Goal: Task Accomplishment & Management: Use online tool/utility

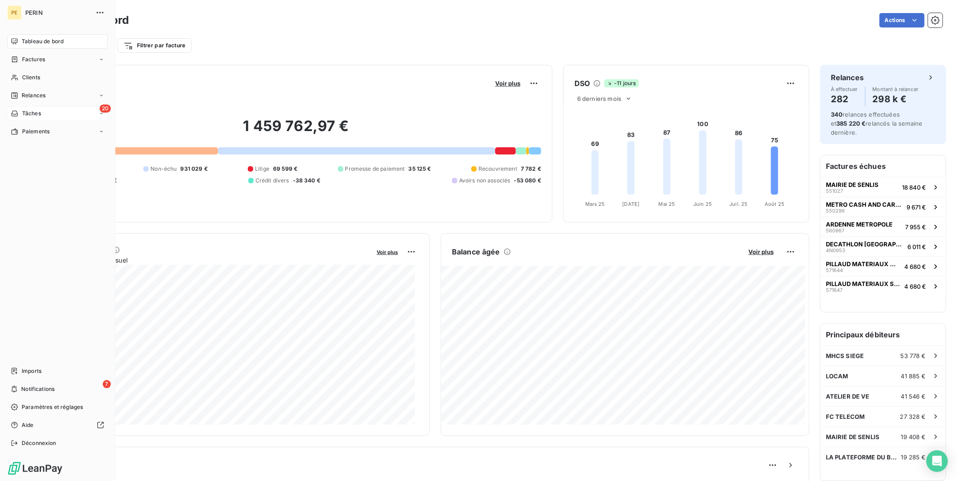
click at [102, 114] on icon at bounding box center [101, 113] width 5 height 5
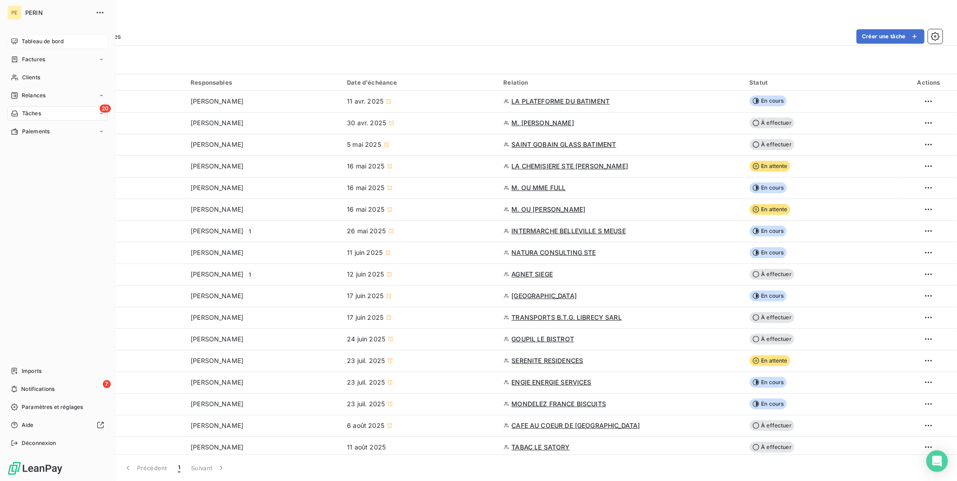
click at [28, 37] on span "Tableau de bord" at bounding box center [43, 41] width 42 height 8
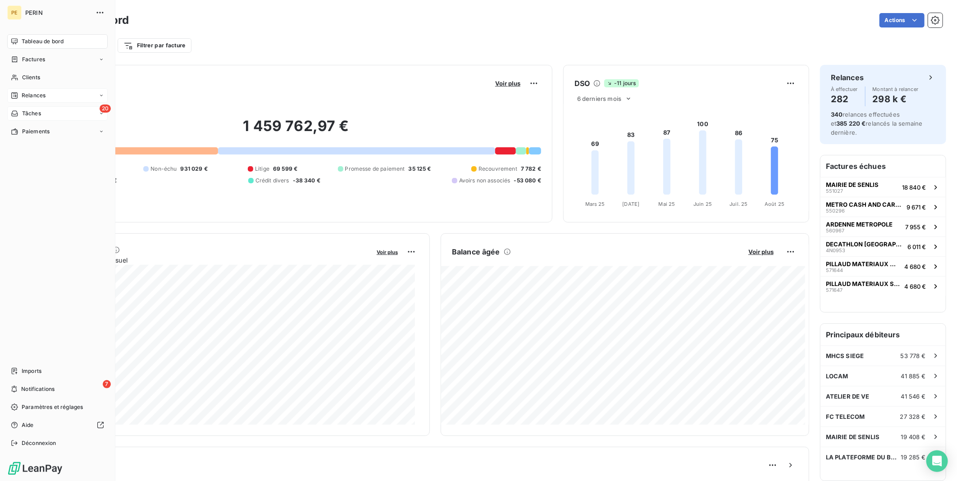
click at [39, 93] on span "Relances" at bounding box center [34, 95] width 24 height 8
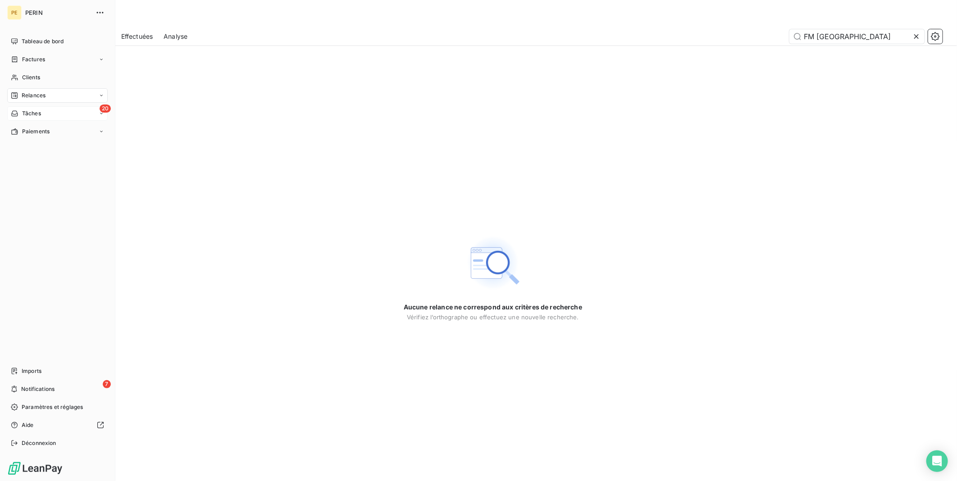
click at [104, 93] on div "Relances" at bounding box center [57, 95] width 100 height 14
click at [101, 97] on icon at bounding box center [101, 95] width 5 height 5
click at [49, 167] on div "Analyse" at bounding box center [63, 167] width 90 height 14
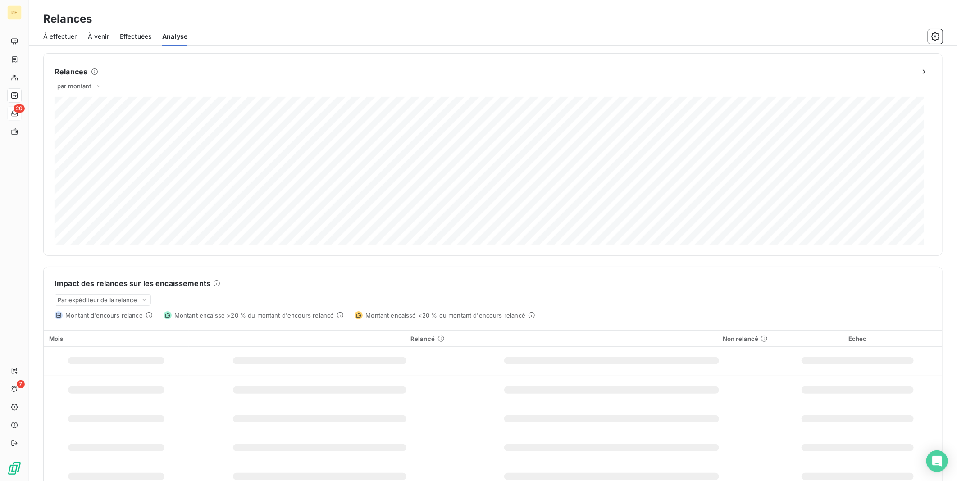
scroll to position [17, 0]
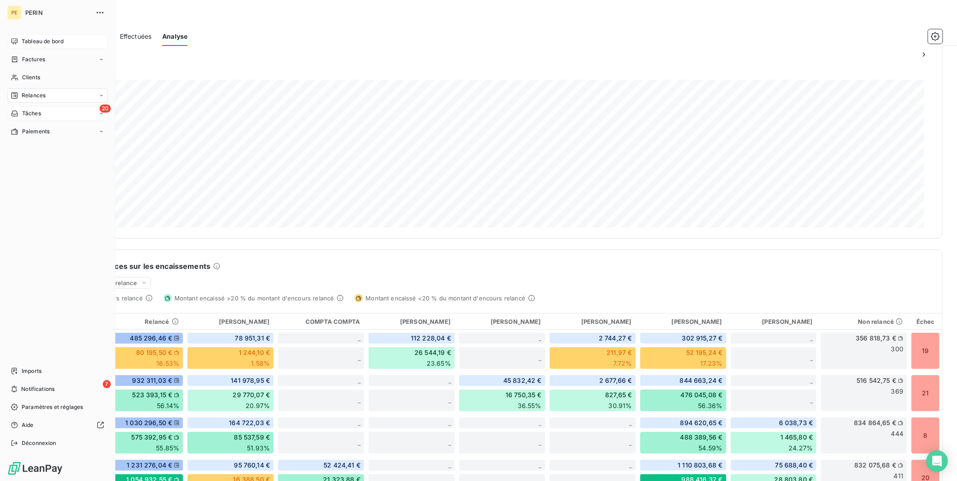
click at [43, 40] on span "Tableau de bord" at bounding box center [43, 41] width 42 height 8
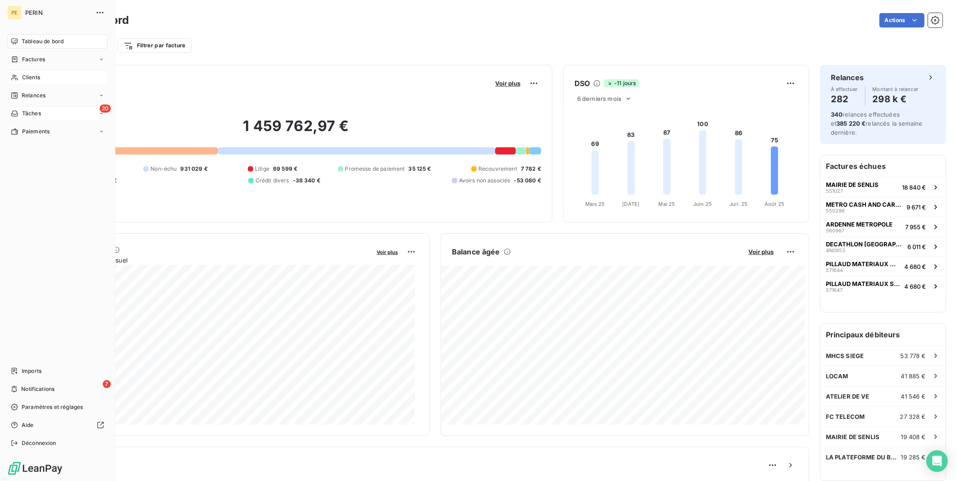
click at [46, 75] on div "Clients" at bounding box center [57, 77] width 100 height 14
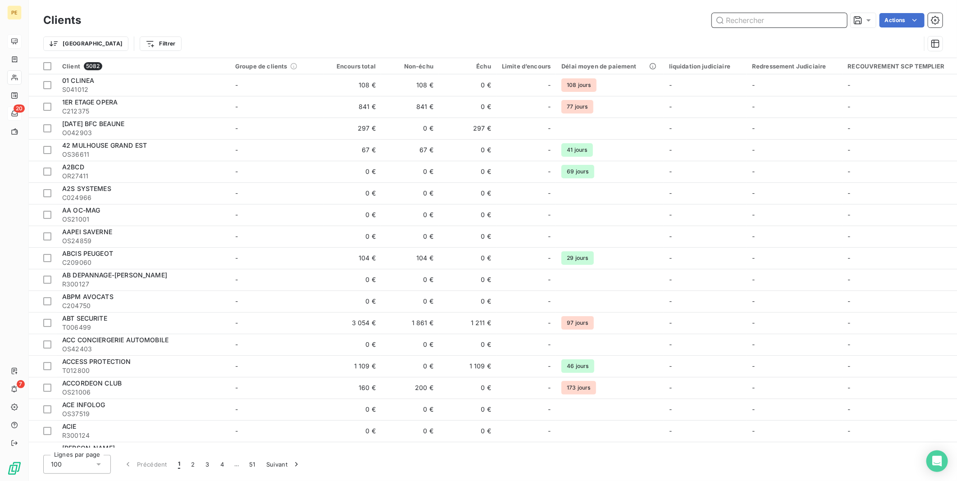
click at [798, 21] on input "text" at bounding box center [779, 20] width 135 height 14
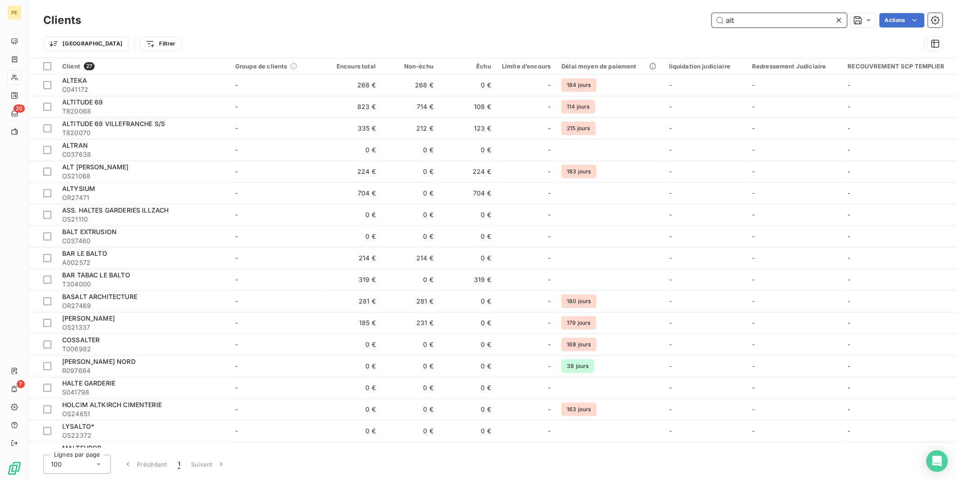
drag, startPoint x: 749, startPoint y: 19, endPoint x: 645, endPoint y: 21, distance: 104.1
click at [645, 21] on div "alt Actions" at bounding box center [517, 20] width 850 height 14
drag, startPoint x: 774, startPoint y: 21, endPoint x: 626, endPoint y: 16, distance: 147.8
click at [626, 16] on div "ALT Actions" at bounding box center [517, 20] width 850 height 14
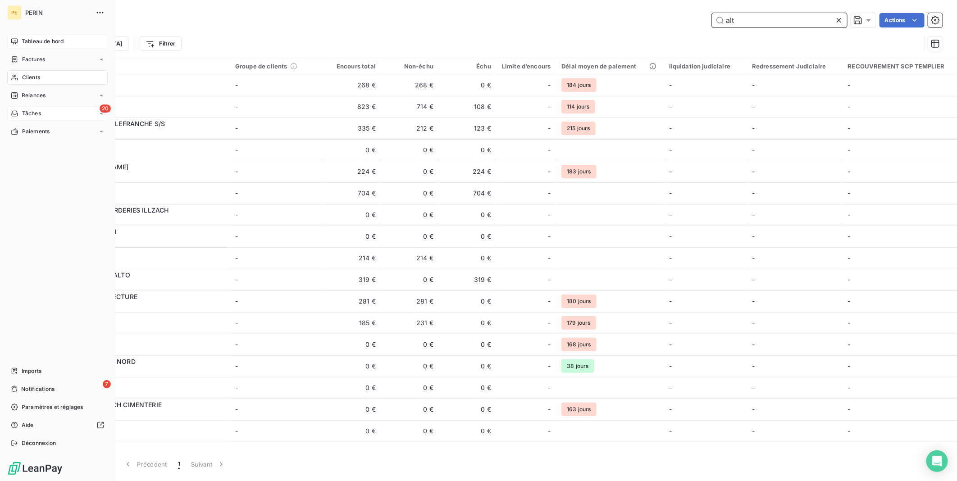
type input "alt"
click at [44, 78] on div "Clients" at bounding box center [57, 77] width 100 height 14
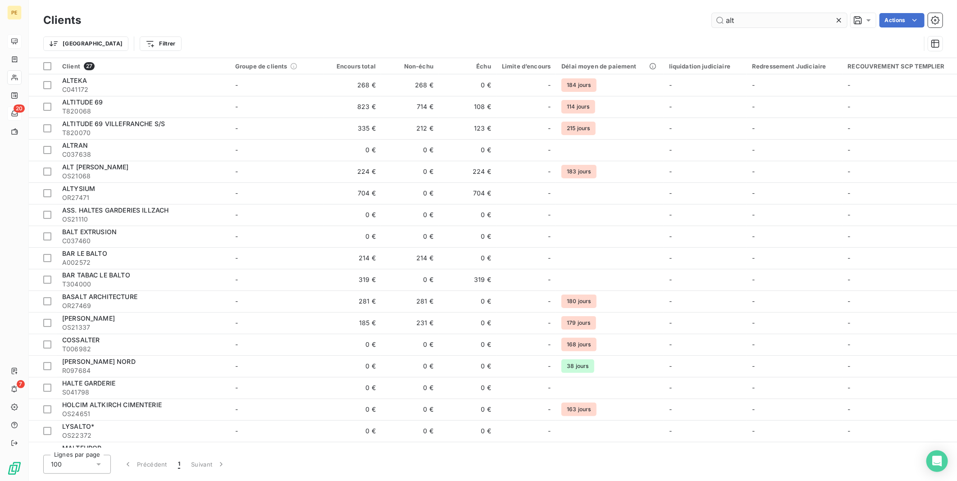
drag, startPoint x: 745, startPoint y: 12, endPoint x: 740, endPoint y: 15, distance: 5.5
click at [740, 15] on div "Clients alt Actions" at bounding box center [492, 20] width 899 height 19
click at [739, 17] on input "alt" at bounding box center [779, 20] width 135 height 14
click at [835, 14] on div at bounding box center [840, 20] width 13 height 14
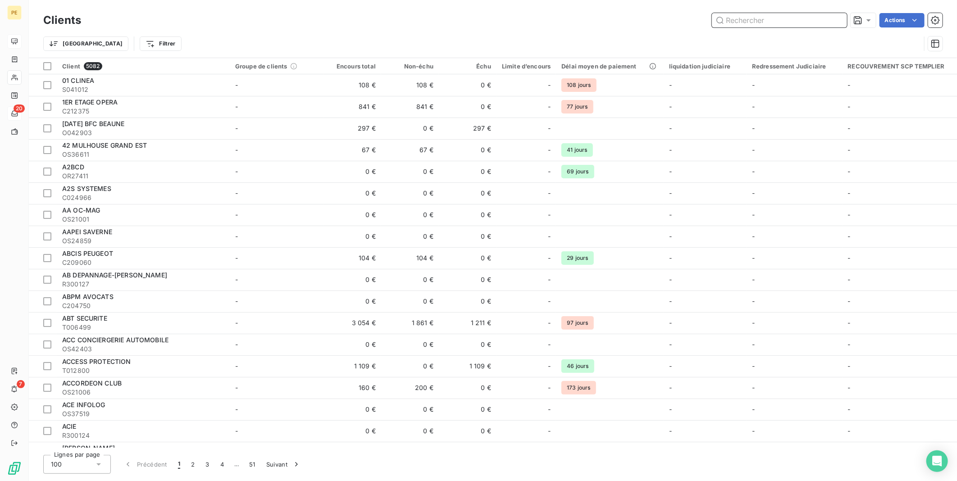
click at [781, 15] on input "text" at bounding box center [779, 20] width 135 height 14
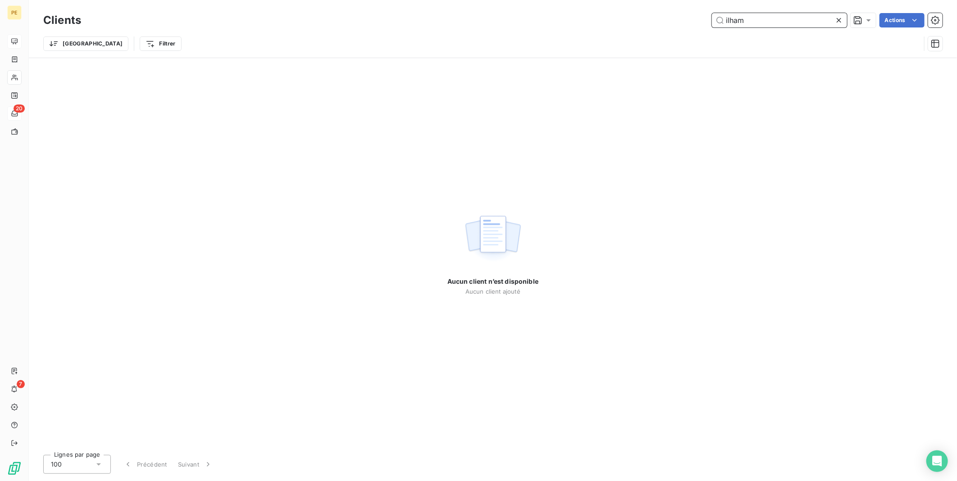
drag, startPoint x: 776, startPoint y: 17, endPoint x: 616, endPoint y: 5, distance: 160.8
click at [616, 5] on div "Clients ilham Actions Trier Filtrer" at bounding box center [493, 29] width 928 height 58
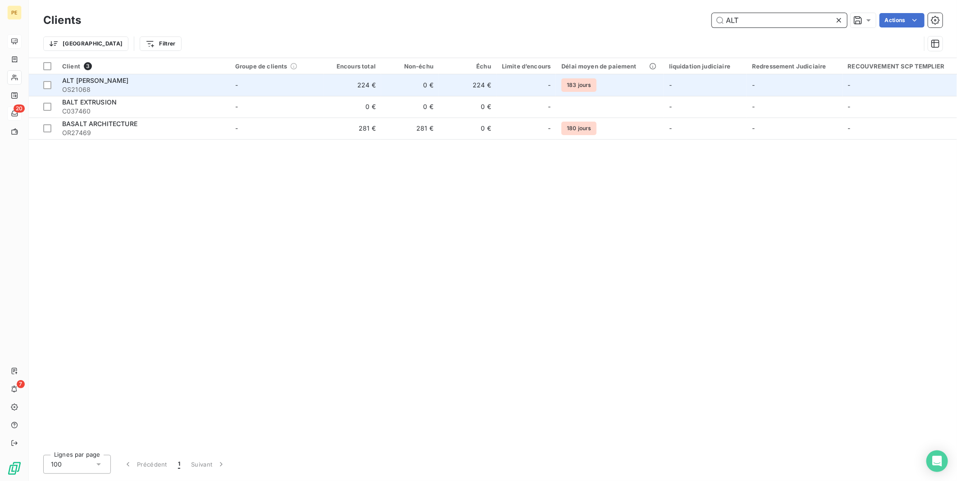
type input "ALT"
click at [411, 93] on td "0 €" at bounding box center [410, 85] width 58 height 22
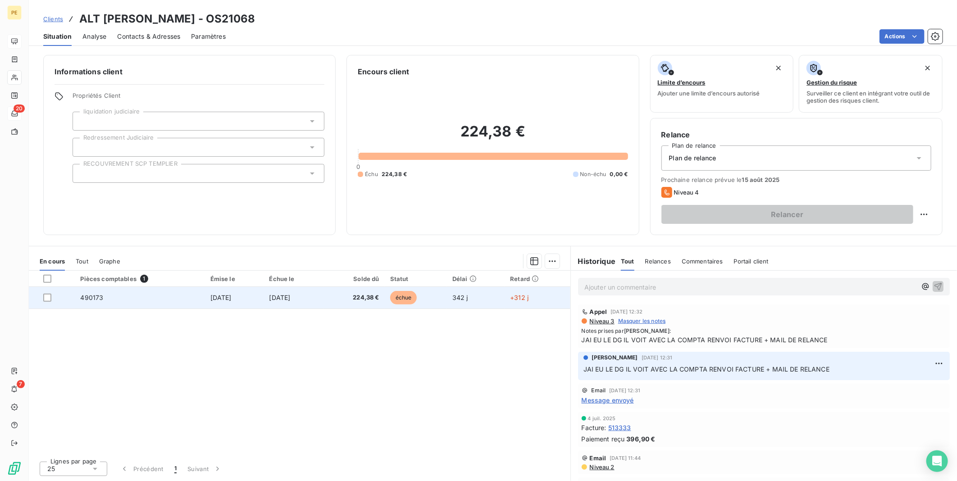
click at [140, 302] on td "490173" at bounding box center [140, 298] width 130 height 22
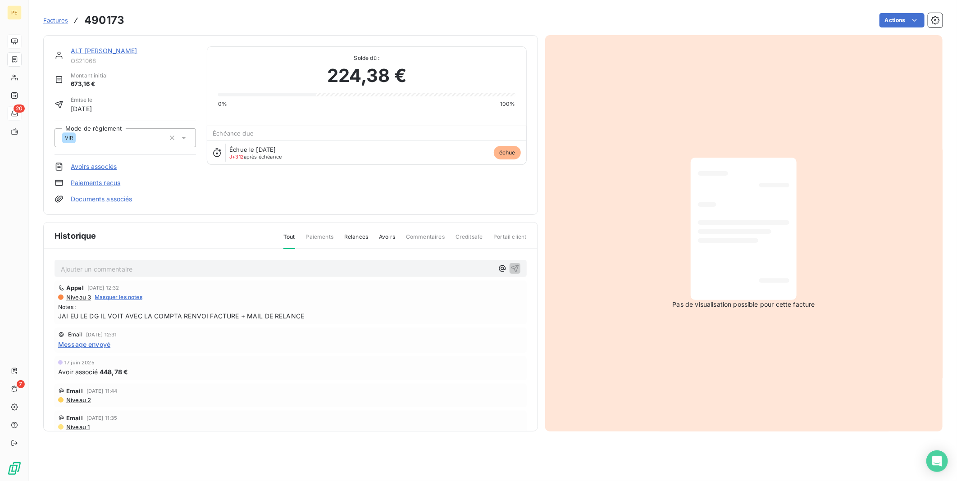
click at [711, 323] on div "Pas de visualisation possible pour cette facture" at bounding box center [744, 233] width 398 height 396
click at [511, 152] on span "échue" at bounding box center [507, 153] width 27 height 14
click at [78, 83] on span "673,16 €" at bounding box center [89, 84] width 37 height 9
drag, startPoint x: 72, startPoint y: 79, endPoint x: 184, endPoint y: 104, distance: 114.3
click at [184, 104] on div "ALT [PERSON_NAME] OS21068 Montant initial 673,16 € Émise le [DATE] Mode de règl…" at bounding box center [124, 124] width 141 height 157
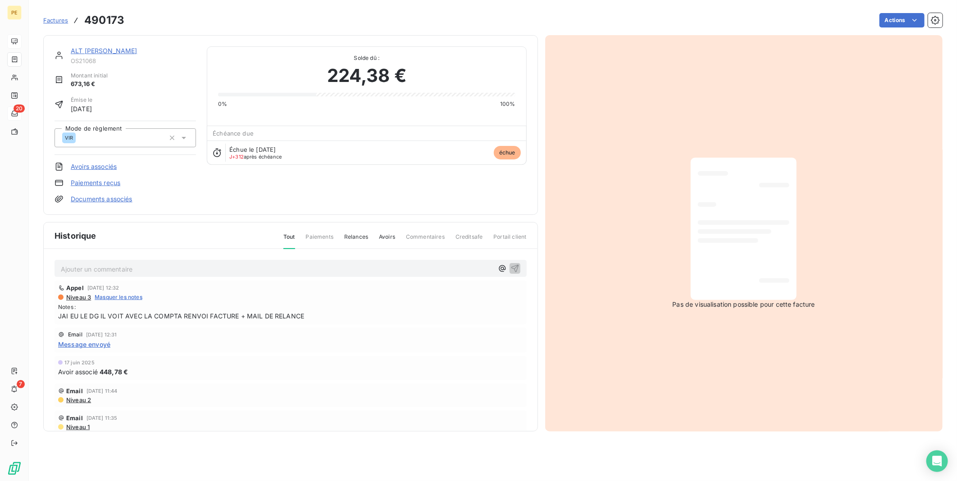
click at [221, 394] on div "Email [DATE] 11:44 Niveau 2" at bounding box center [290, 395] width 465 height 16
click at [132, 379] on div "[DATE] Avoir associé 448,78 €" at bounding box center [290, 368] width 472 height 24
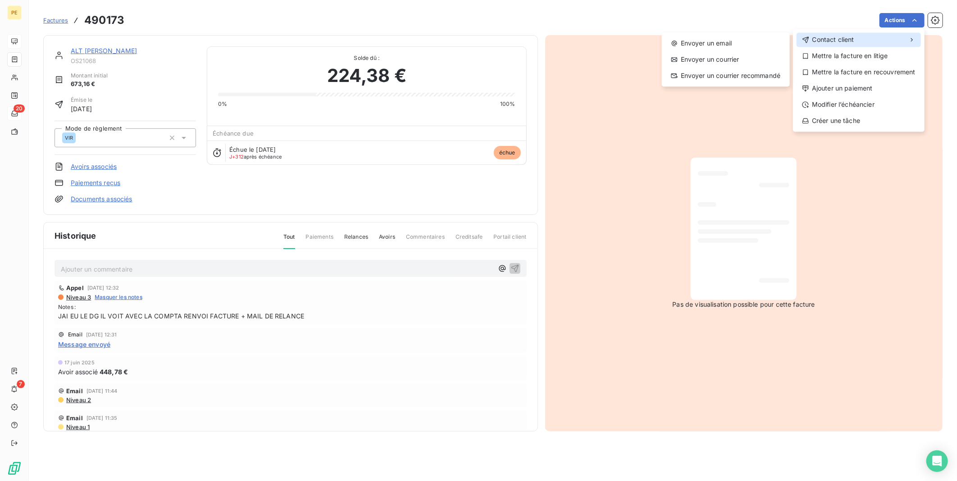
click at [833, 39] on span "Contact client" at bounding box center [833, 39] width 42 height 9
click at [742, 41] on div "Envoyer un email" at bounding box center [725, 43] width 121 height 14
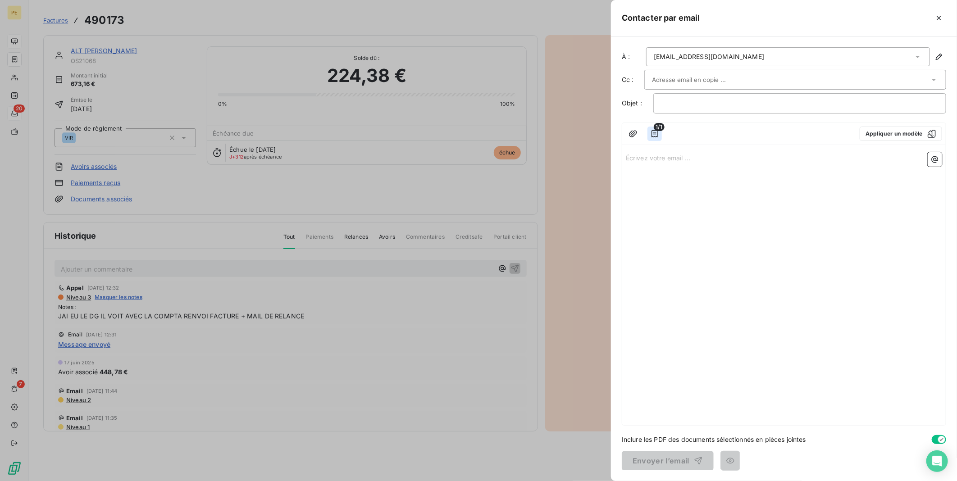
click at [654, 137] on icon "button" at bounding box center [654, 133] width 6 height 7
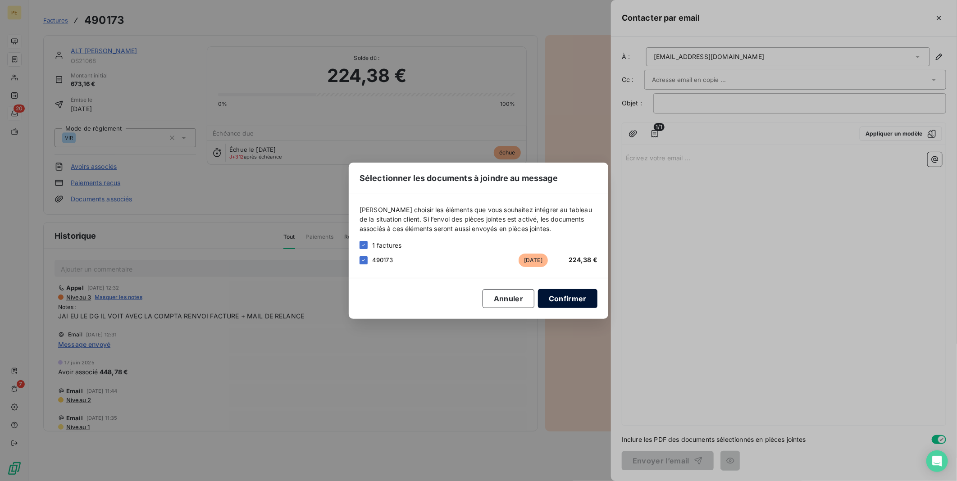
click at [575, 294] on button "Confirmer" at bounding box center [567, 298] width 59 height 19
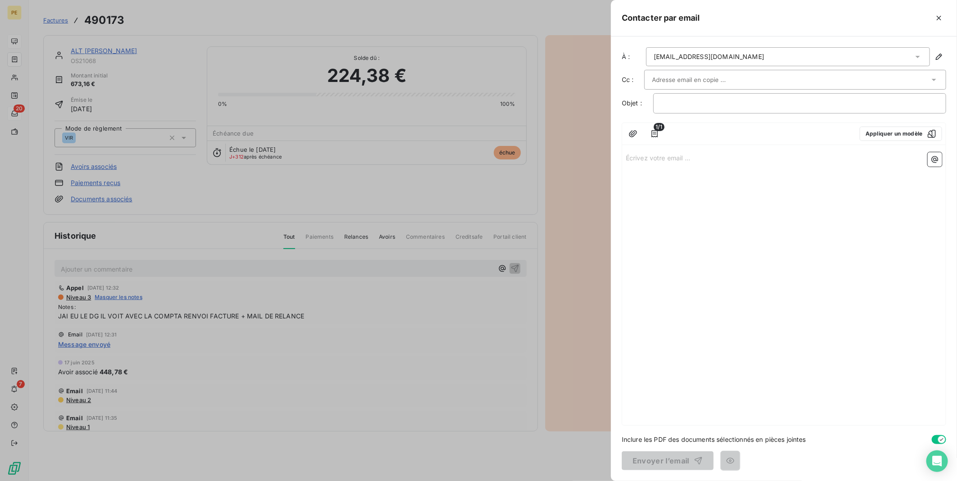
click at [758, 168] on div "Écrivez votre email ... ﻿" at bounding box center [783, 287] width 323 height 277
click at [728, 86] on div at bounding box center [795, 80] width 302 height 20
click at [724, 83] on input "text" at bounding box center [790, 80] width 277 height 14
click at [724, 59] on div "[EMAIL_ADDRESS][DOMAIN_NAME]" at bounding box center [709, 56] width 110 height 9
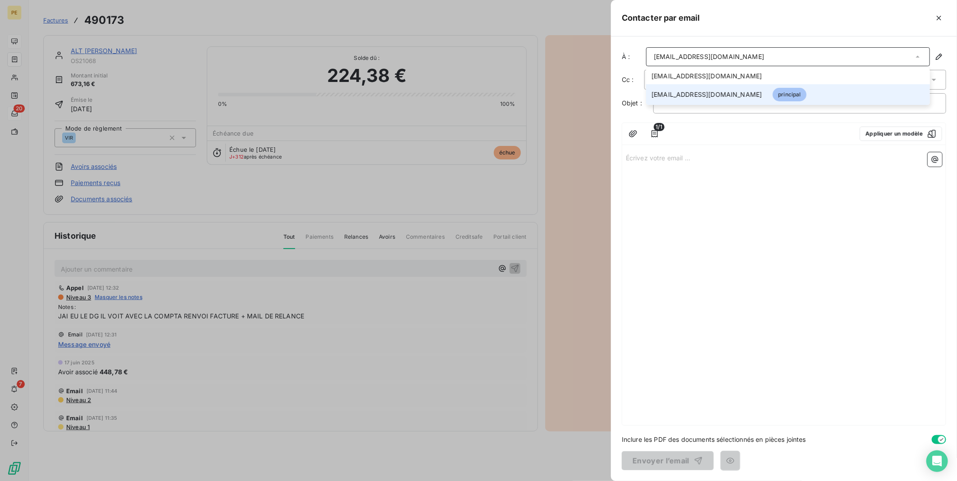
click at [686, 93] on span "[EMAIL_ADDRESS][DOMAIN_NAME]" at bounding box center [706, 94] width 110 height 9
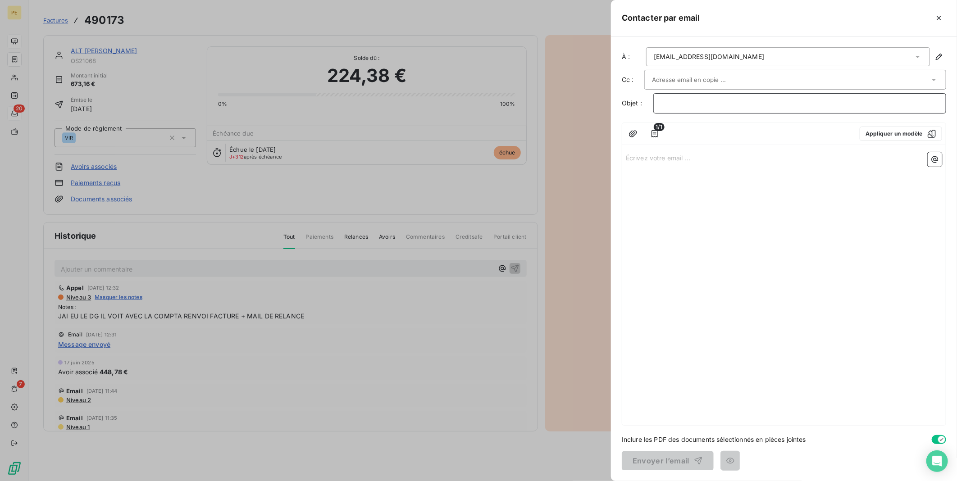
click at [702, 108] on p "﻿" at bounding box center [799, 103] width 277 height 10
click at [685, 76] on input "text" at bounding box center [700, 80] width 97 height 14
click at [938, 55] on icon "button" at bounding box center [938, 56] width 9 height 9
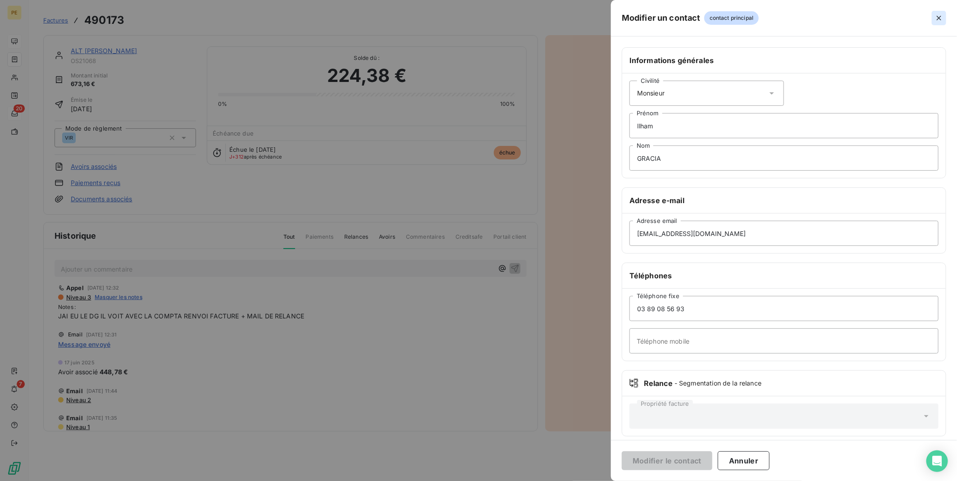
click at [941, 17] on icon "button" at bounding box center [938, 18] width 9 height 9
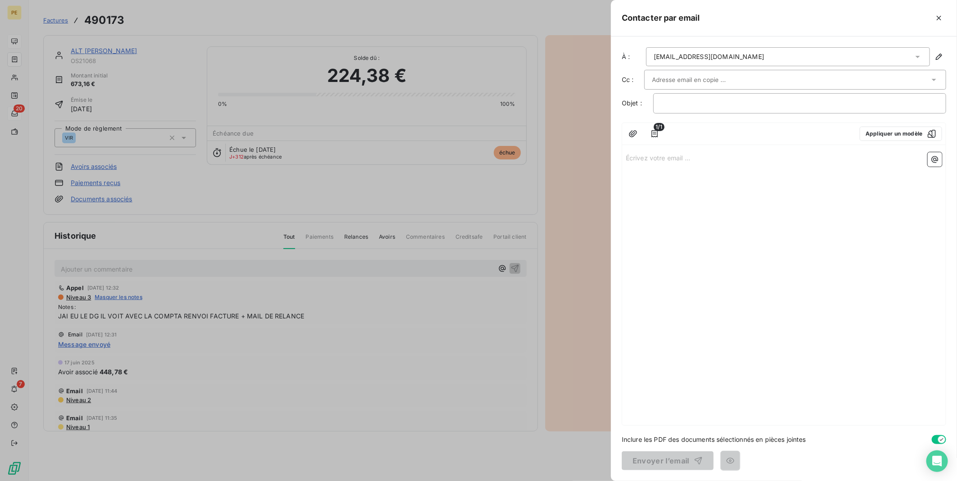
click at [720, 87] on div at bounding box center [795, 80] width 302 height 20
click at [723, 72] on div at bounding box center [795, 80] width 302 height 20
click at [723, 71] on div at bounding box center [795, 80] width 302 height 20
click at [811, 65] on div "[EMAIL_ADDRESS][DOMAIN_NAME]" at bounding box center [788, 56] width 284 height 19
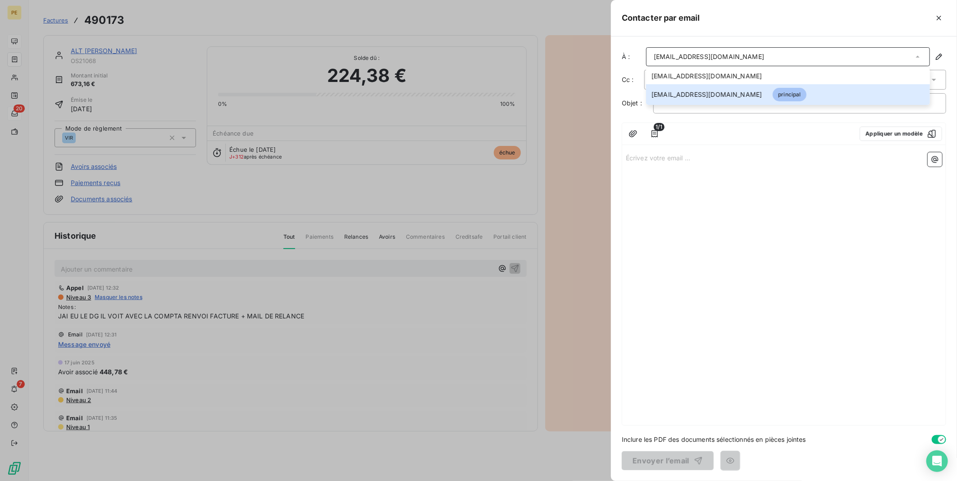
drag, startPoint x: 804, startPoint y: 361, endPoint x: 795, endPoint y: 345, distance: 18.7
click at [803, 357] on div "Écrivez votre email ... ﻿" at bounding box center [783, 287] width 323 height 277
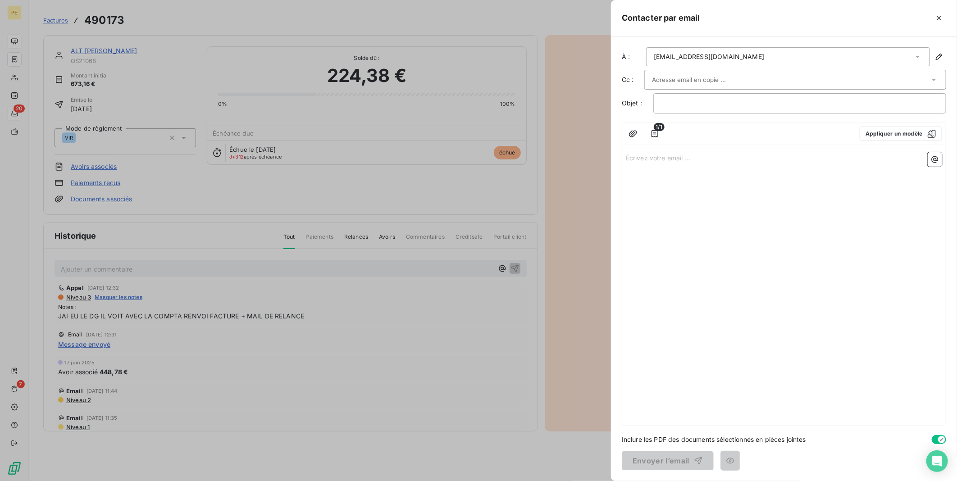
click at [673, 76] on input "text" at bounding box center [700, 80] width 97 height 14
type input "H"
click at [667, 162] on p "Écrivez votre email ... ﻿" at bounding box center [784, 157] width 316 height 10
drag, startPoint x: 687, startPoint y: 88, endPoint x: 687, endPoint y: 83, distance: 5.0
click at [687, 88] on div at bounding box center [795, 80] width 302 height 20
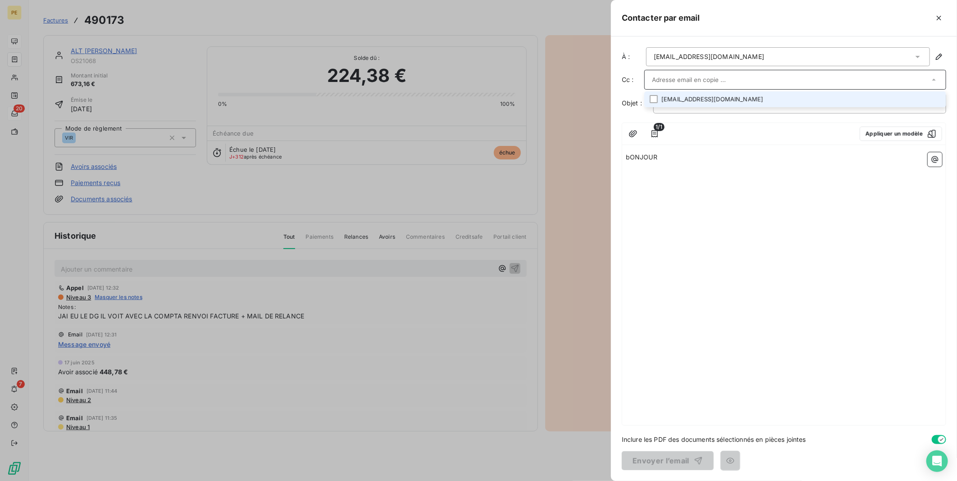
click at [683, 75] on input "text" at bounding box center [790, 80] width 277 height 14
type input "h"
click at [663, 159] on p "bONJOUR" at bounding box center [784, 157] width 316 height 10
drag, startPoint x: 663, startPoint y: 159, endPoint x: 570, endPoint y: 127, distance: 98.7
click at [570, 481] on div "Contacter par email À : [EMAIL_ADDRESS][DOMAIN_NAME] Cc : Objet : ﻿ 1/1 Appliqu…" at bounding box center [478, 481] width 957 height 0
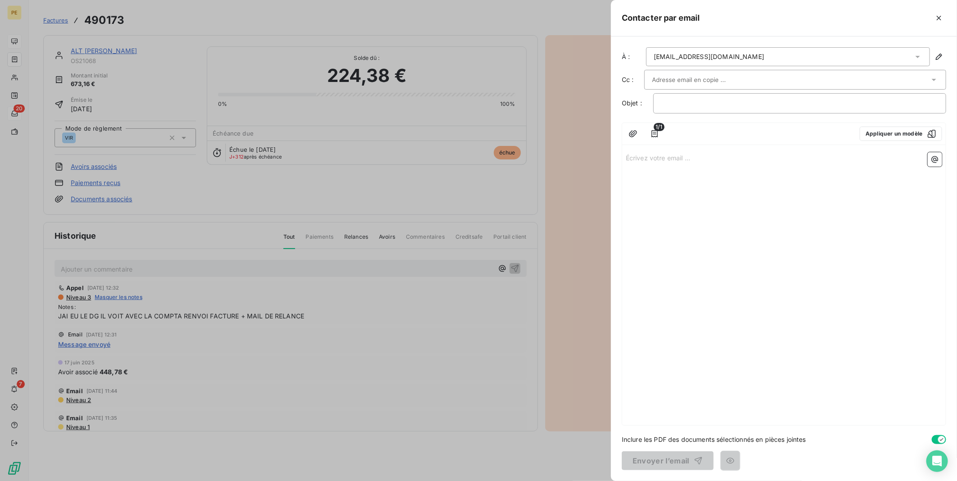
click at [669, 79] on input "text" at bounding box center [700, 80] width 97 height 14
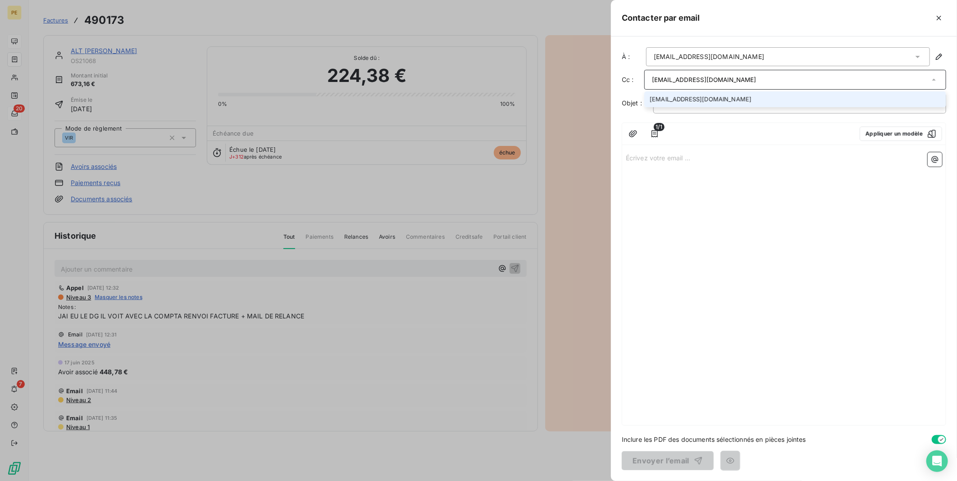
type input "[EMAIL_ADDRESS][DOMAIN_NAME]"
click at [759, 95] on li "[EMAIL_ADDRESS][DOMAIN_NAME]" at bounding box center [795, 99] width 302 height 16
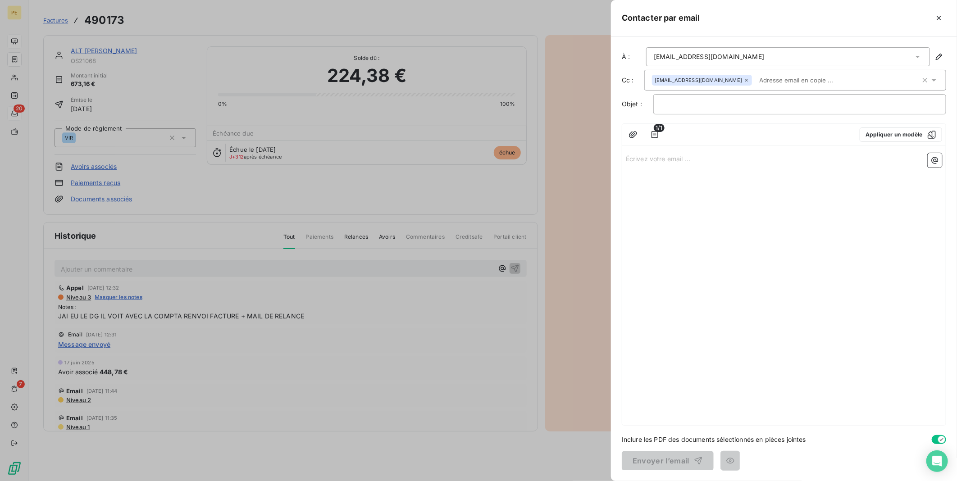
drag, startPoint x: 789, startPoint y: 223, endPoint x: 757, endPoint y: 185, distance: 49.9
click at [786, 224] on div "Écrivez votre email ... ﻿" at bounding box center [783, 288] width 323 height 276
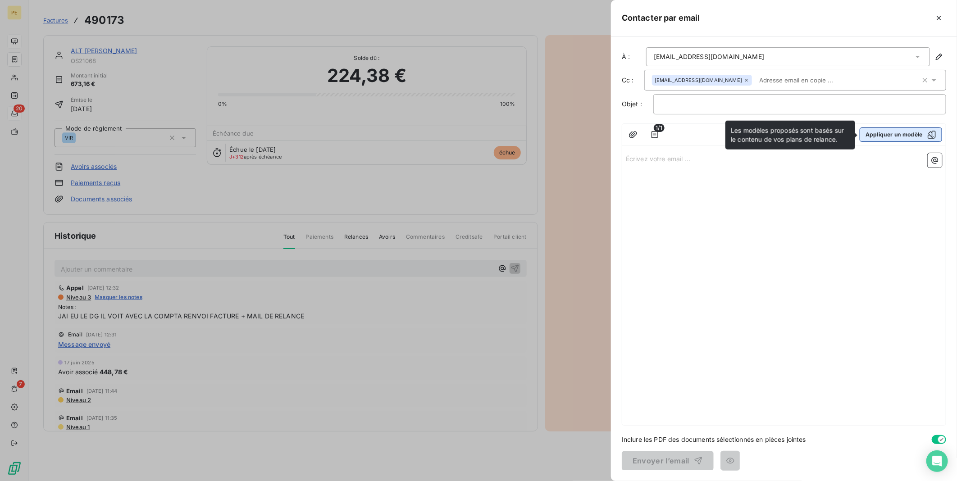
click at [877, 132] on button "Appliquer un modèle" at bounding box center [900, 134] width 82 height 14
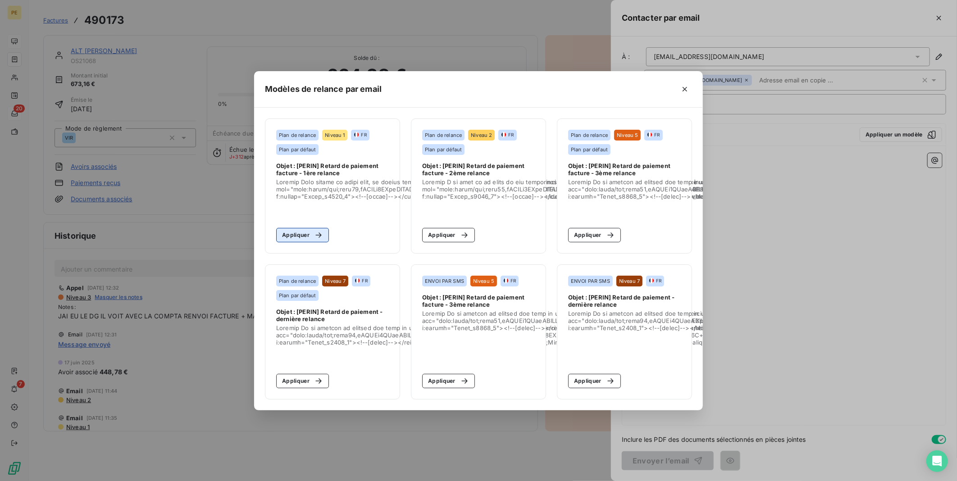
click at [305, 232] on button "Appliquer" at bounding box center [302, 235] width 53 height 14
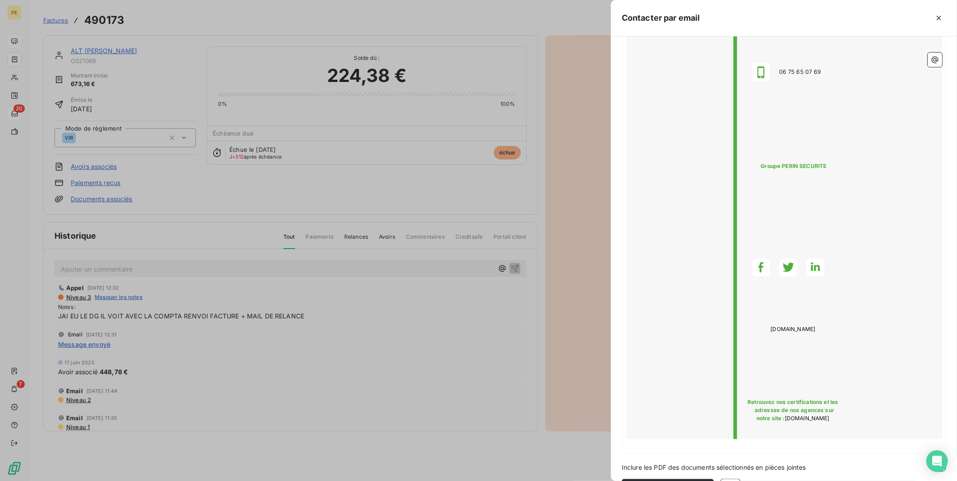
scroll to position [654, 0]
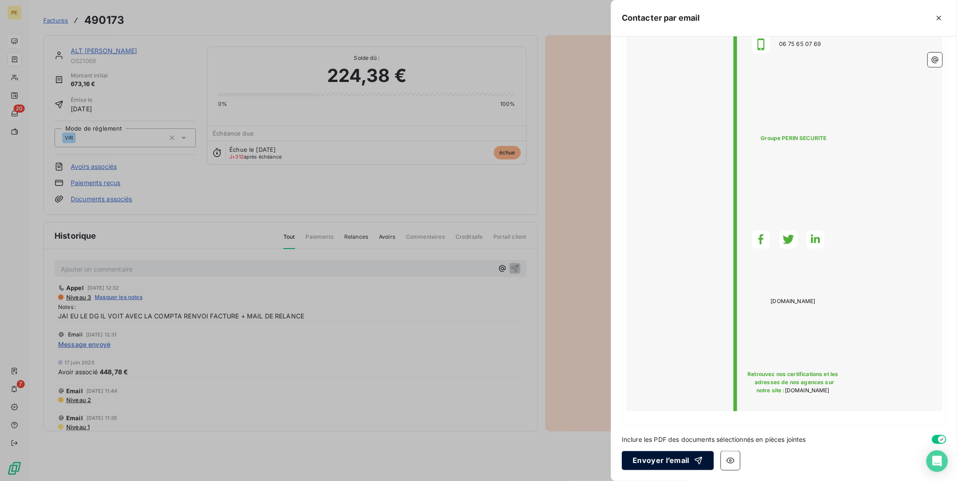
click at [663, 462] on button "Envoyer l’email" at bounding box center [668, 460] width 92 height 19
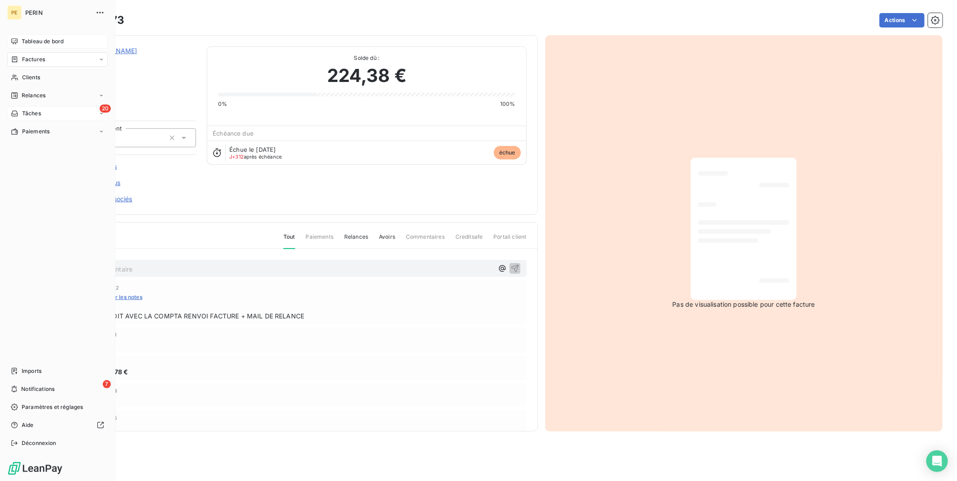
click at [43, 92] on span "Relances" at bounding box center [34, 95] width 24 height 8
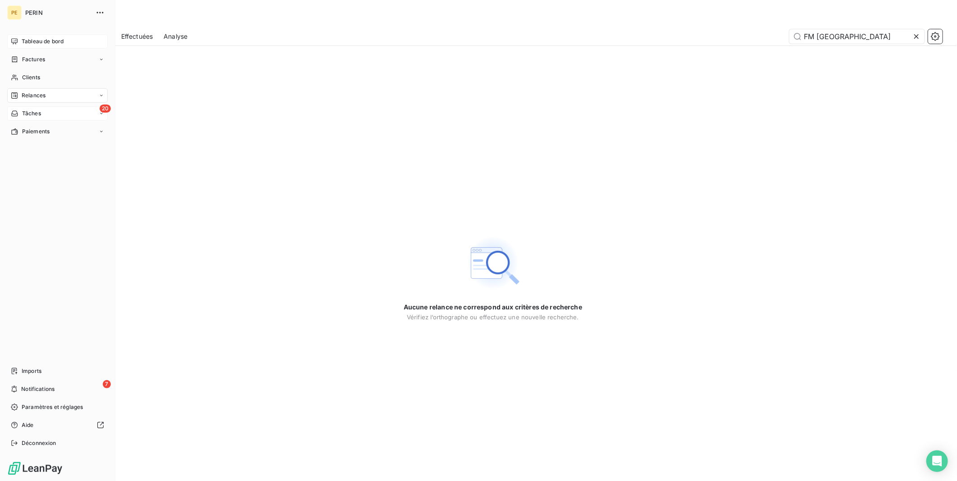
click at [36, 93] on span "Relances" at bounding box center [34, 95] width 24 height 8
click at [42, 170] on span "Analyse" at bounding box center [32, 167] width 21 height 8
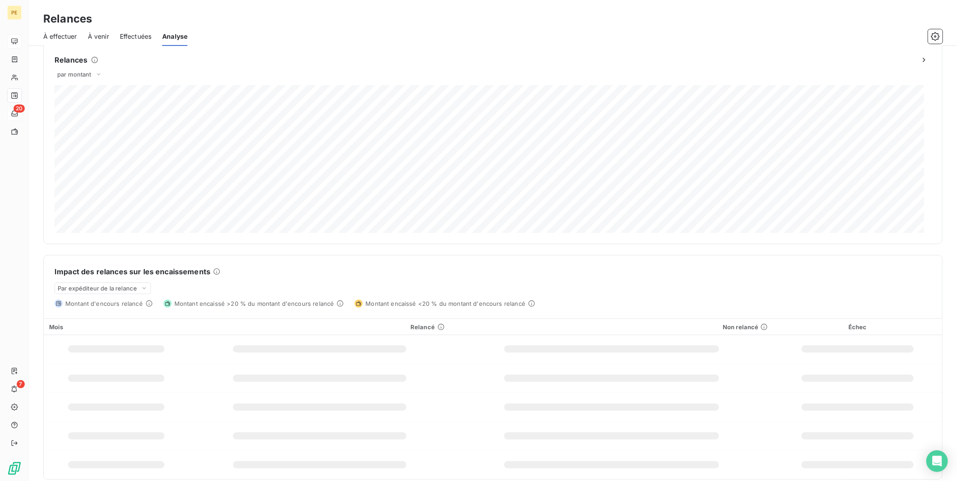
scroll to position [17, 0]
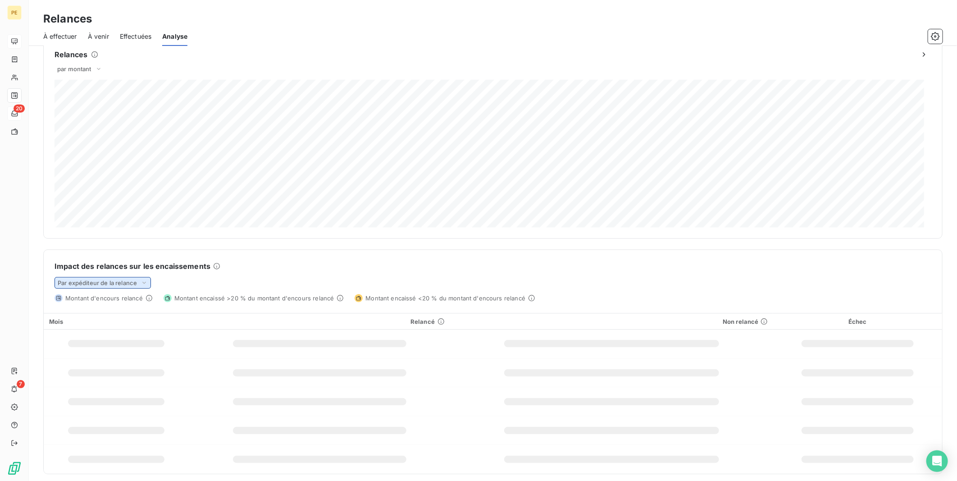
click at [135, 281] on span "Par expéditeur de la relance" at bounding box center [97, 282] width 79 height 7
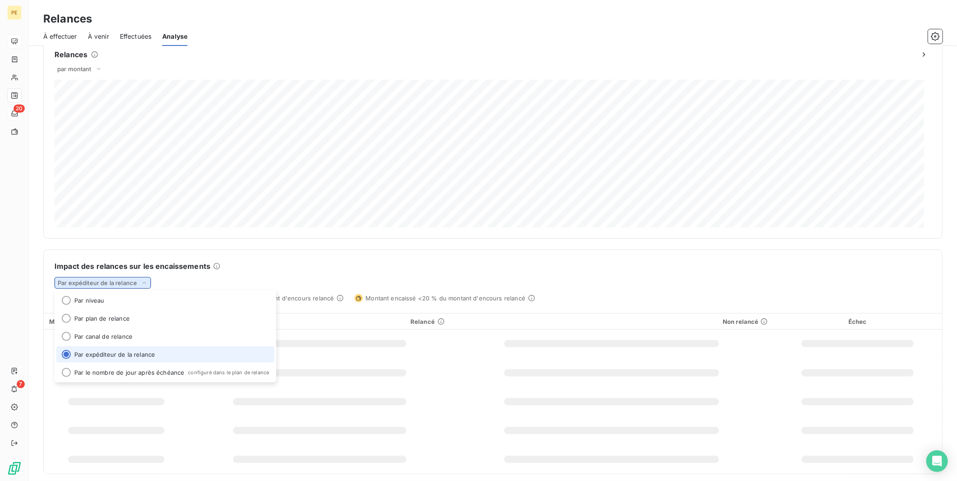
click at [135, 280] on span "Par expéditeur de la relance" at bounding box center [97, 282] width 79 height 7
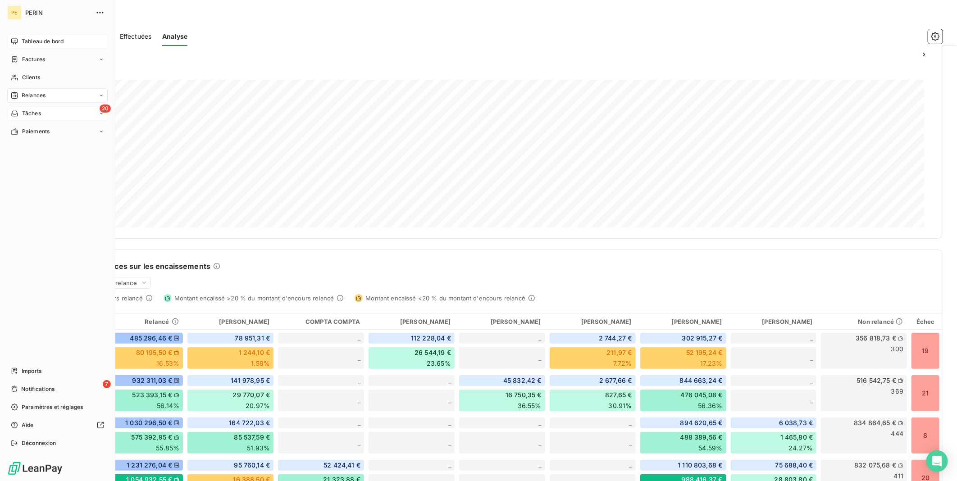
click at [45, 97] on span "Relances" at bounding box center [34, 95] width 24 height 8
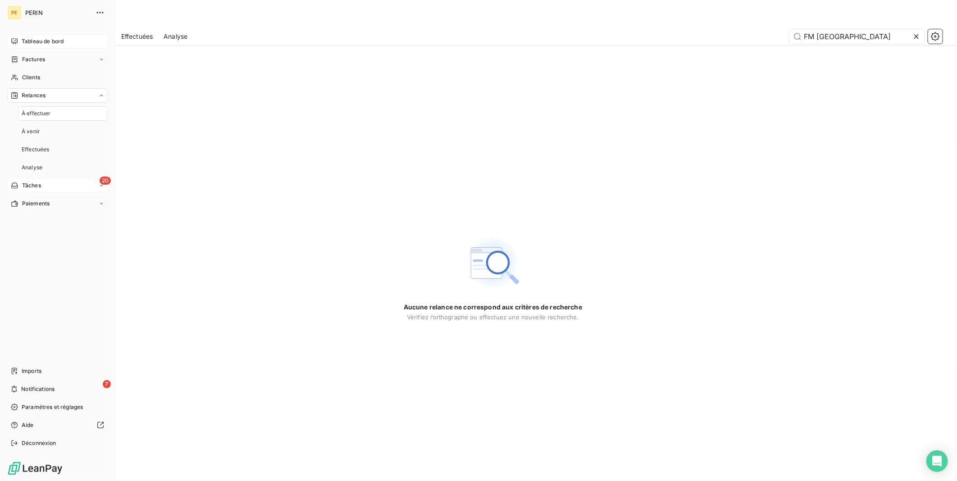
click at [48, 115] on span "À effectuer" at bounding box center [36, 113] width 29 height 8
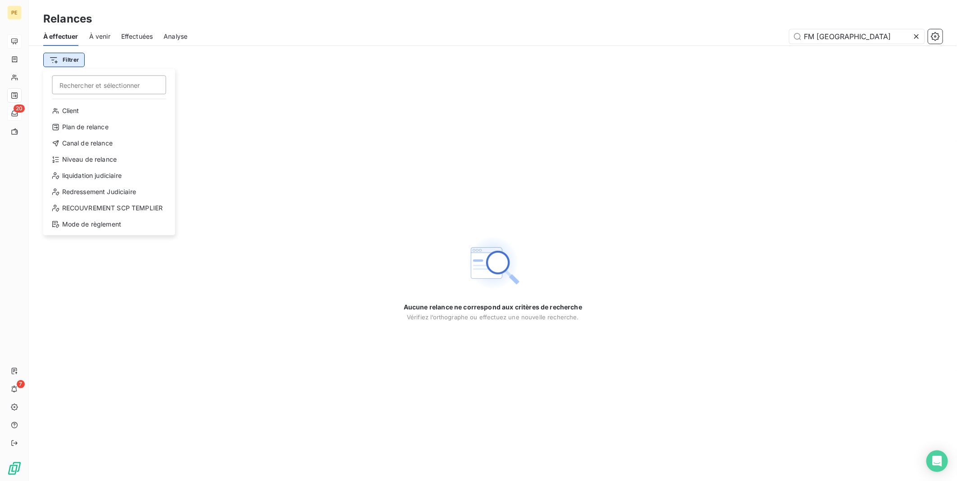
click at [70, 64] on html "PE 20 7 Relances À effectuer À venir Effectuées Analyse FM FRANCE Filtrer Reche…" at bounding box center [478, 240] width 957 height 481
click at [105, 146] on div "Canal de relance" at bounding box center [109, 143] width 125 height 14
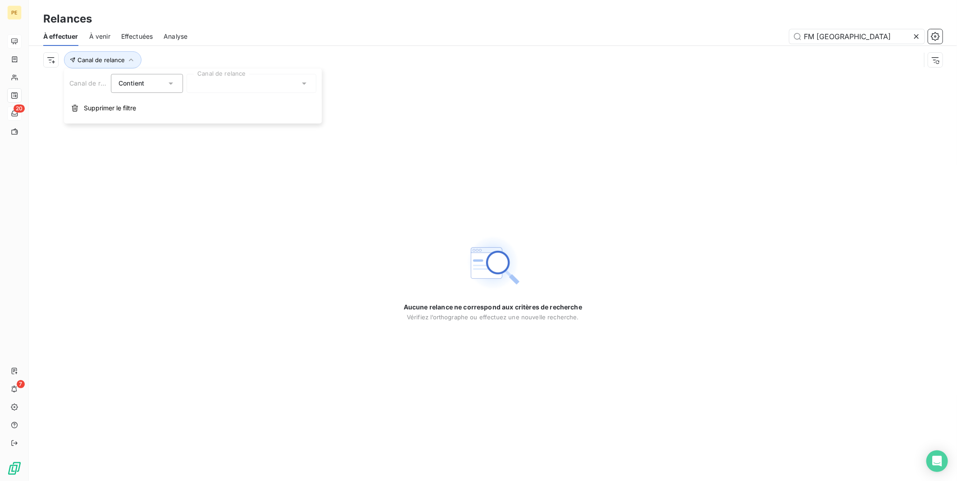
click at [176, 87] on div "Contient is" at bounding box center [147, 83] width 72 height 19
drag, startPoint x: 247, startPoint y: 64, endPoint x: 246, endPoint y: 75, distance: 11.3
click at [248, 64] on div "Canal de relance" at bounding box center [481, 59] width 877 height 17
drag, startPoint x: 105, startPoint y: 64, endPoint x: 146, endPoint y: 56, distance: 41.7
click at [106, 64] on button "Canal de relance" at bounding box center [102, 59] width 77 height 17
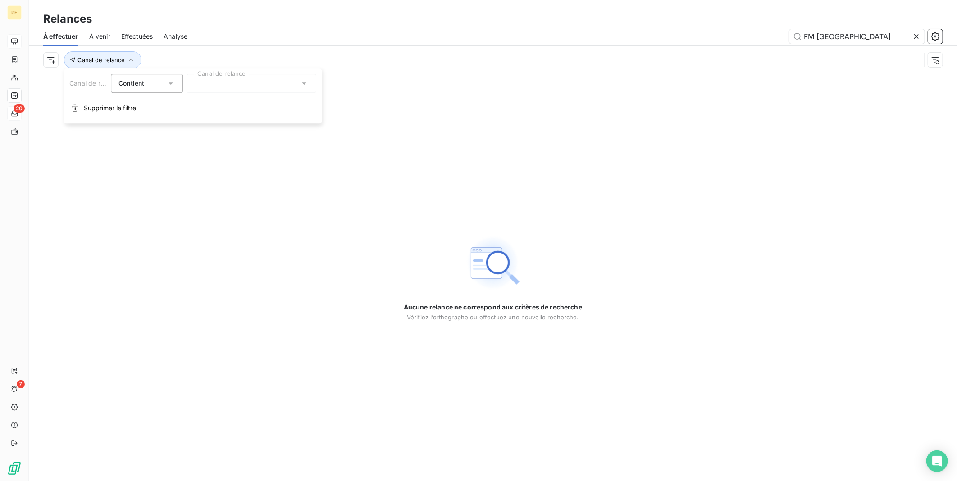
click at [237, 84] on div at bounding box center [251, 83] width 130 height 19
click at [225, 149] on span "Appel" at bounding box center [218, 151] width 28 height 9
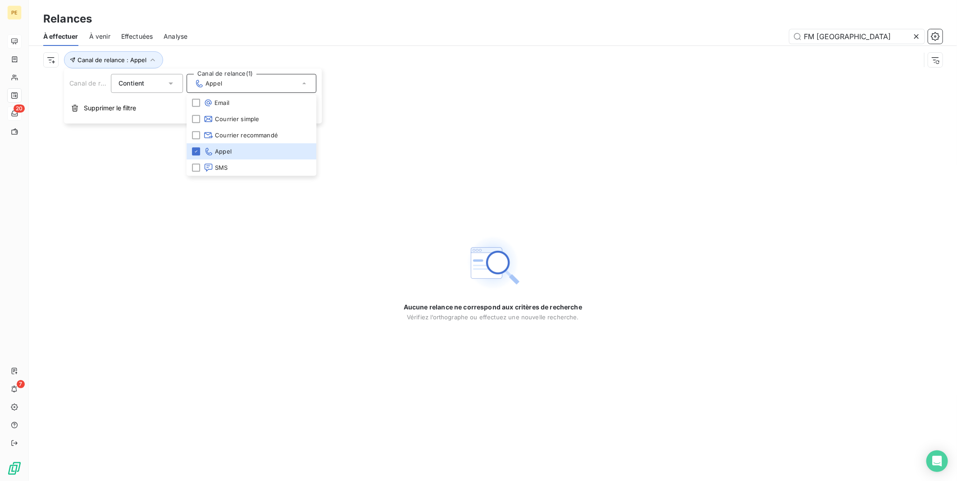
click at [143, 290] on div "Aucune relance ne correspond aux critères de recherche [PERSON_NAME] l’orthogra…" at bounding box center [493, 277] width 928 height 407
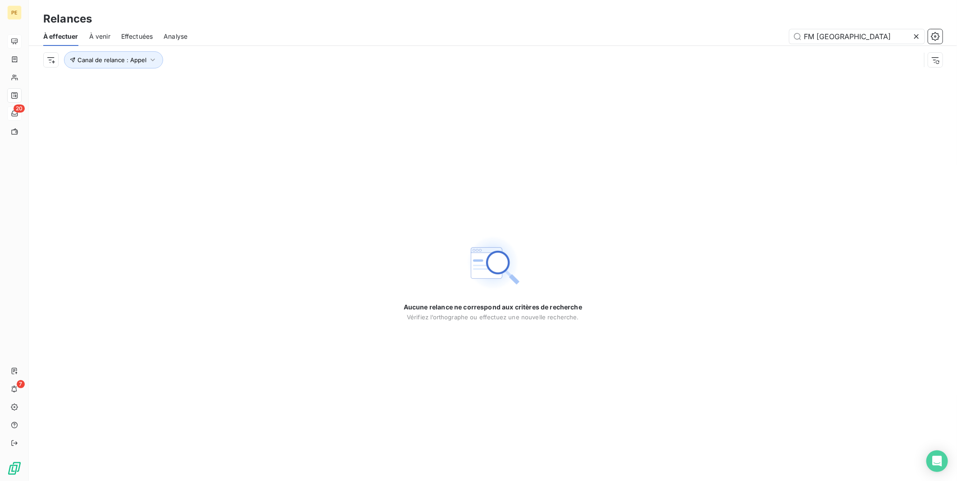
click at [917, 37] on icon at bounding box center [916, 36] width 9 height 9
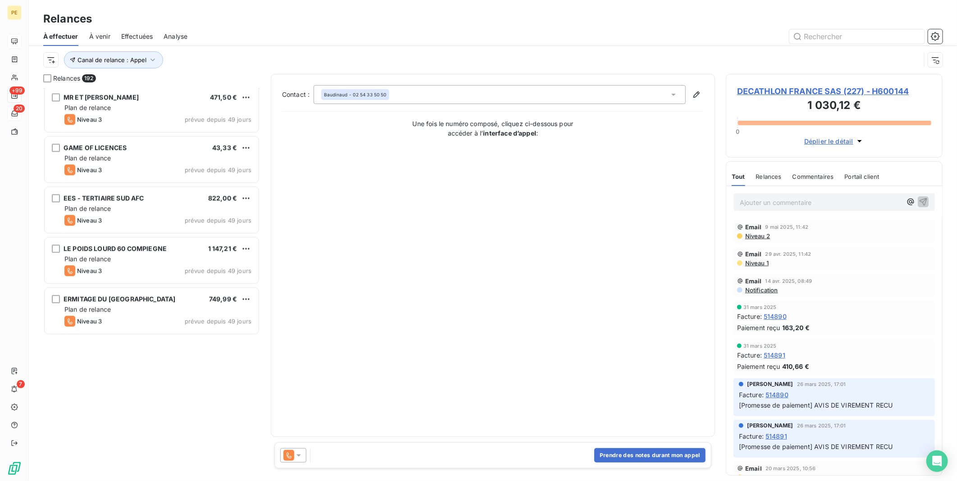
scroll to position [3270, 0]
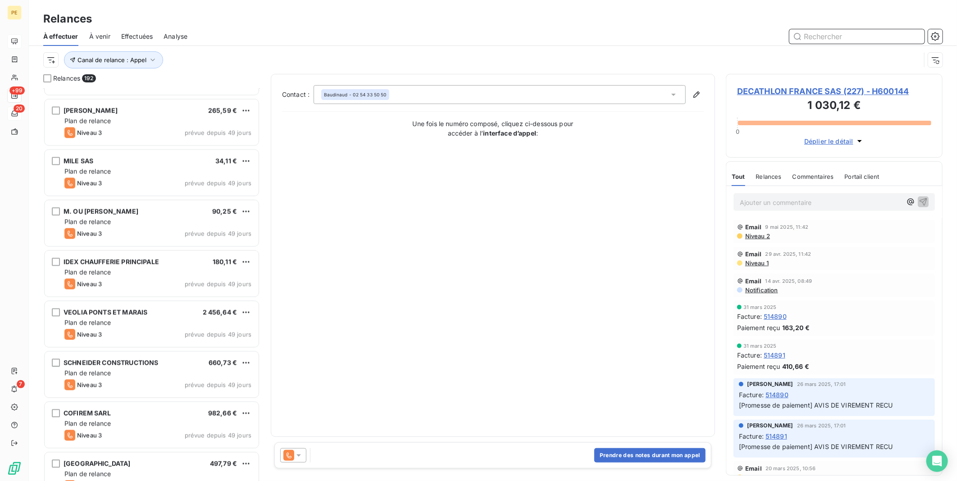
click at [845, 39] on input "text" at bounding box center [856, 36] width 135 height 14
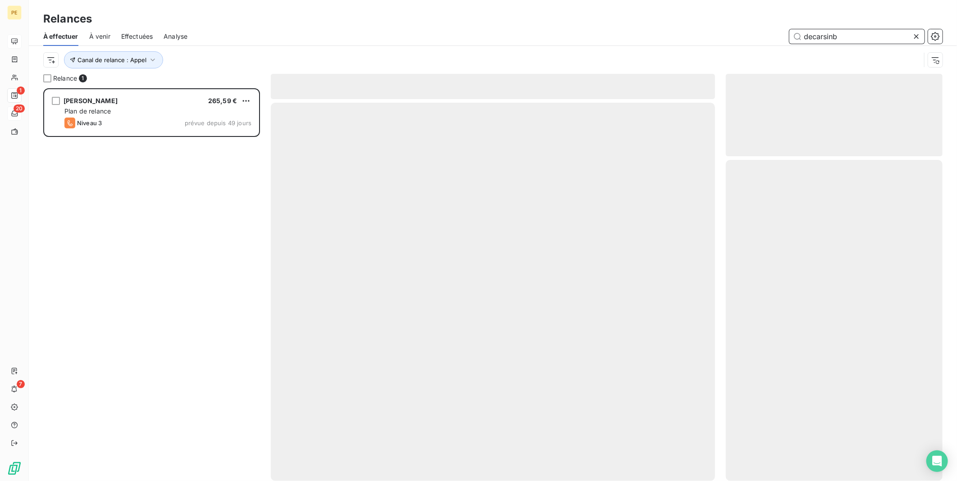
scroll to position [386, 209]
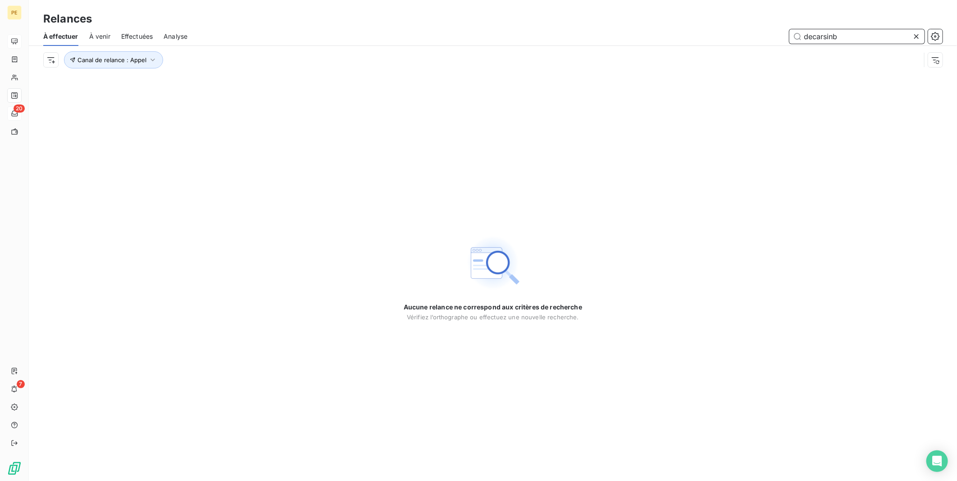
click at [858, 41] on input "decarsinb" at bounding box center [856, 36] width 135 height 14
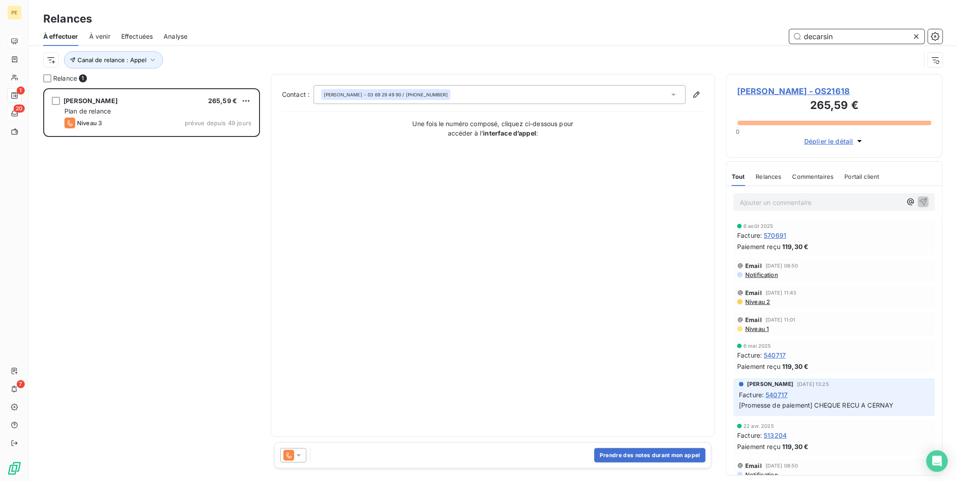
scroll to position [386, 209]
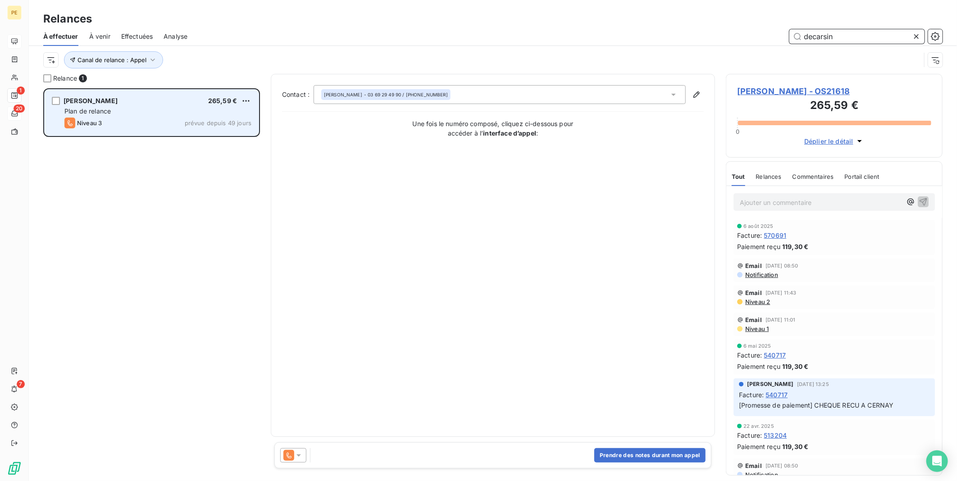
type input "decarsin"
click at [167, 96] on div "[PERSON_NAME] 265,59 € Plan de relance Niveau 3 prévue depuis 49 jours" at bounding box center [152, 113] width 214 height 46
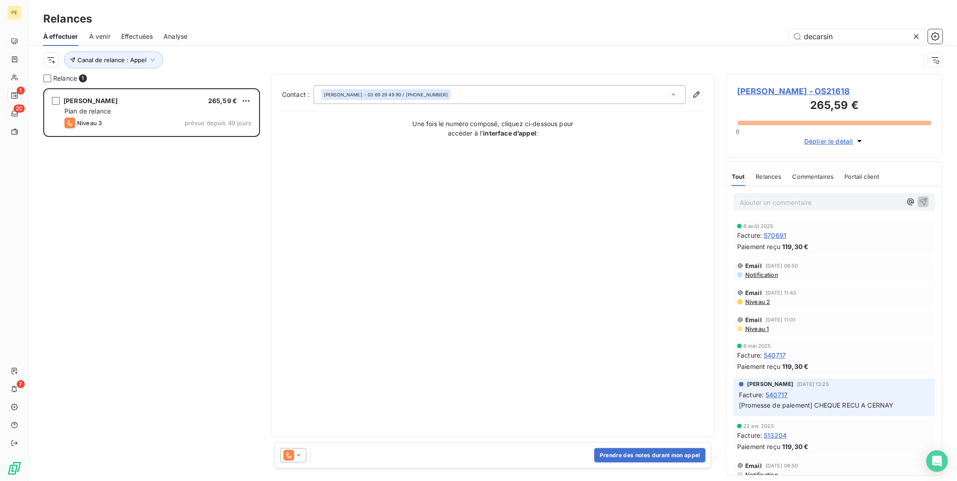
click at [816, 136] on span "Déplier le détail" at bounding box center [828, 140] width 49 height 9
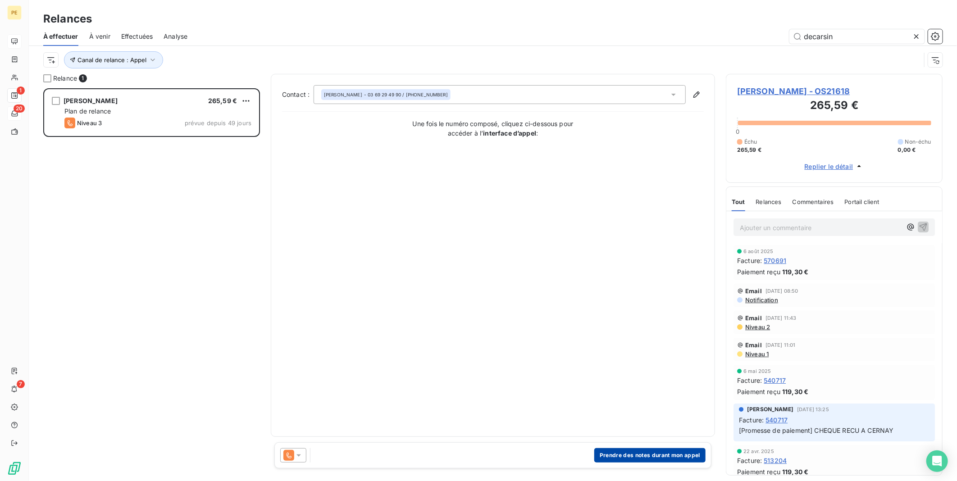
click at [649, 452] on button "Prendre des notes durant mon appel" at bounding box center [649, 455] width 111 height 14
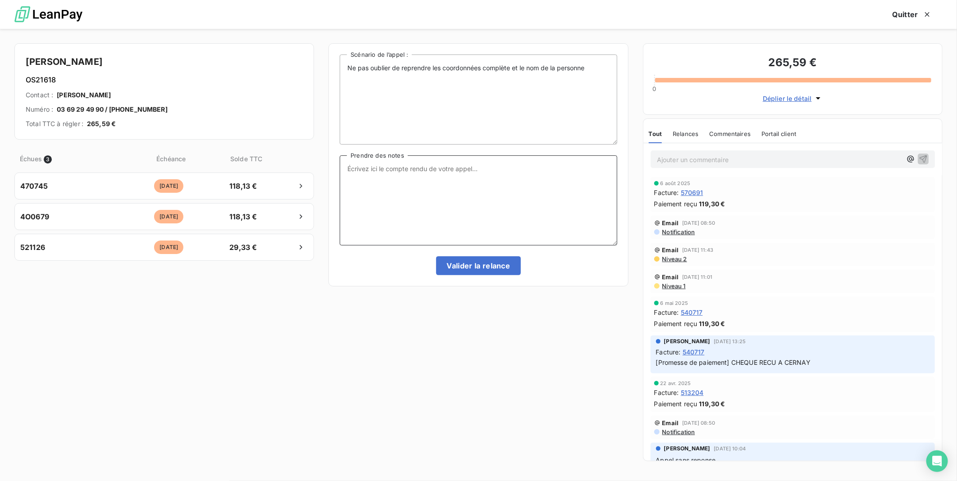
click at [442, 156] on textarea "Prendre des notes" at bounding box center [478, 200] width 277 height 90
click at [413, 200] on textarea "Prendre des notes" at bounding box center [478, 200] width 277 height 90
click at [787, 97] on span "Déplier le détail" at bounding box center [787, 98] width 49 height 9
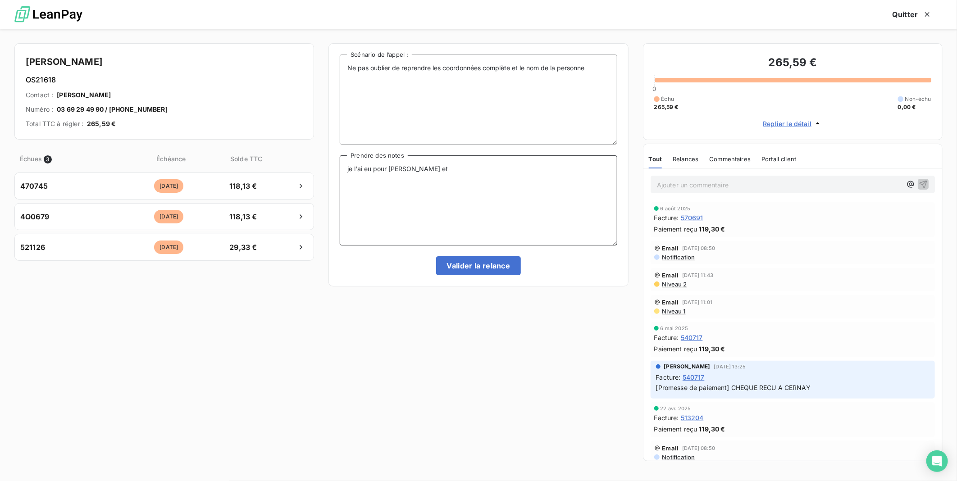
click at [452, 179] on textarea "je l'ai eu pour [PERSON_NAME] et" at bounding box center [478, 200] width 277 height 90
click at [437, 170] on textarea "je l'ai eu pour [PERSON_NAME] et" at bounding box center [478, 200] width 277 height 90
type textarea "je l'ai eu pour [PERSON_NAME] et il va regler sa facture perso"
drag, startPoint x: 475, startPoint y: 268, endPoint x: 482, endPoint y: 481, distance: 213.2
click at [482, 481] on html "PE 1 20 7 Relances À effectuer À venir Effectuées Analyse decarsin Canal de rel…" at bounding box center [478, 240] width 957 height 481
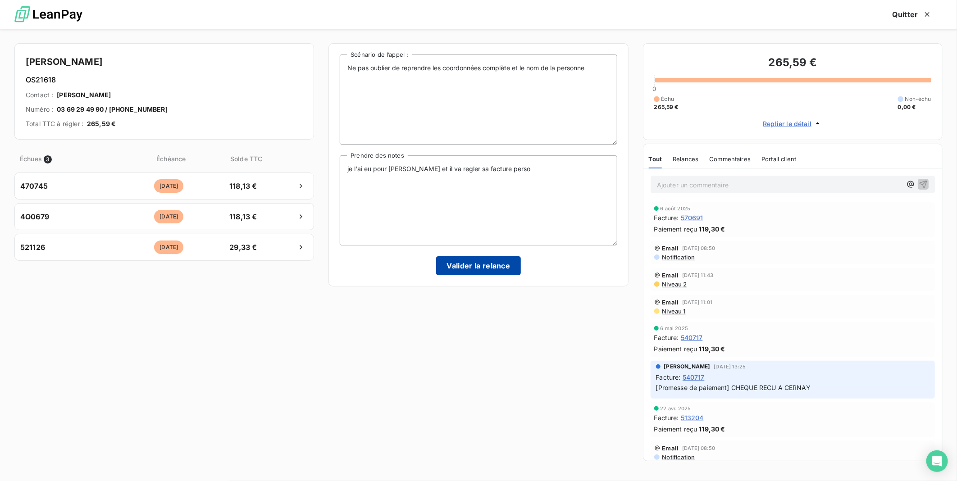
click at [464, 259] on button "Valider la relance" at bounding box center [478, 265] width 85 height 19
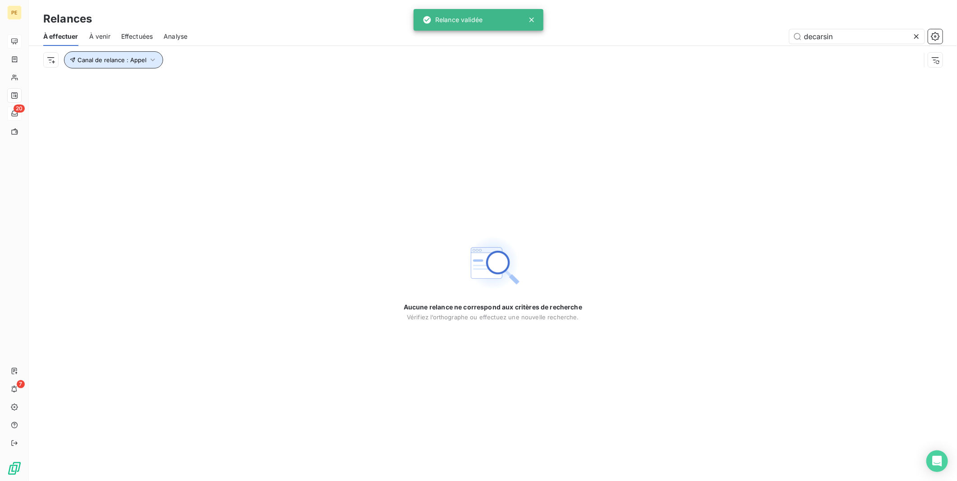
click at [150, 62] on icon "button" at bounding box center [152, 59] width 9 height 9
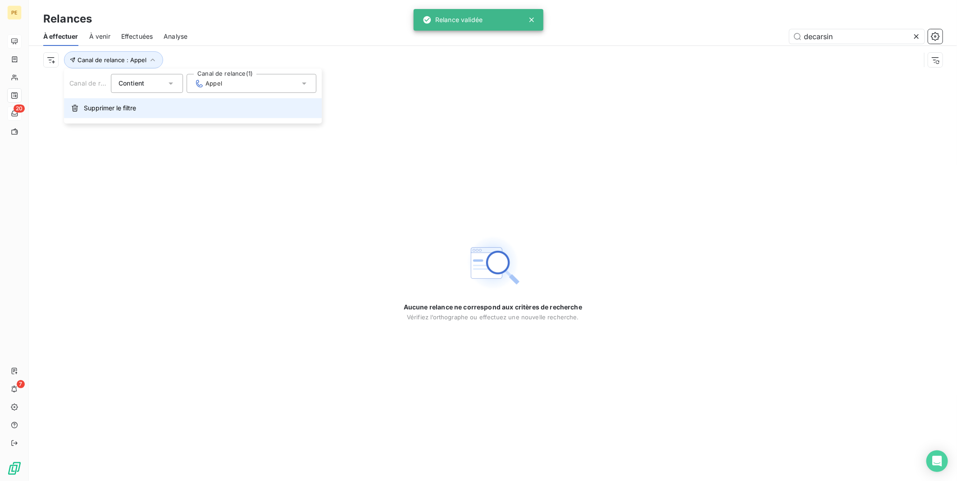
click at [125, 109] on span "Supprimer le filtre" at bounding box center [110, 108] width 52 height 9
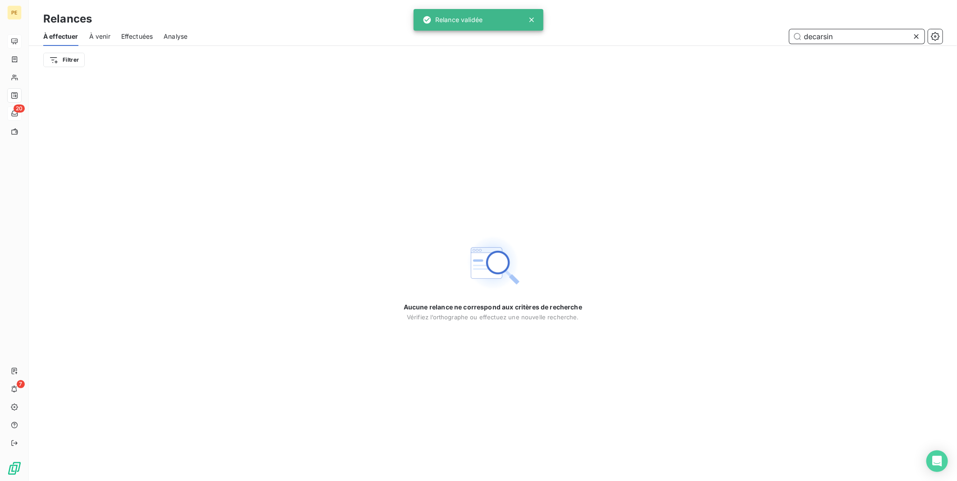
click at [856, 40] on input "decarsin" at bounding box center [856, 36] width 135 height 14
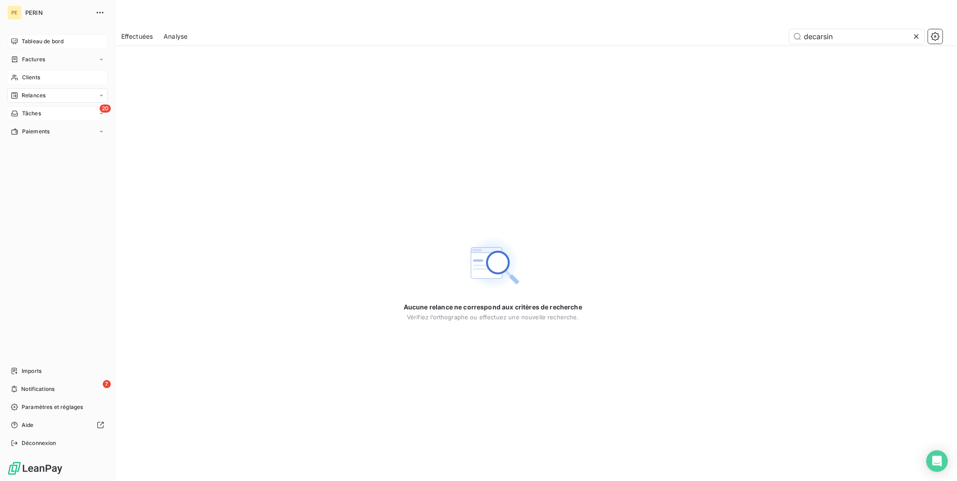
click at [52, 73] on div "Clients" at bounding box center [57, 77] width 100 height 14
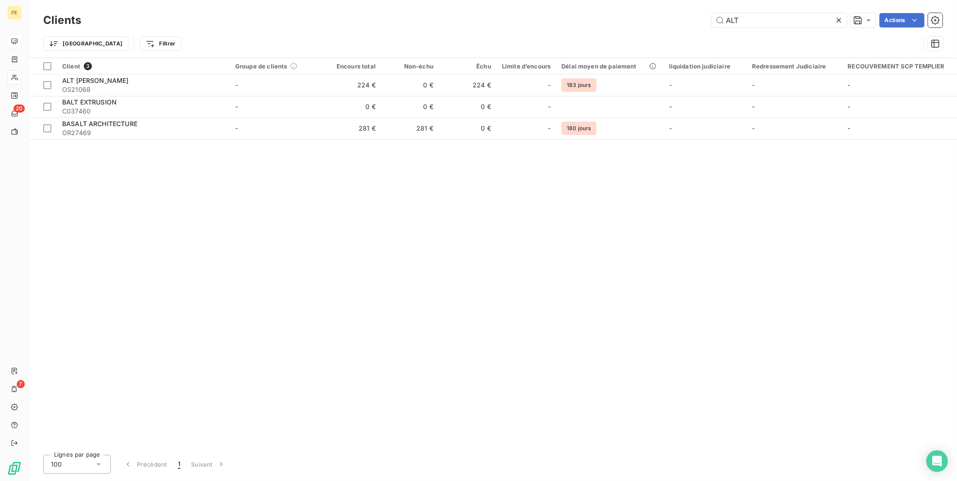
drag, startPoint x: 789, startPoint y: 18, endPoint x: 574, endPoint y: 20, distance: 215.3
click at [574, 20] on div "ALT Actions" at bounding box center [517, 20] width 850 height 14
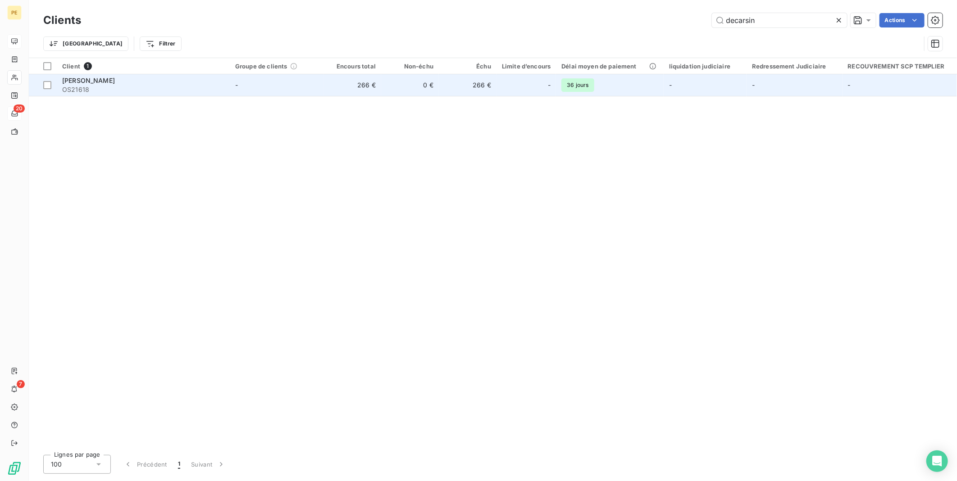
type input "decarsin"
click at [168, 92] on span "OS21618" at bounding box center [143, 89] width 162 height 9
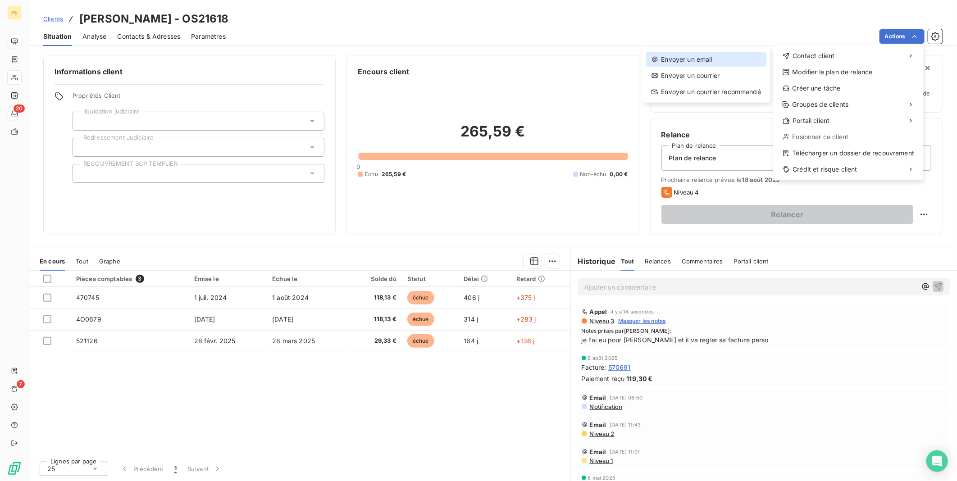
click at [679, 61] on div "Envoyer un email" at bounding box center [706, 59] width 121 height 14
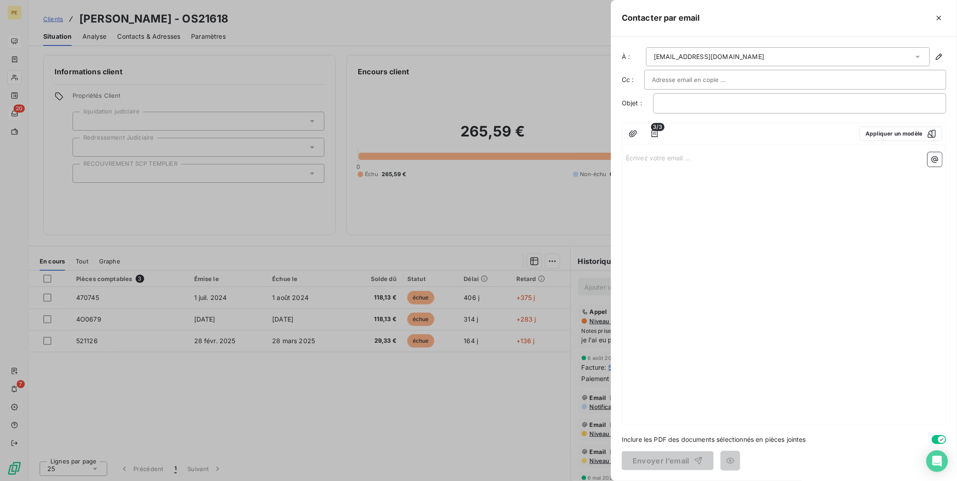
click at [712, 75] on input "text" at bounding box center [700, 80] width 97 height 14
click at [708, 104] on p "﻿" at bounding box center [799, 103] width 277 height 10
click at [652, 133] on icon "button" at bounding box center [654, 133] width 9 height 9
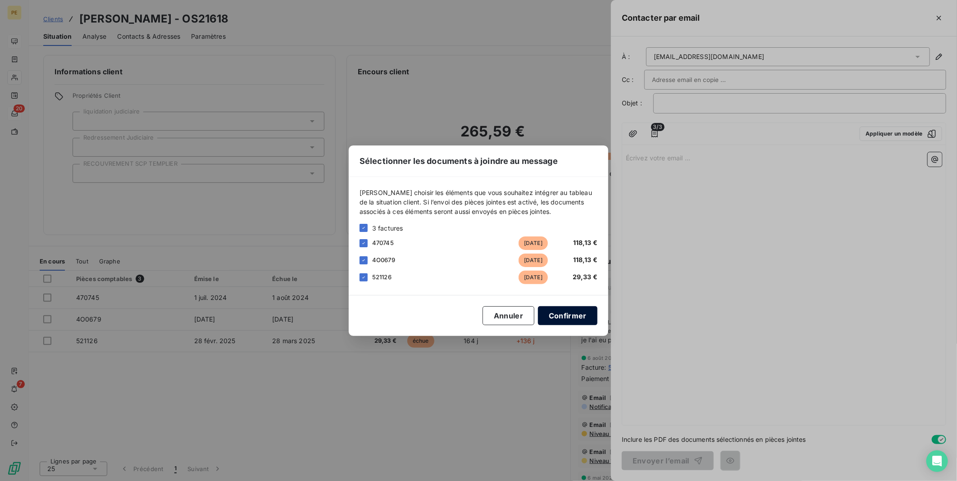
click at [576, 320] on button "Confirmer" at bounding box center [567, 315] width 59 height 19
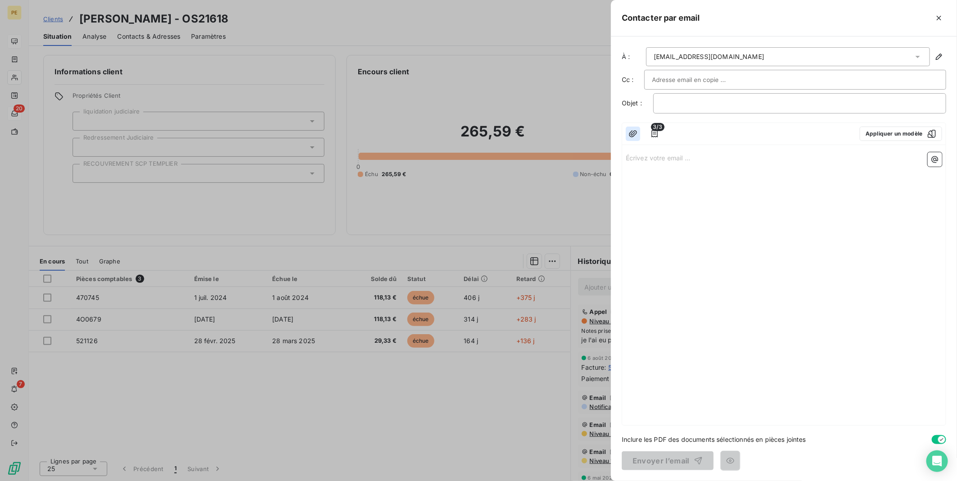
click at [632, 136] on icon "button" at bounding box center [632, 133] width 9 height 9
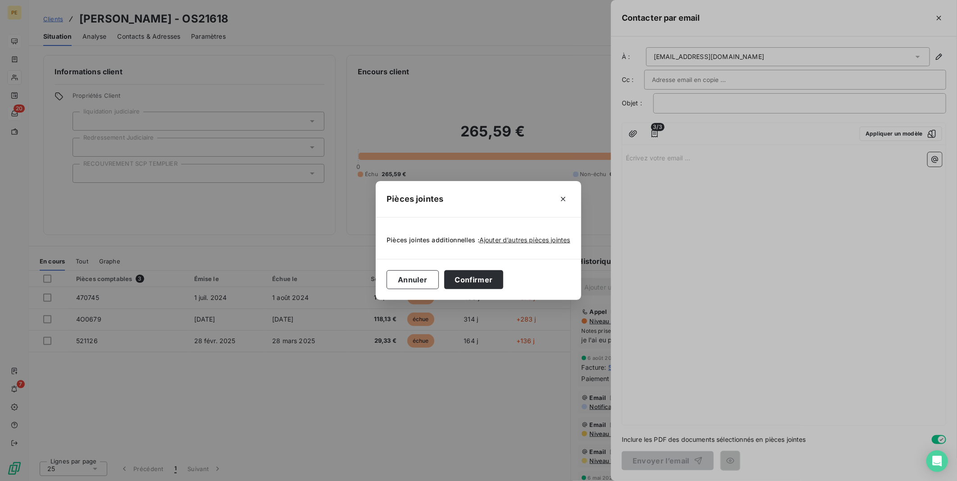
drag, startPoint x: 488, startPoint y: 280, endPoint x: 609, endPoint y: 173, distance: 162.1
click at [623, 170] on div "Pièces jointes Pièces jointes additionnelles : Ajouter d’autres pièces jointes …" at bounding box center [478, 240] width 957 height 481
drag, startPoint x: 562, startPoint y: 197, endPoint x: 733, endPoint y: 75, distance: 210.3
click at [563, 196] on icon "button" at bounding box center [562, 199] width 9 height 9
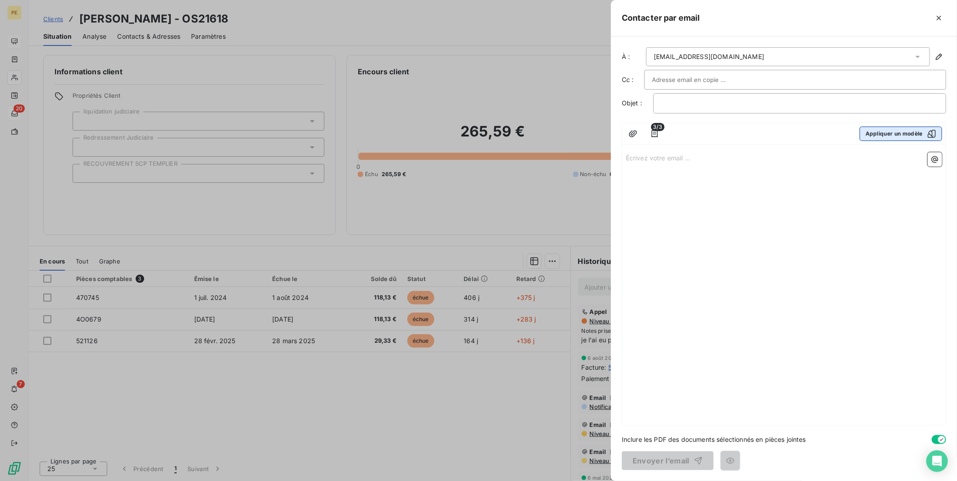
click at [912, 128] on button "Appliquer un modèle" at bounding box center [900, 134] width 82 height 14
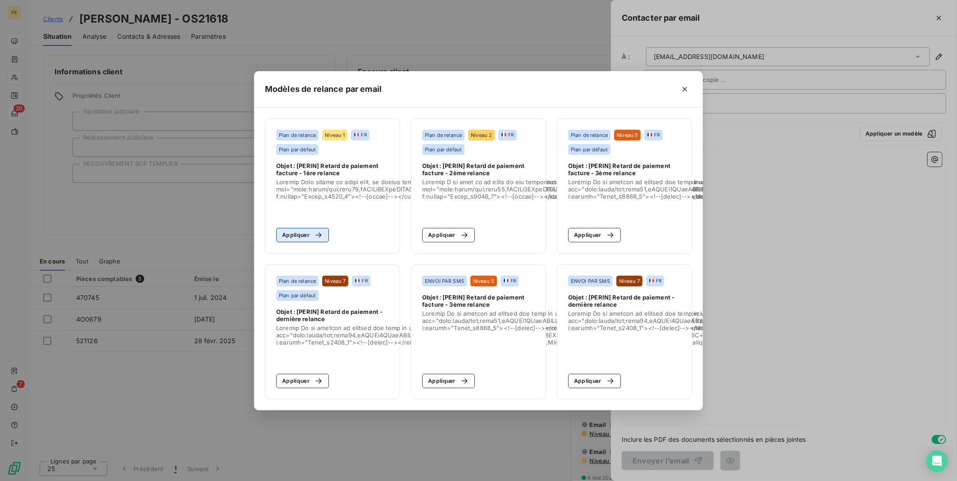
click at [312, 228] on button "Appliquer" at bounding box center [302, 235] width 53 height 14
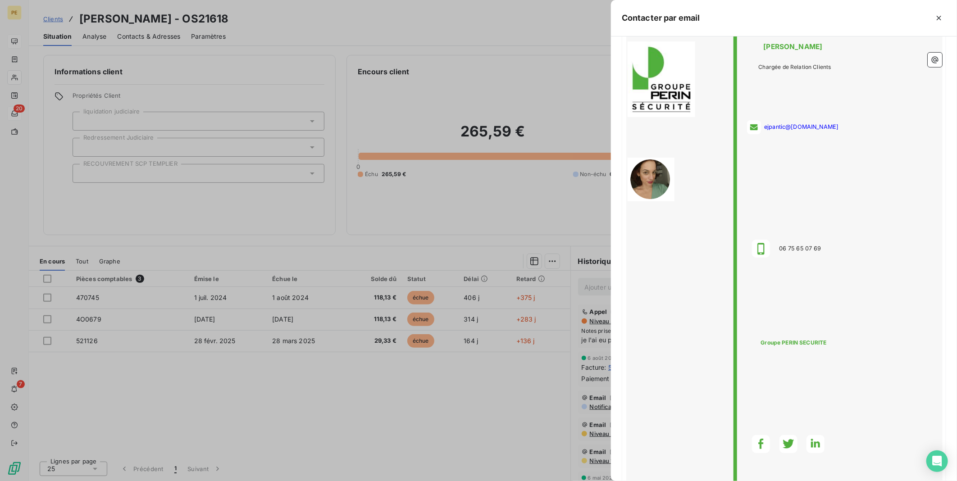
scroll to position [674, 0]
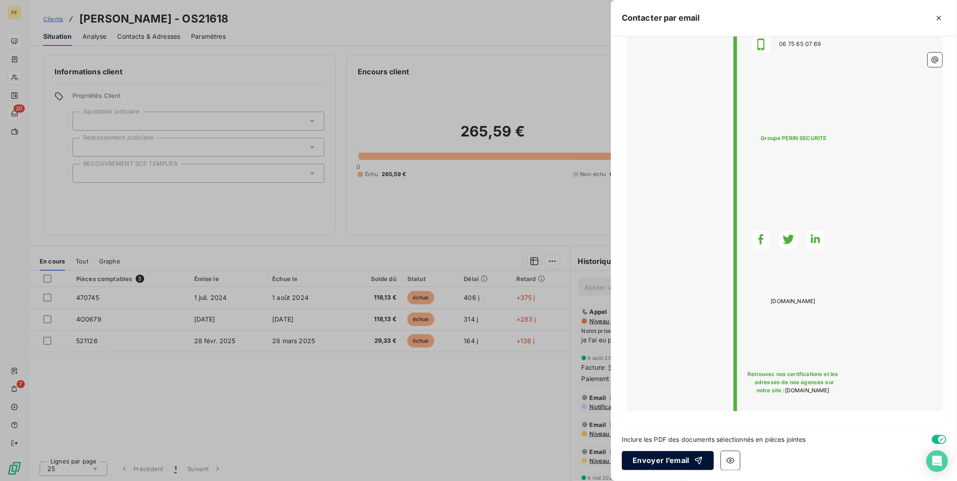
click at [655, 464] on button "Envoyer l’email" at bounding box center [668, 460] width 92 height 19
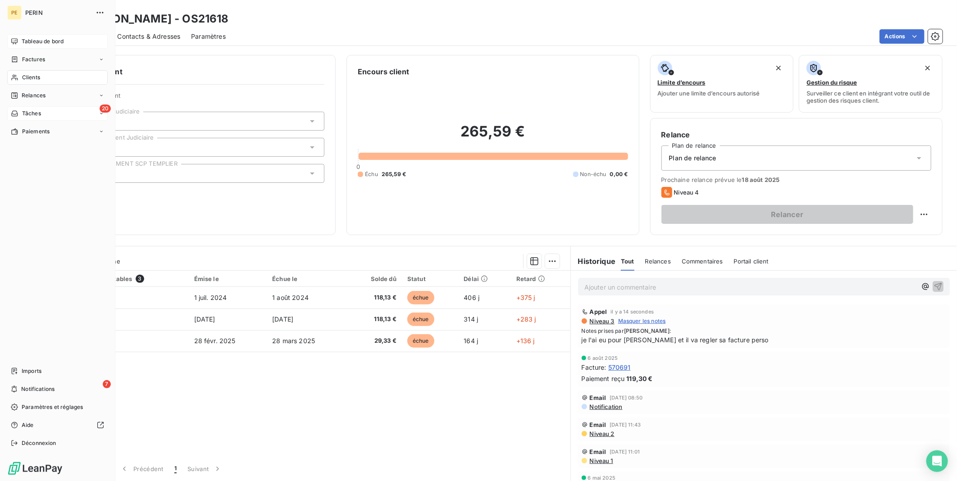
click at [33, 42] on span "Tableau de bord" at bounding box center [43, 41] width 42 height 8
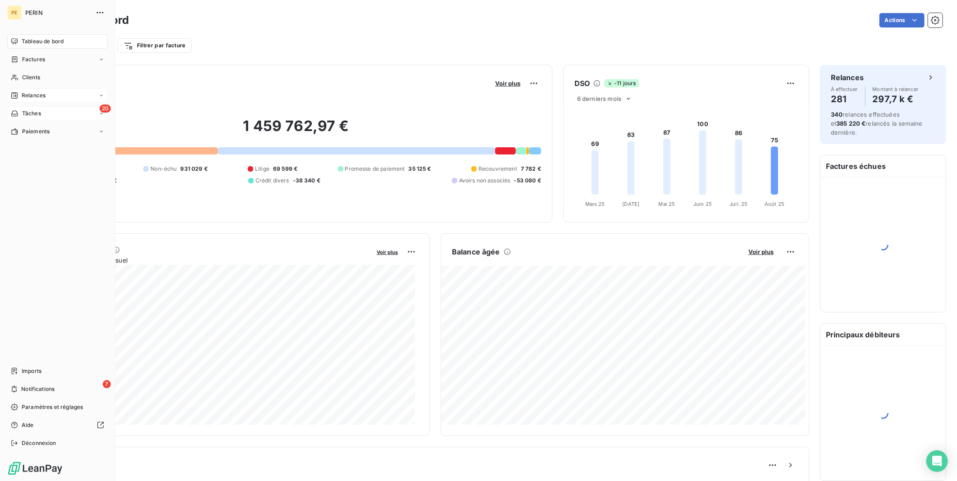
click at [47, 99] on div "Relances" at bounding box center [57, 95] width 100 height 14
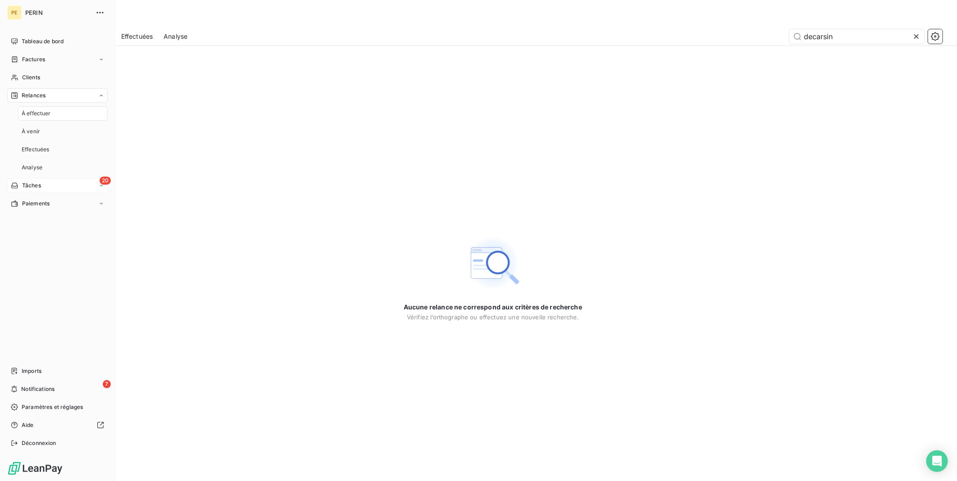
click at [36, 111] on span "À effectuer" at bounding box center [36, 113] width 29 height 8
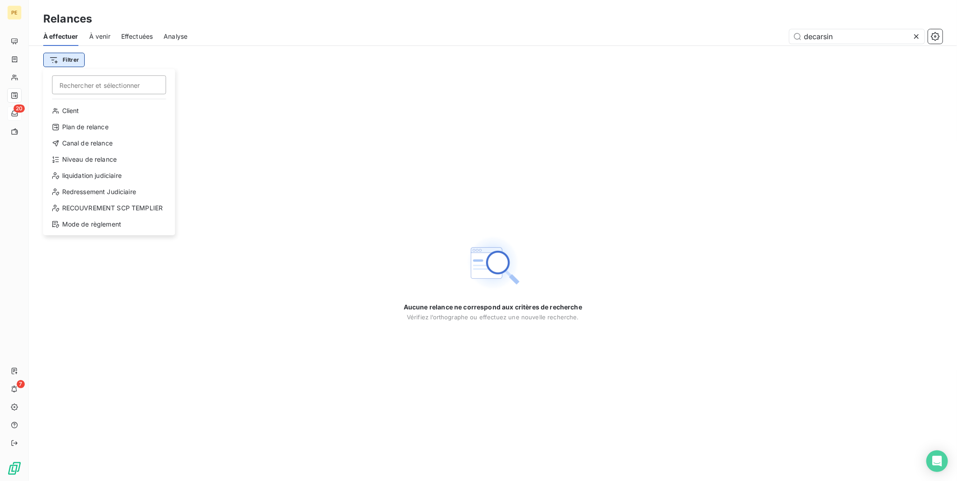
click at [64, 59] on html "PE 20 7 Relances À effectuer À venir Effectuées Analyse decarsin Filtrer Recher…" at bounding box center [478, 240] width 957 height 481
click at [84, 142] on div "Canal de relance" at bounding box center [109, 143] width 125 height 14
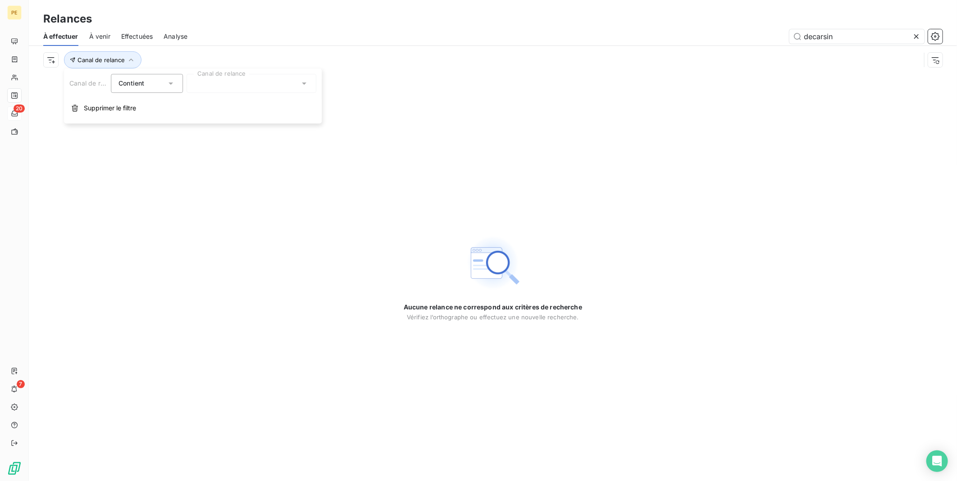
click at [182, 87] on div "Contient is" at bounding box center [147, 83] width 72 height 19
click at [251, 96] on div "Canal de relance Contient Contient Ne contient pas Canal de relance Supprimer l…" at bounding box center [193, 95] width 258 height 55
drag, startPoint x: 115, startPoint y: 108, endPoint x: 128, endPoint y: 79, distance: 31.6
click at [128, 79] on div "Canal de relance Contient Canal de relance Supprimer le filtre" at bounding box center [193, 95] width 258 height 55
click at [128, 79] on span "Contient" at bounding box center [131, 83] width 26 height 8
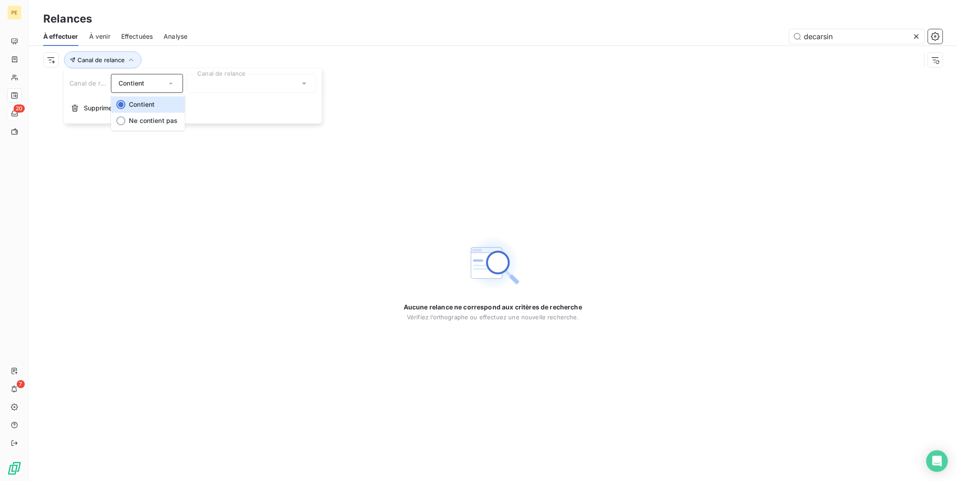
click at [277, 84] on div at bounding box center [251, 83] width 130 height 19
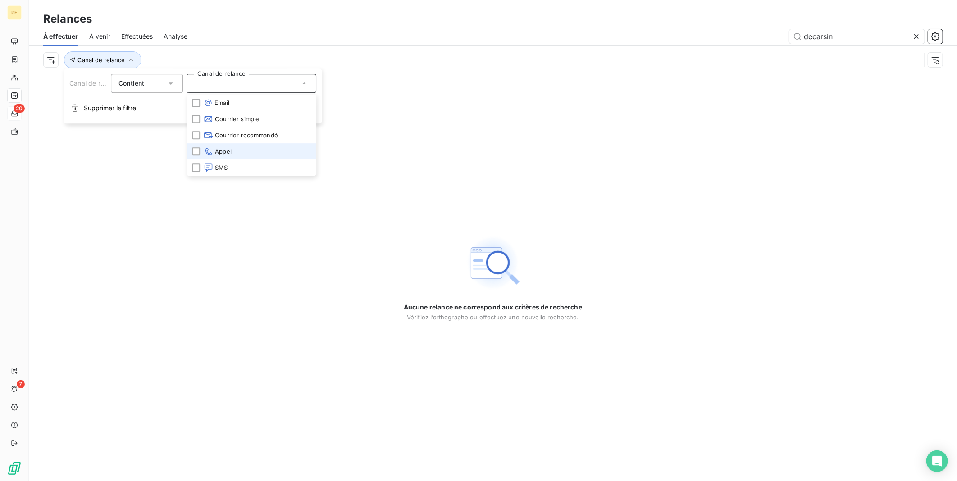
click at [240, 151] on li "Appel" at bounding box center [251, 151] width 130 height 16
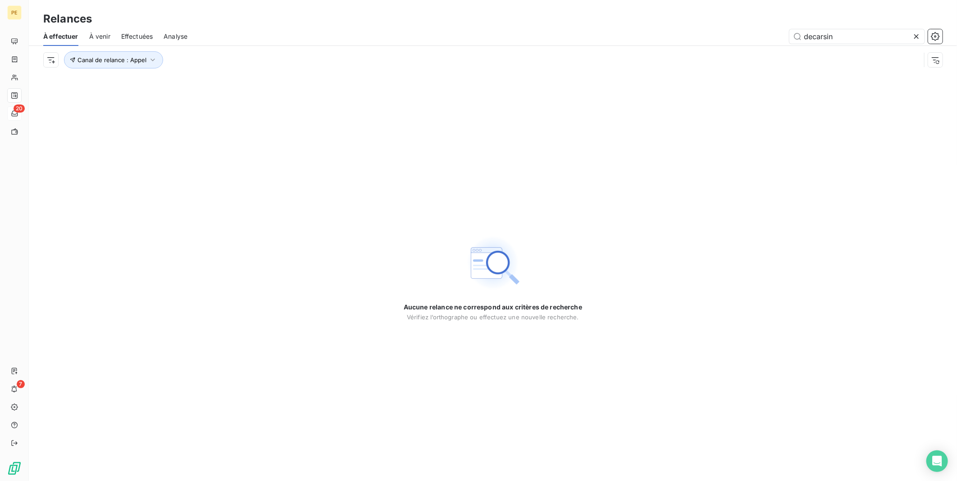
click at [505, 174] on div "Aucune relance ne correspond aux critères de recherche [PERSON_NAME] l’orthogra…" at bounding box center [493, 277] width 928 height 407
click at [46, 64] on html "PE 20 7 Relances À effectuer À venir Effectuées Analyse decarsin Canal de relan…" at bounding box center [478, 240] width 957 height 481
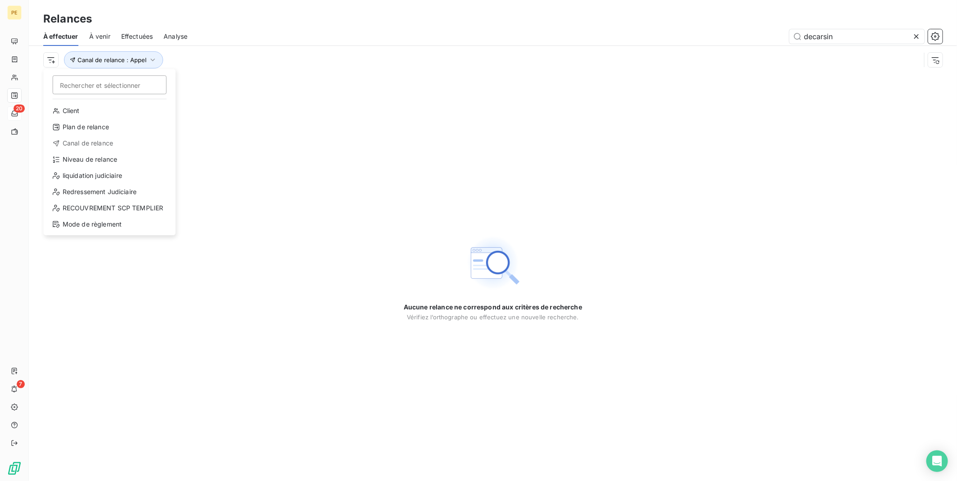
click at [91, 142] on div "Canal de relance" at bounding box center [109, 143] width 125 height 14
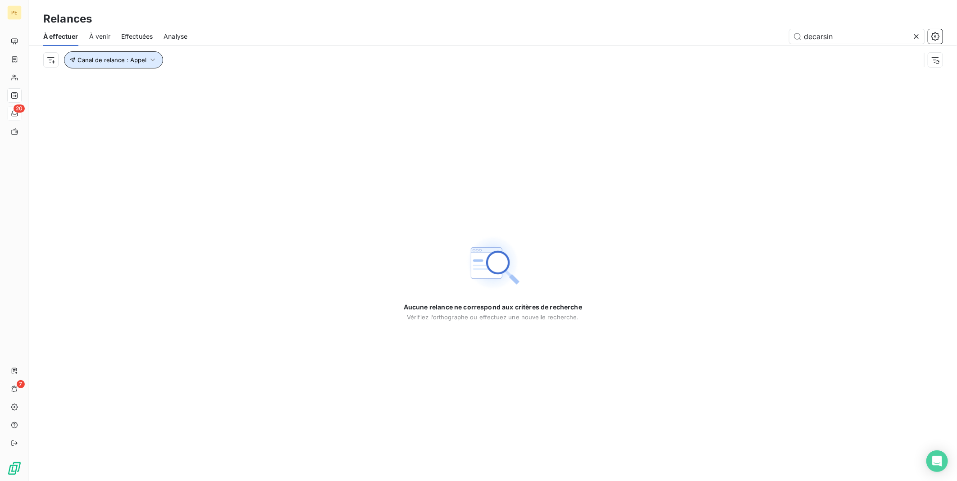
click at [115, 59] on span "Canal de relance : Appel" at bounding box center [111, 59] width 69 height 7
click at [285, 84] on div "Appel" at bounding box center [251, 83] width 130 height 19
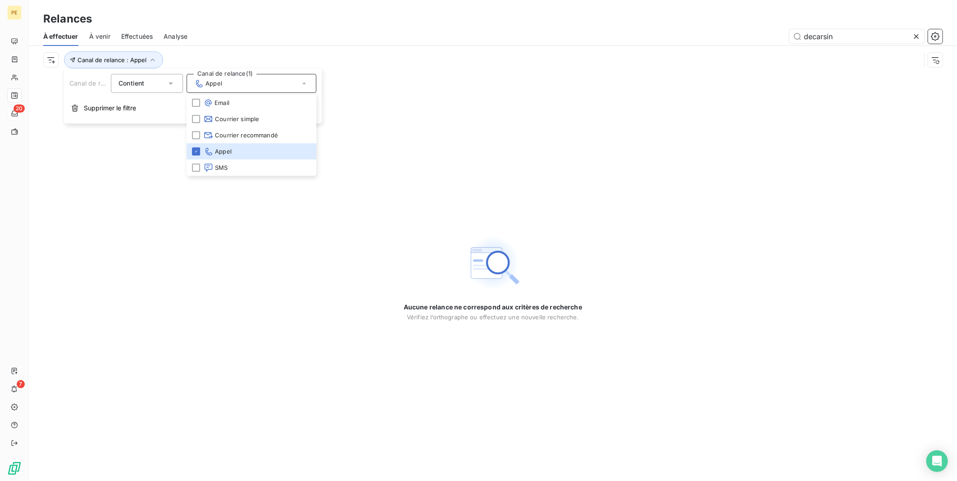
drag, startPoint x: 77, startPoint y: 209, endPoint x: 45, endPoint y: 155, distance: 62.2
click at [75, 209] on div "Aucune relance ne correspond aux critères de recherche [PERSON_NAME] l’orthogra…" at bounding box center [493, 277] width 928 height 407
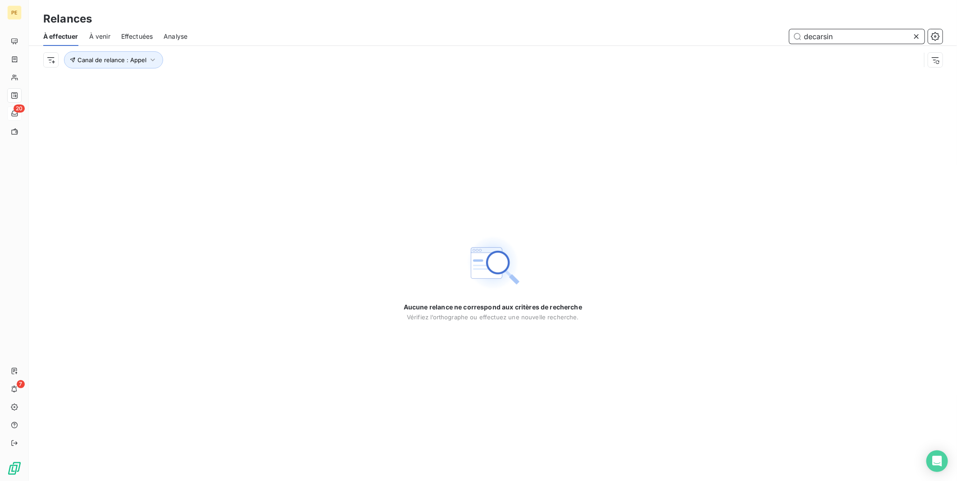
click at [844, 33] on input "decarsin" at bounding box center [856, 36] width 135 height 14
click at [916, 32] on icon at bounding box center [916, 36] width 9 height 9
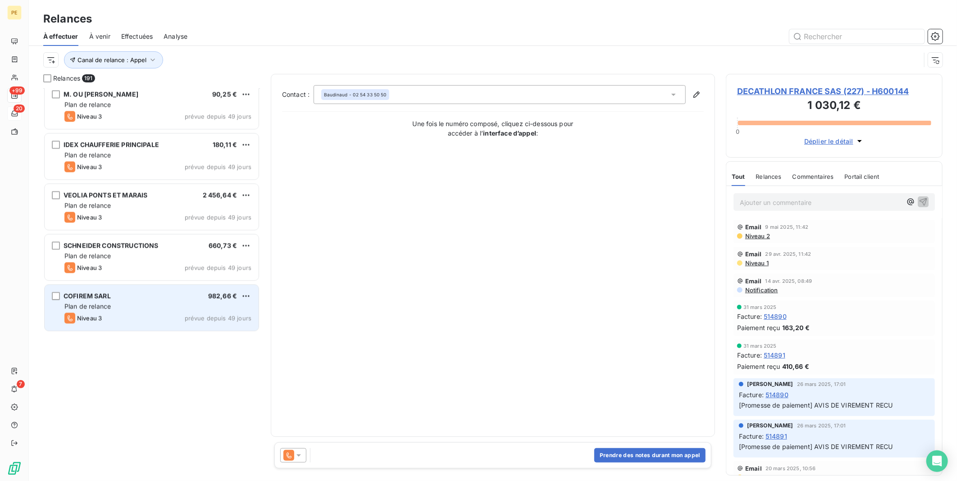
scroll to position [2937, 0]
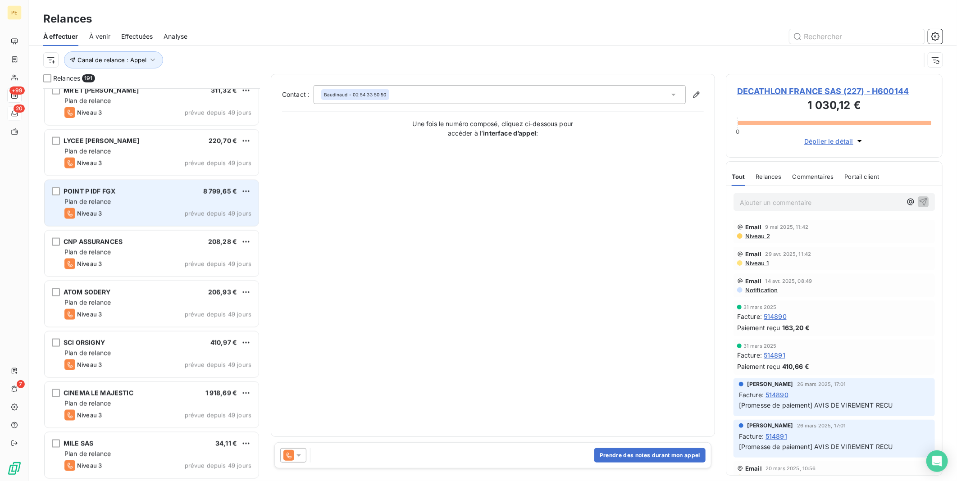
click at [176, 215] on div "Niveau 3 prévue depuis 49 jours" at bounding box center [157, 213] width 187 height 11
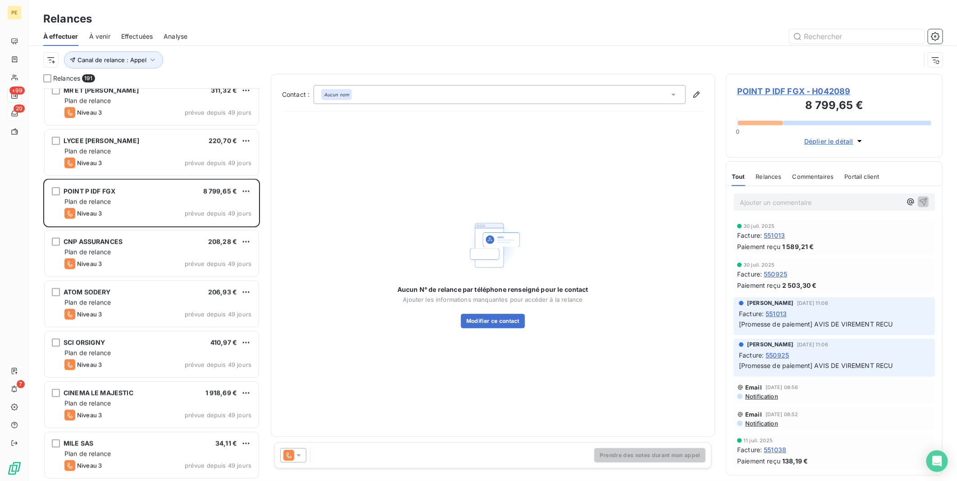
click at [822, 140] on span "Déplier le détail" at bounding box center [828, 140] width 49 height 9
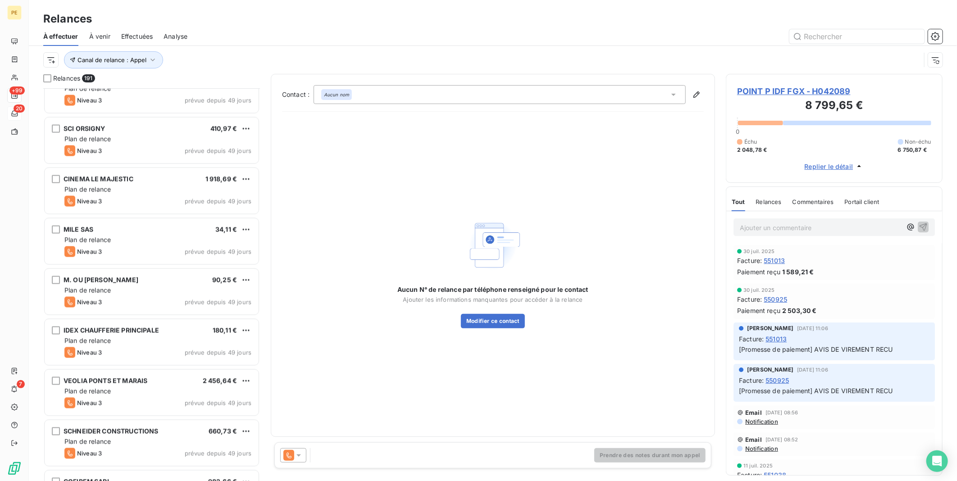
scroll to position [3137, 0]
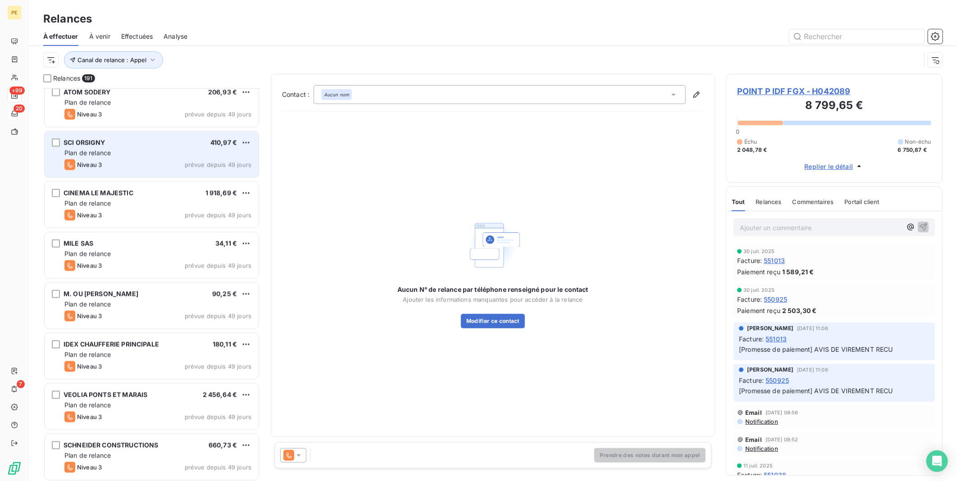
click at [178, 153] on div "Plan de relance" at bounding box center [157, 153] width 187 height 9
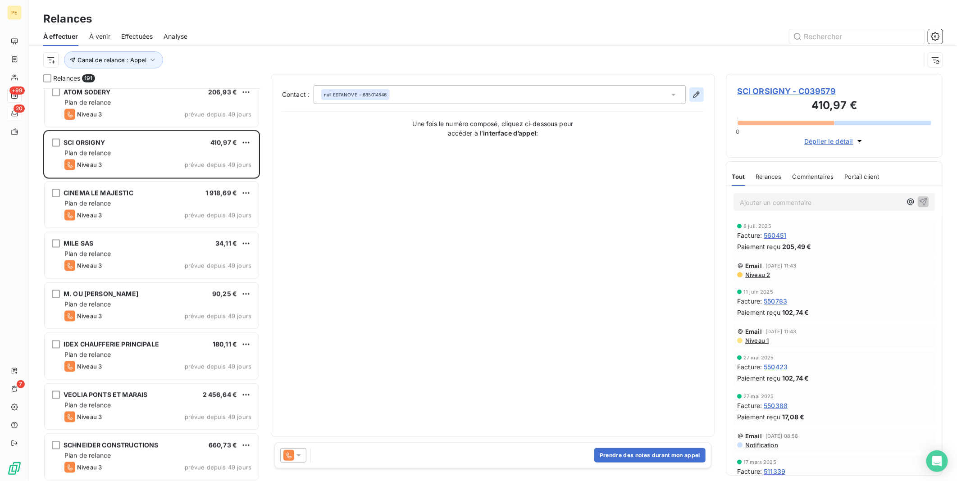
click at [700, 95] on icon "button" at bounding box center [696, 94] width 9 height 9
type input "ESTANOVE"
type input "[EMAIL_ADDRESS][DOMAIN_NAME]"
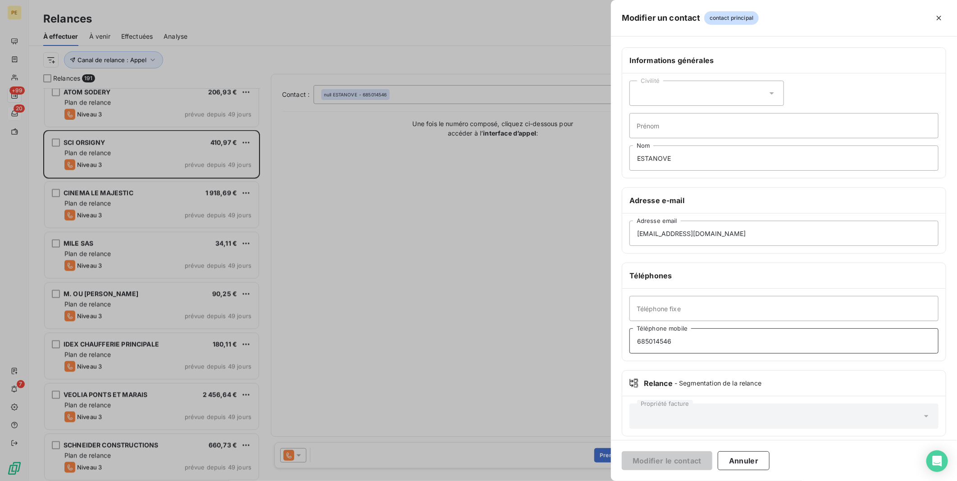
click at [635, 340] on input "685014546" at bounding box center [783, 340] width 309 height 25
type input "0685014546"
click at [659, 457] on button "Modifier le contact" at bounding box center [667, 460] width 91 height 19
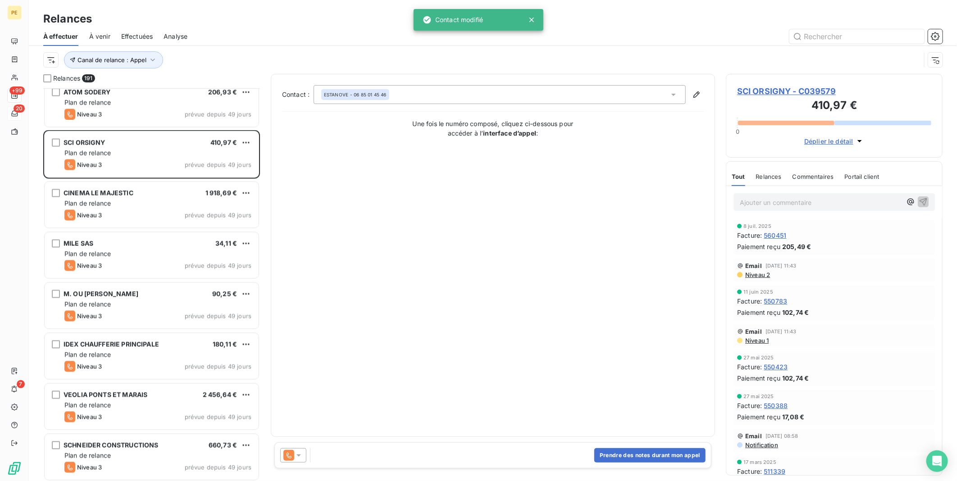
click at [464, 461] on div "Prendre des notes durant mon appel" at bounding box center [492, 455] width 437 height 26
click at [641, 453] on button "Prendre des notes durant mon appel" at bounding box center [649, 455] width 111 height 14
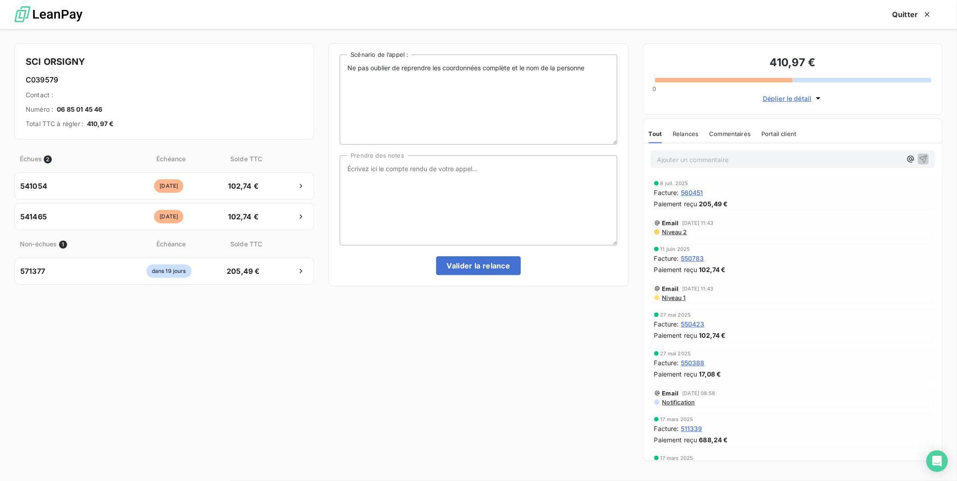
drag, startPoint x: 636, startPoint y: 431, endPoint x: 404, endPoint y: 407, distance: 233.3
click at [403, 407] on div "Ne pas oublier de reprendre les coordonnées complète et le nom de la personne S…" at bounding box center [478, 254] width 300 height 423
drag, startPoint x: 416, startPoint y: 231, endPoint x: 425, endPoint y: 213, distance: 19.1
click at [417, 227] on textarea "Prendre des notes" at bounding box center [478, 200] width 277 height 90
click at [427, 167] on textarea "Prendre des notes" at bounding box center [478, 200] width 277 height 90
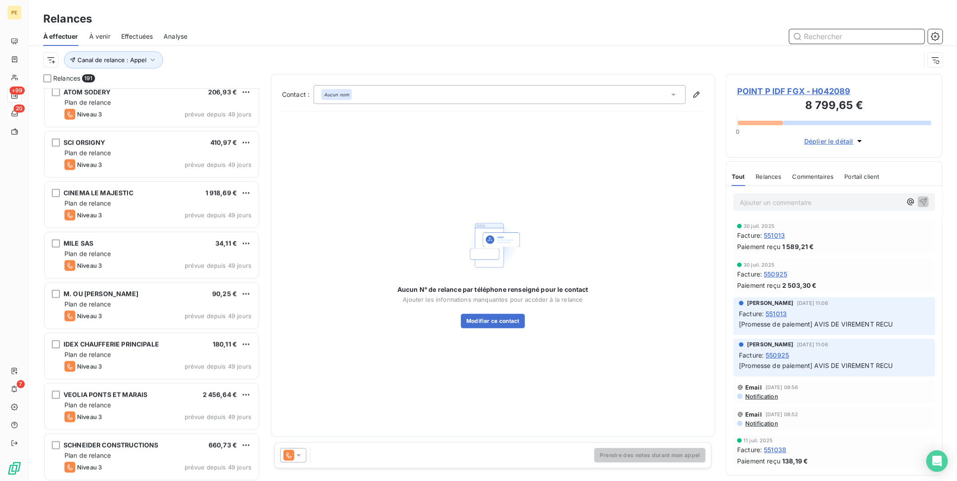
click at [821, 37] on input "text" at bounding box center [856, 36] width 135 height 14
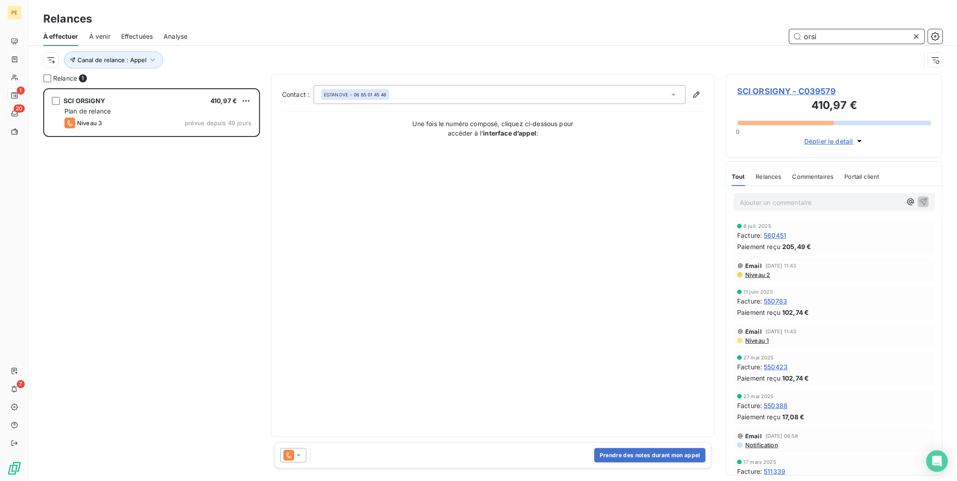
scroll to position [386, 209]
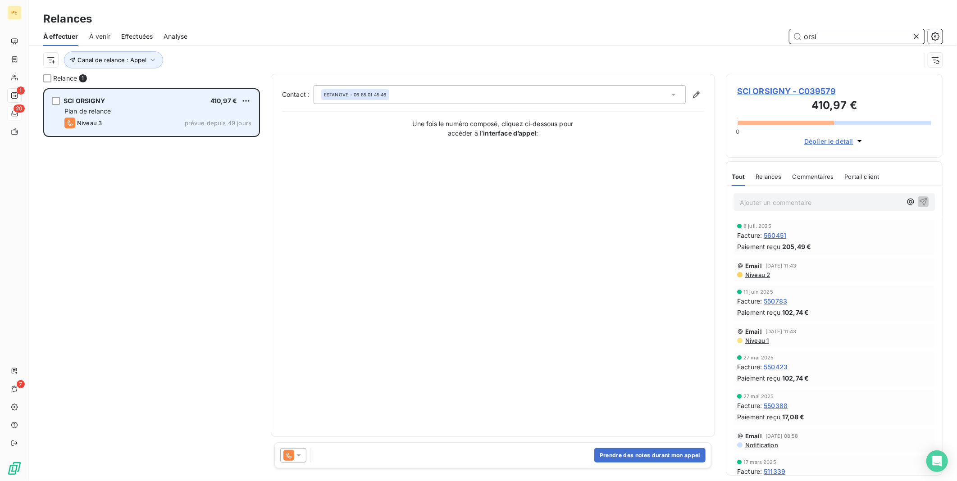
type input "orsi"
click at [198, 118] on div "Niveau 3 prévue depuis 49 jours" at bounding box center [157, 123] width 187 height 11
click at [55, 103] on div "grid" at bounding box center [56, 101] width 8 height 8
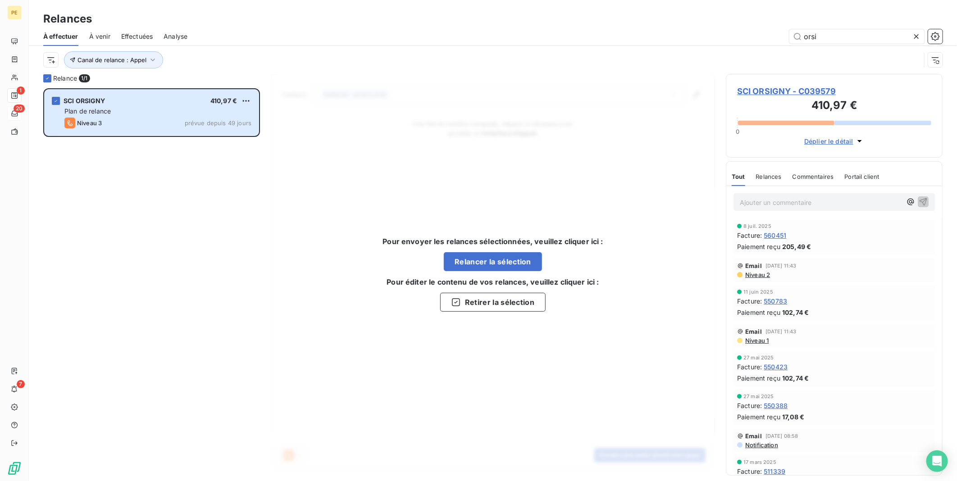
click at [161, 198] on div "SCI ORSIGNY 410,97 € Plan de relance Niveau 3 prévue depuis 49 jours" at bounding box center [151, 284] width 217 height 393
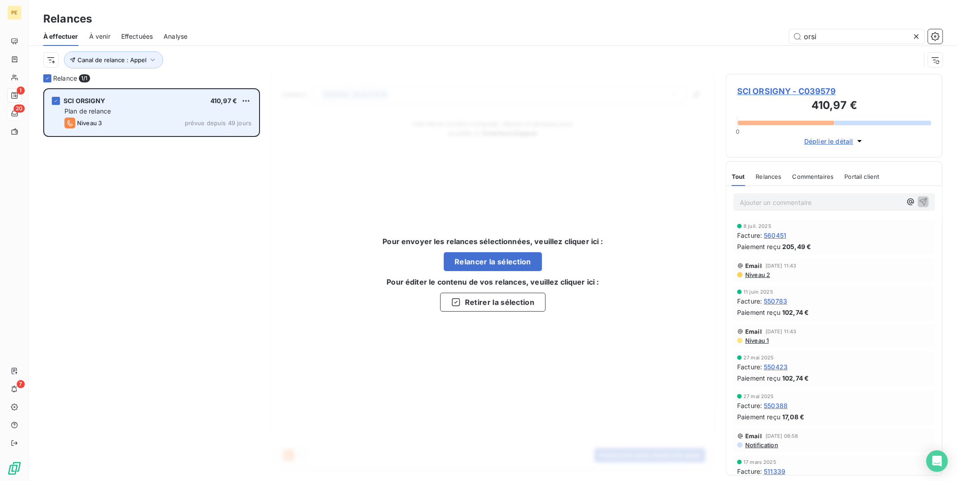
click at [61, 100] on div "SCI ORSIGNY 410,97 € Plan de relance Niveau 3 prévue depuis 49 jours" at bounding box center [152, 113] width 214 height 46
click at [56, 100] on icon "grid" at bounding box center [55, 100] width 5 height 5
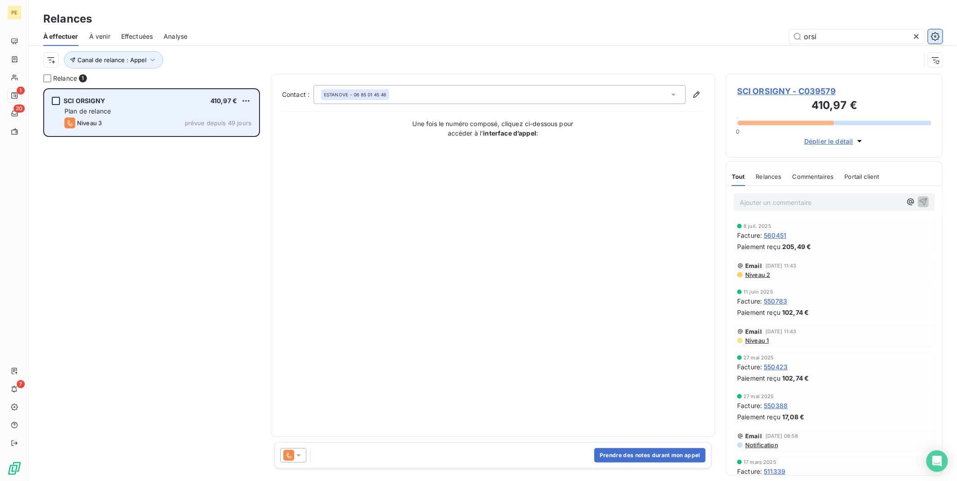
click at [931, 35] on icon "button" at bounding box center [935, 36] width 9 height 9
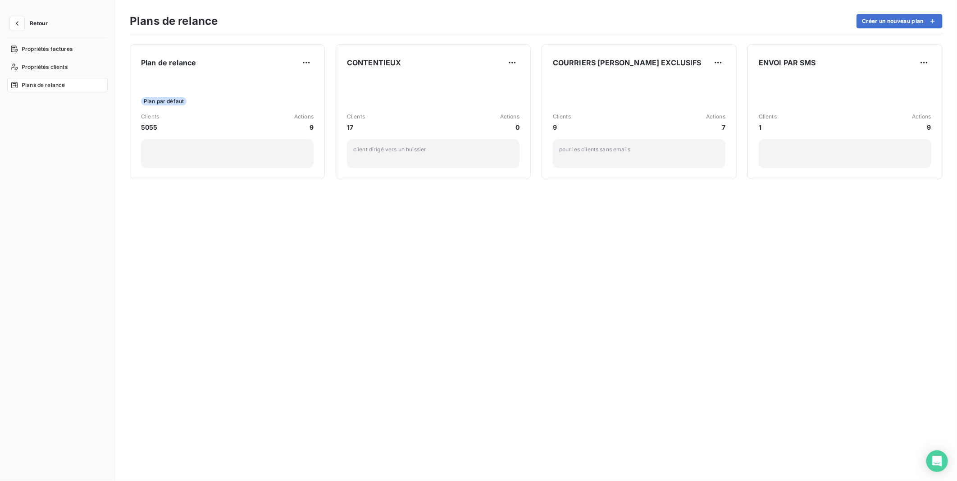
click at [25, 30] on div "Retour" at bounding box center [57, 27] width 100 height 22
click at [21, 23] on icon "button" at bounding box center [17, 23] width 9 height 9
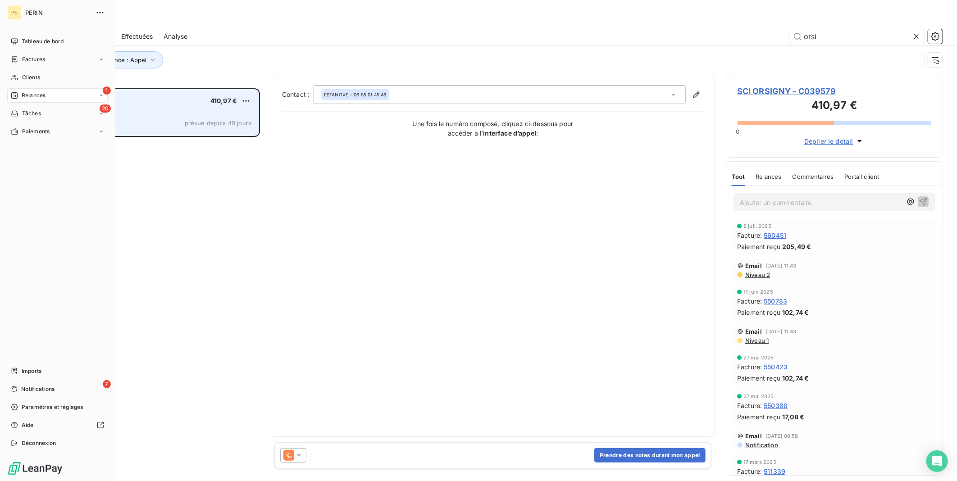
scroll to position [386, 209]
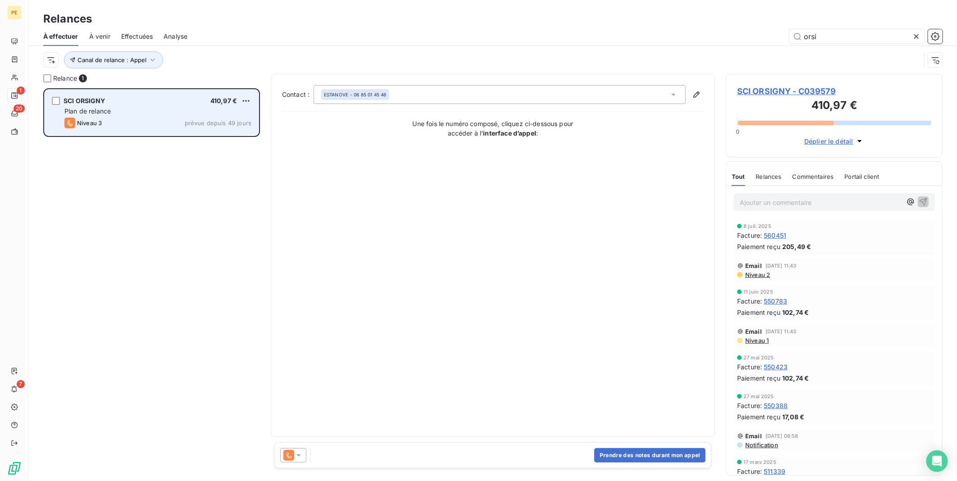
click at [174, 119] on div "Niveau 3 prévue depuis 49 jours" at bounding box center [157, 123] width 187 height 11
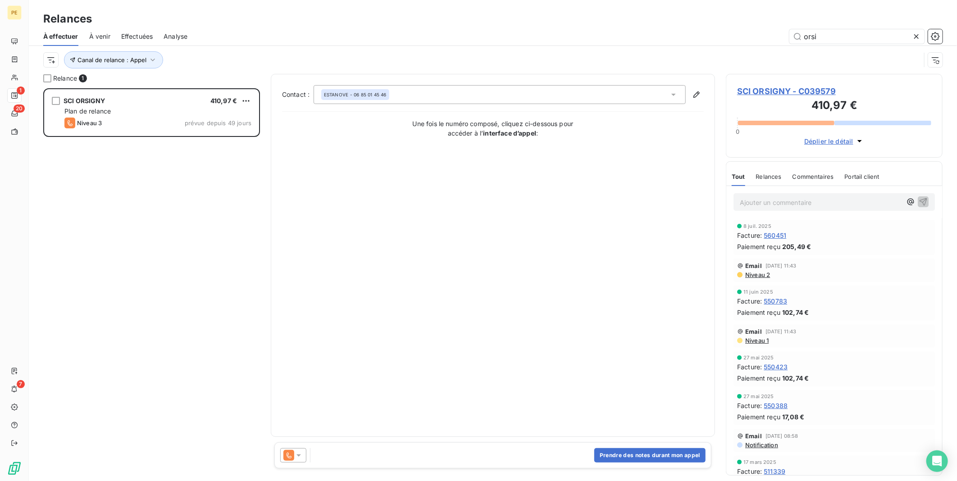
click at [836, 142] on span "Déplier le détail" at bounding box center [828, 140] width 49 height 9
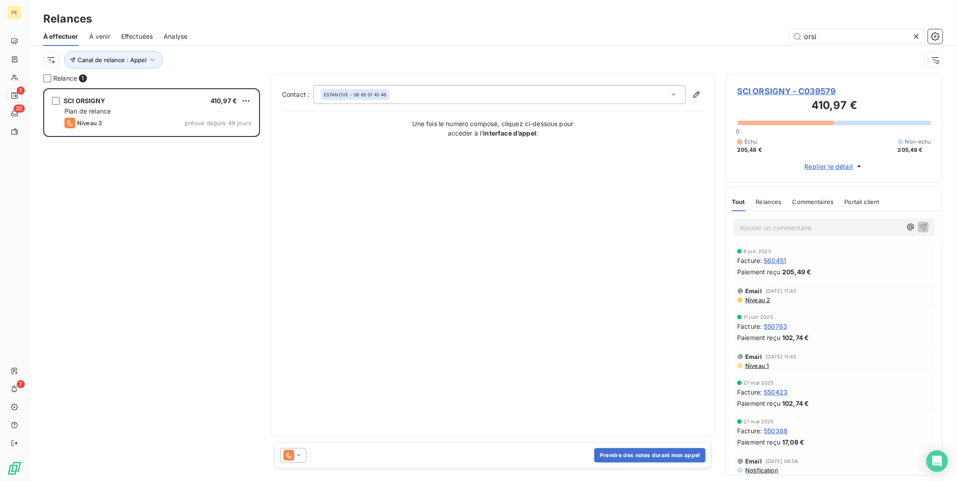
click at [370, 86] on div "ESTANOVE - 06 85 01 45 46" at bounding box center [499, 94] width 372 height 19
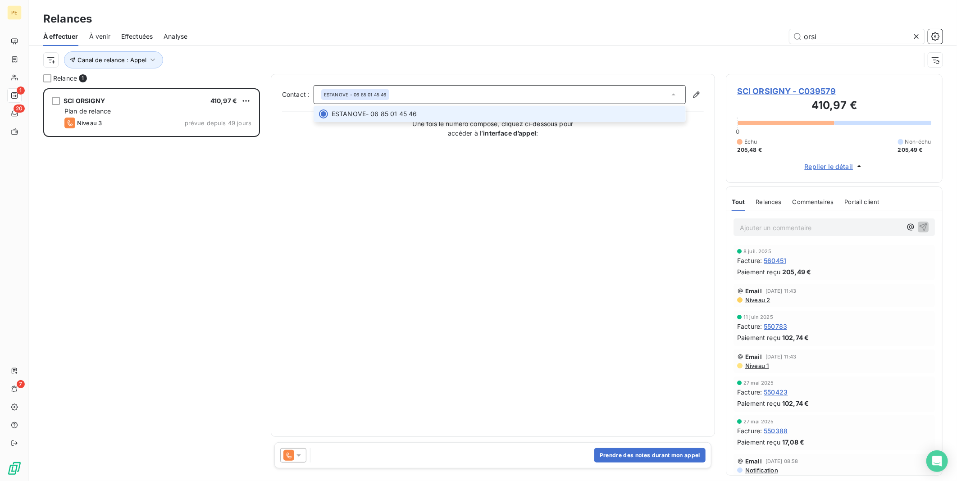
click at [376, 88] on div "ESTANOVE - 06 85 01 45 46" at bounding box center [499, 94] width 372 height 19
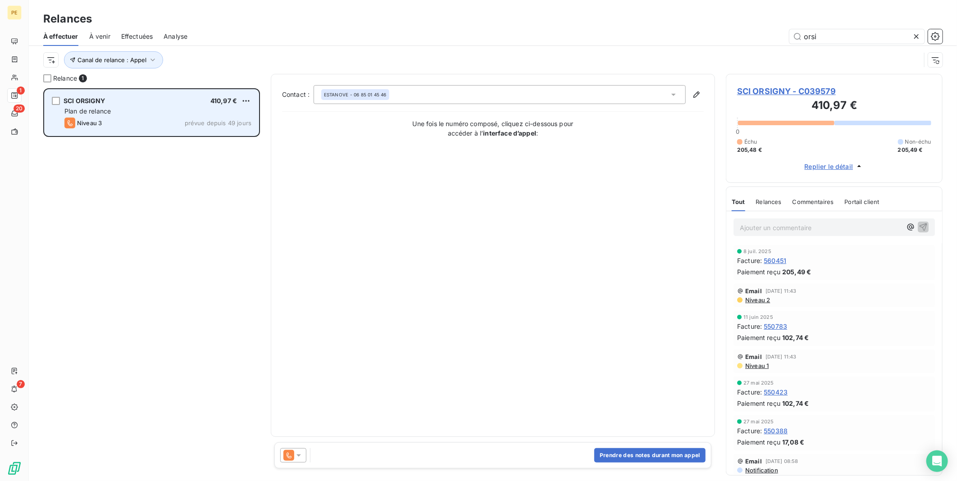
click at [186, 115] on div "Plan de relance" at bounding box center [157, 111] width 187 height 9
click at [185, 116] on div "SCI ORSIGNY 410,97 € Plan de relance Niveau 3 prévue depuis 49 jours" at bounding box center [152, 113] width 214 height 46
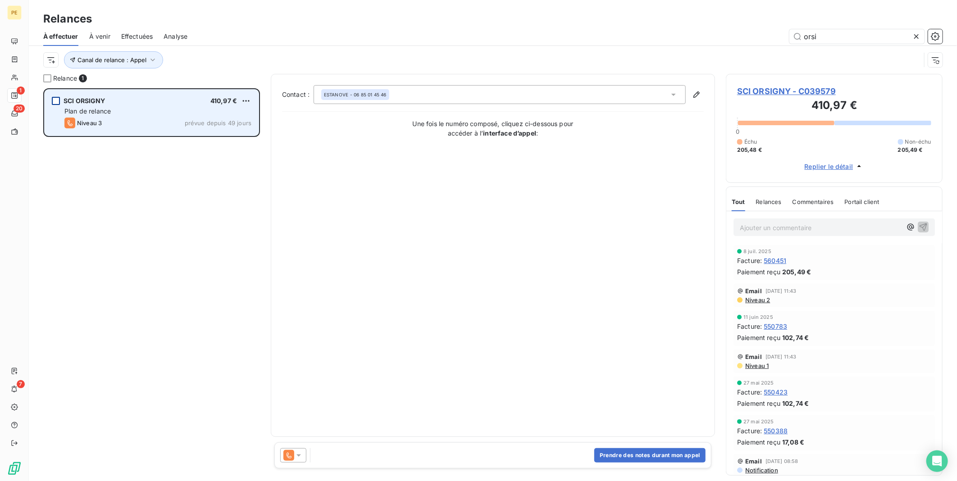
click at [54, 100] on div "grid" at bounding box center [56, 101] width 8 height 8
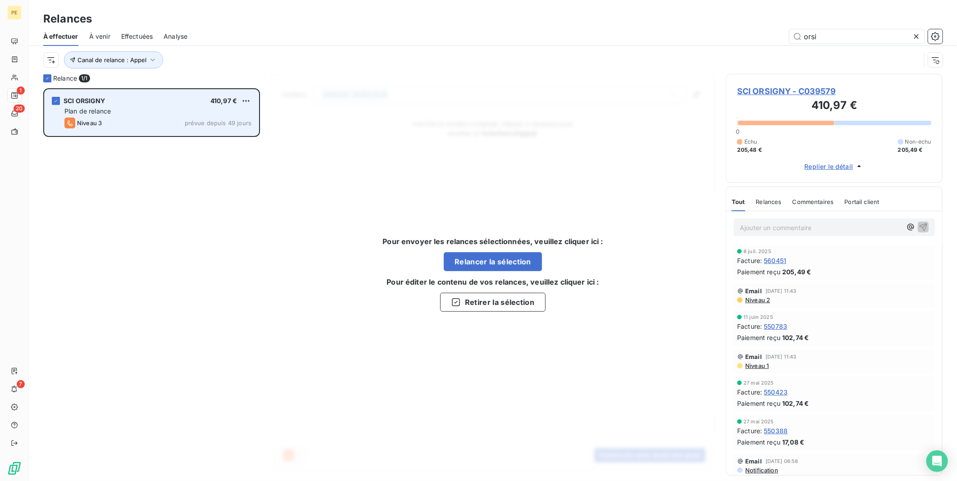
click at [98, 102] on span "SCI ORSIGNY" at bounding box center [85, 101] width 42 height 8
drag, startPoint x: 97, startPoint y: 102, endPoint x: 57, endPoint y: 107, distance: 40.3
click at [58, 107] on div "SCI ORSIGNY 410,97 € Plan de relance Niveau 3 prévue depuis 49 jours" at bounding box center [152, 113] width 214 height 46
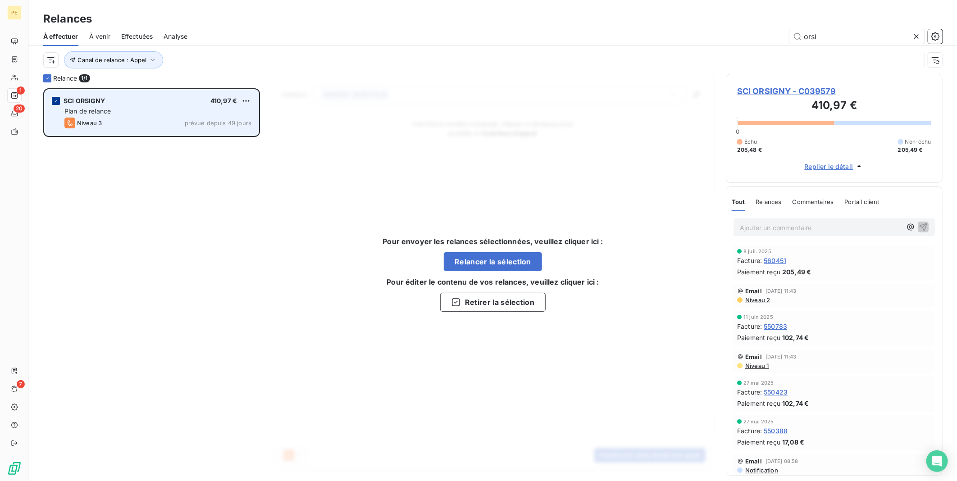
click at [56, 100] on icon "grid" at bounding box center [55, 101] width 3 height 2
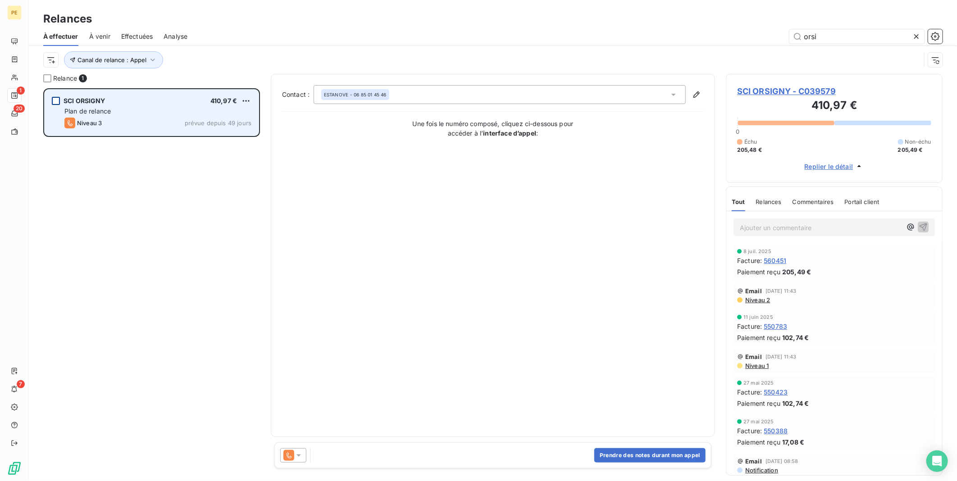
click at [774, 95] on span "SCI ORSIGNY - C039579" at bounding box center [834, 91] width 194 height 12
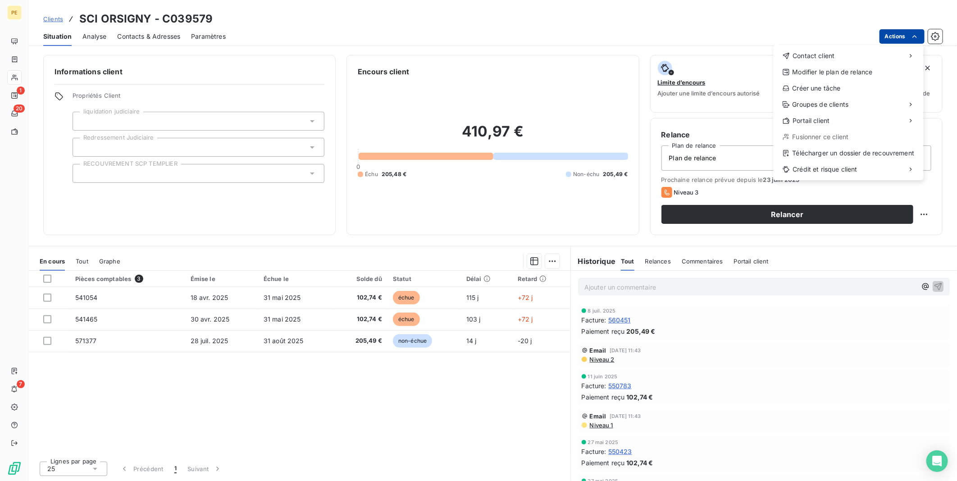
click at [897, 32] on html "PE 1 20 7 Clients SCI ORSIGNY - C039579 Situation Analyse Contacts & Adresses P…" at bounding box center [478, 240] width 957 height 481
click at [826, 75] on div "Modifier le plan de relance" at bounding box center [848, 72] width 143 height 14
click at [906, 35] on html "PE 1 20 7 Clients SCI ORSIGNY - C039579 Situation Analyse Contacts & Adresses P…" at bounding box center [478, 240] width 957 height 481
click at [682, 59] on div "Envoyer un email" at bounding box center [706, 59] width 121 height 14
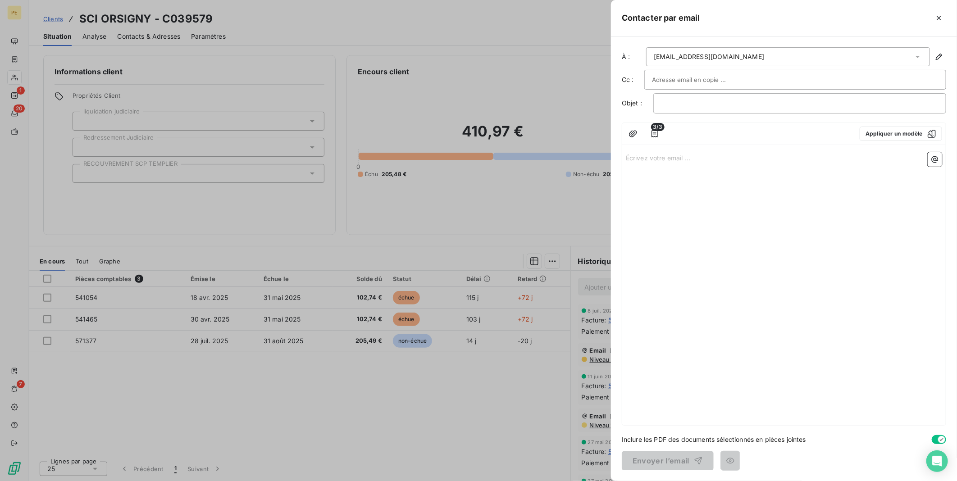
click at [726, 79] on input "text" at bounding box center [700, 80] width 97 height 14
click at [656, 134] on icon "button" at bounding box center [654, 133] width 9 height 9
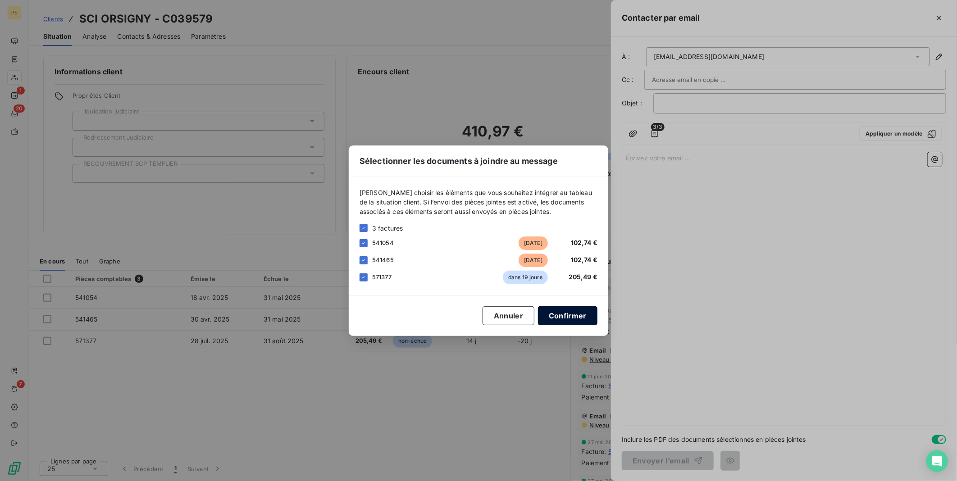
click at [564, 316] on button "Confirmer" at bounding box center [567, 315] width 59 height 19
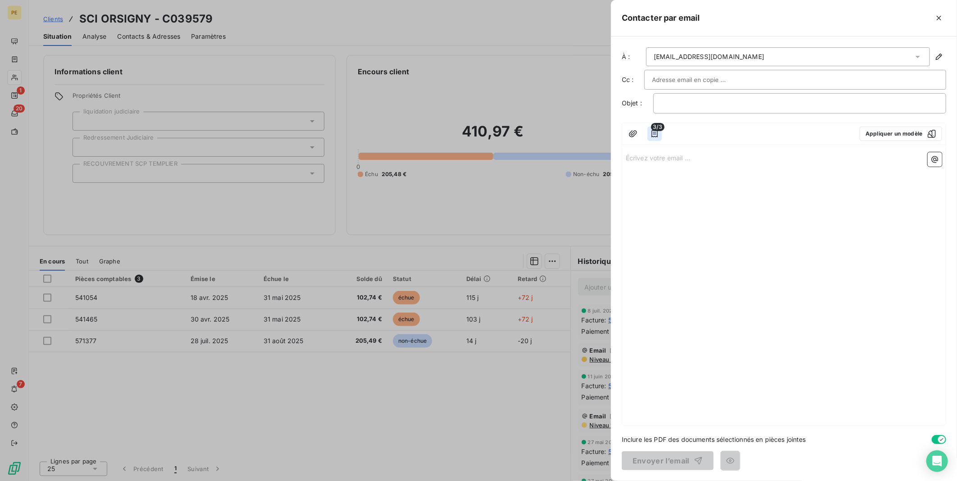
click at [658, 135] on icon "button" at bounding box center [654, 133] width 6 height 7
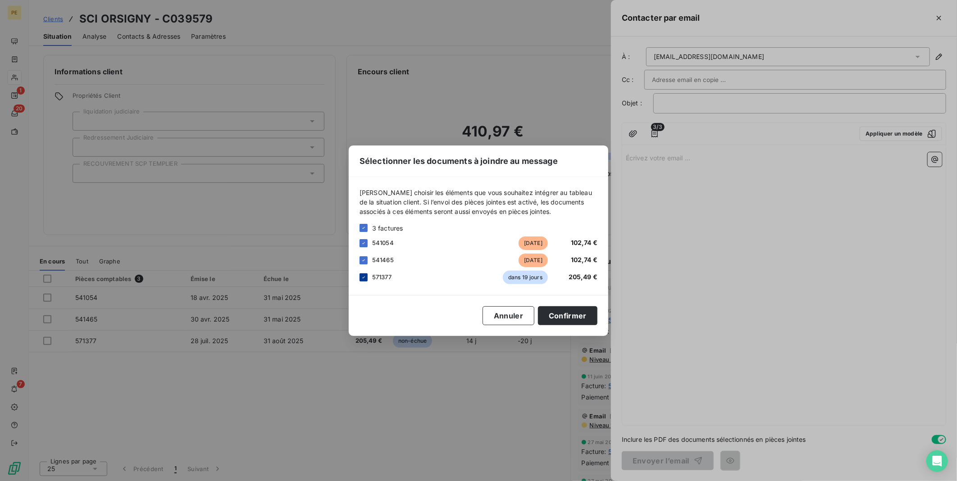
click at [364, 278] on icon at bounding box center [363, 277] width 5 height 5
click at [578, 308] on button "Confirmer" at bounding box center [567, 315] width 59 height 19
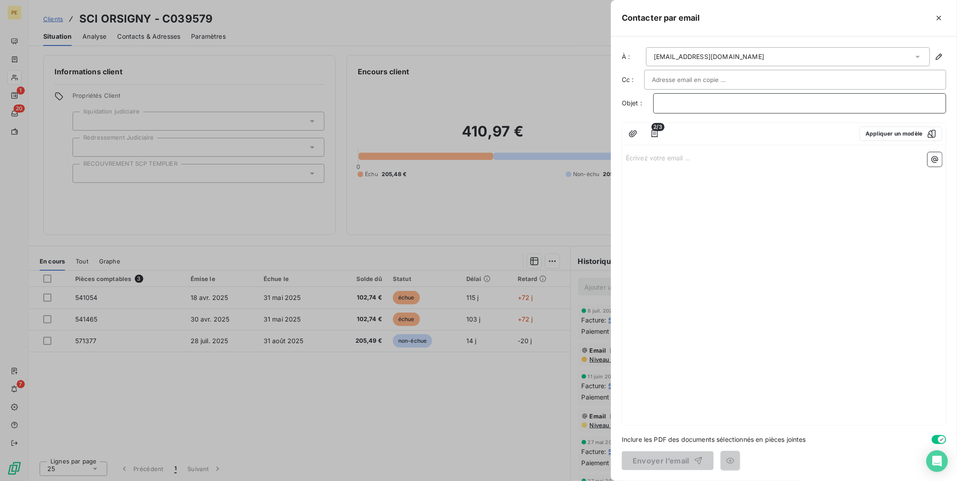
click at [717, 100] on p "﻿" at bounding box center [799, 103] width 277 height 10
click at [869, 134] on button "Appliquer un modèle" at bounding box center [900, 134] width 82 height 14
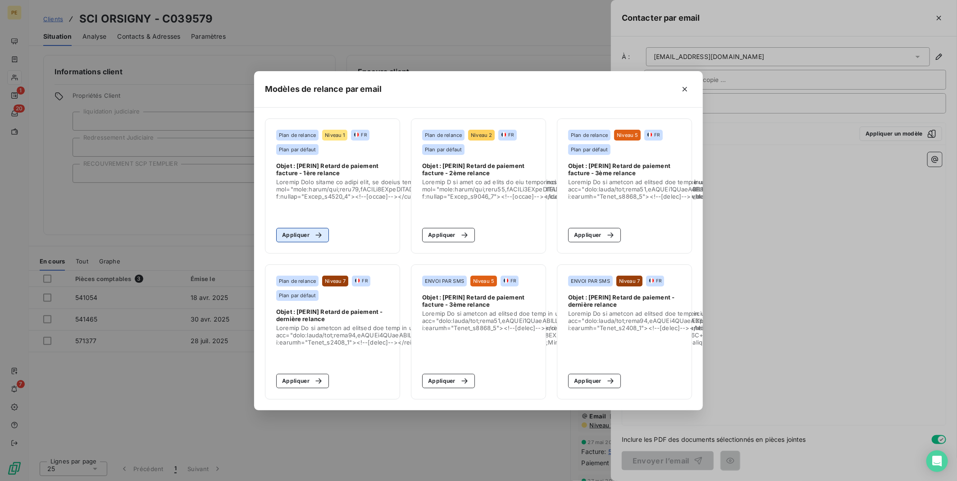
click at [308, 231] on button "Appliquer" at bounding box center [302, 235] width 53 height 14
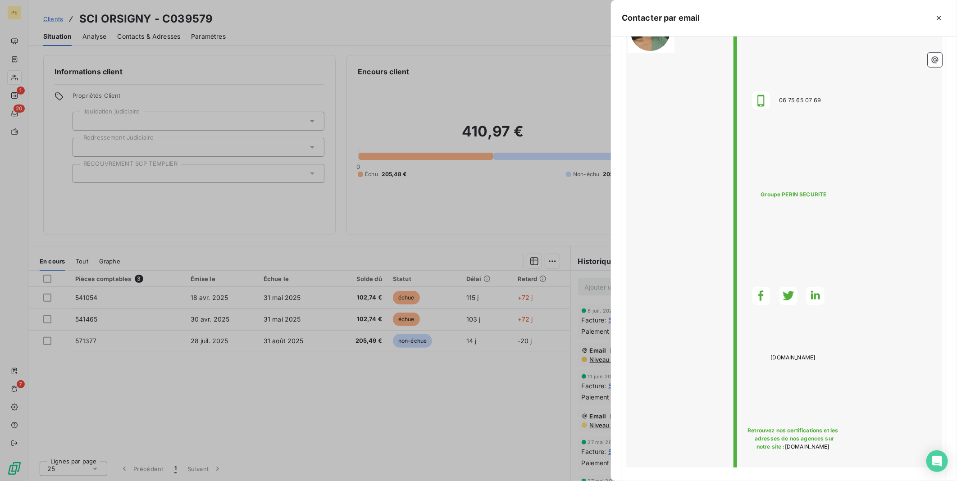
scroll to position [664, 0]
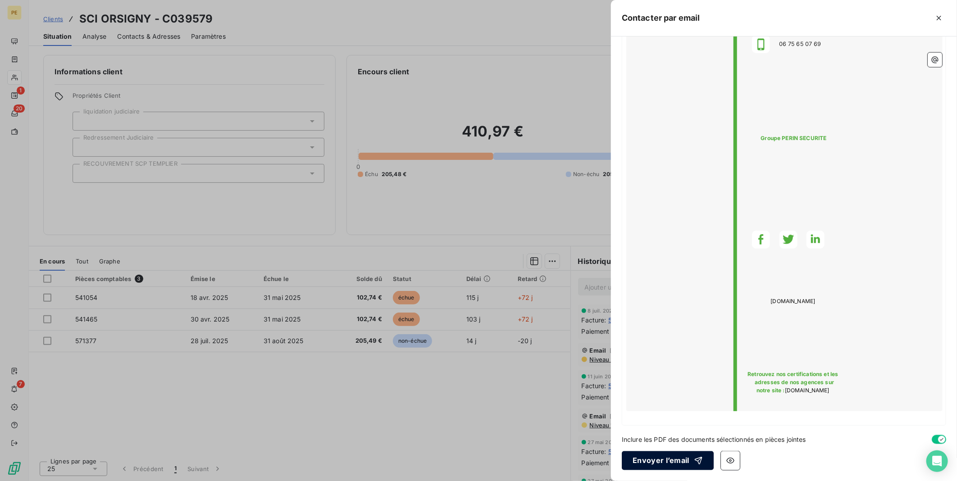
click at [669, 463] on button "Envoyer l’email" at bounding box center [668, 460] width 92 height 19
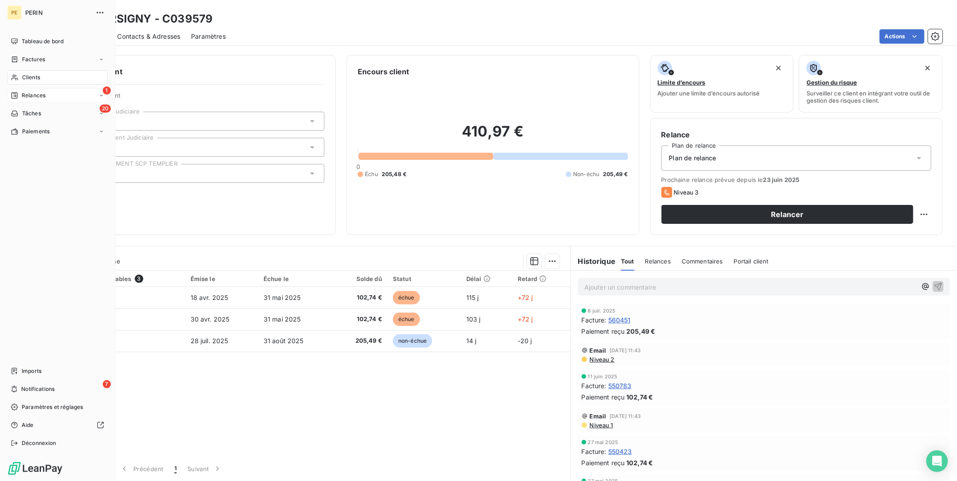
click at [27, 92] on span "Relances" at bounding box center [34, 95] width 24 height 8
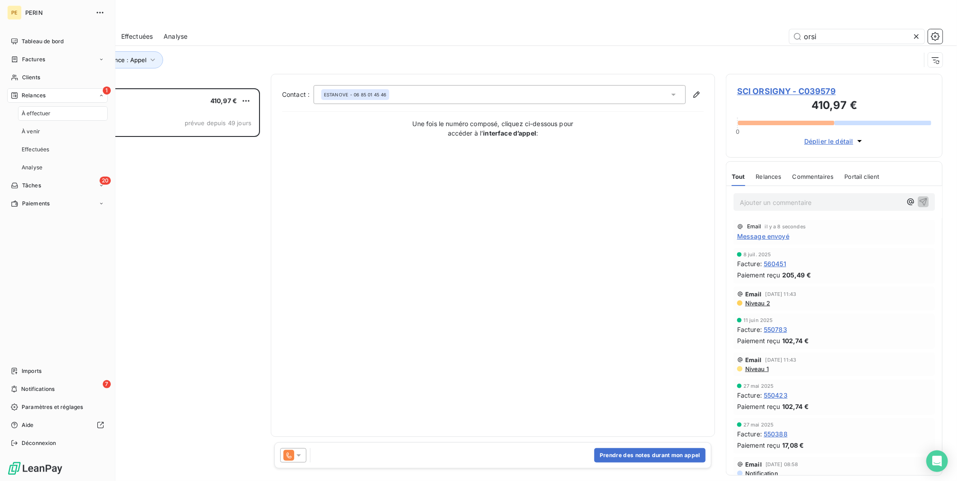
scroll to position [386, 209]
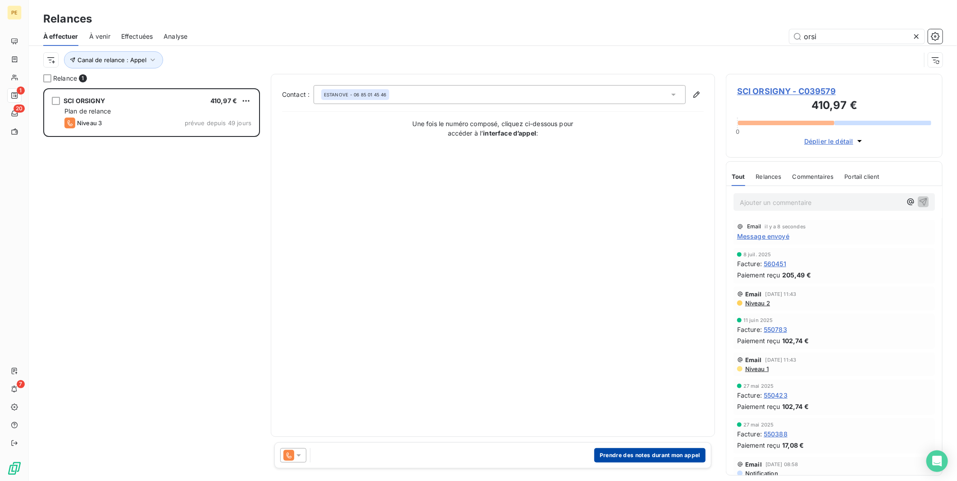
click at [617, 456] on button "Prendre des notes durant mon appel" at bounding box center [649, 455] width 111 height 14
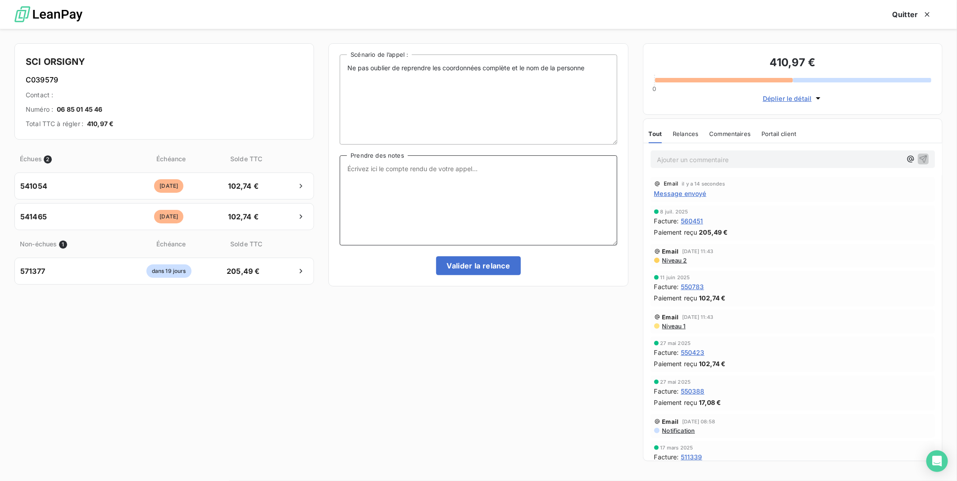
click at [427, 165] on textarea "Prendre des notes" at bounding box center [478, 200] width 277 height 90
type textarea "je l'ai eu , [PERSON_NAME] renvoyé les factures il va payer"
click at [485, 267] on button "Valider la relance" at bounding box center [478, 265] width 85 height 19
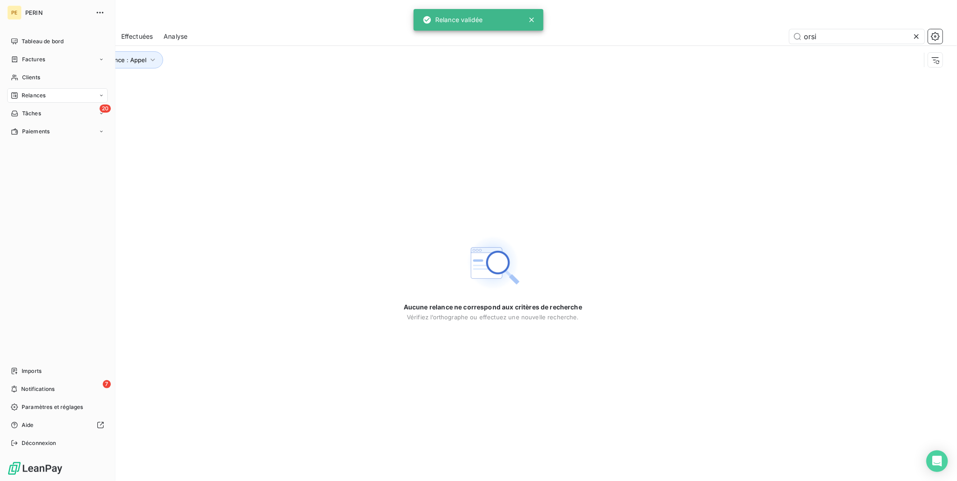
click at [26, 95] on span "Relances" at bounding box center [34, 95] width 24 height 8
click at [34, 107] on div "À effectuer" at bounding box center [63, 113] width 90 height 14
click at [37, 113] on span "À effectuer" at bounding box center [36, 113] width 29 height 8
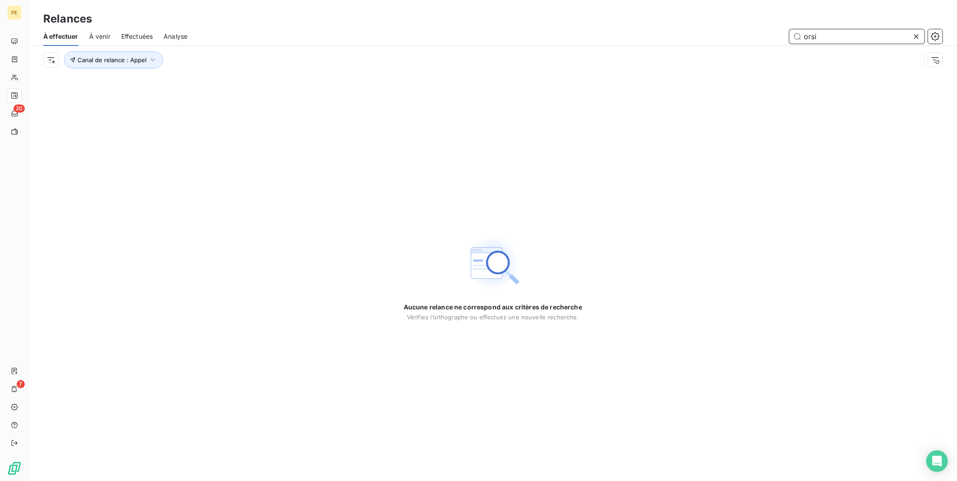
drag, startPoint x: 872, startPoint y: 37, endPoint x: 901, endPoint y: 37, distance: 28.8
click at [875, 36] on input "orsi" at bounding box center [856, 36] width 135 height 14
click at [912, 39] on icon at bounding box center [916, 36] width 9 height 9
click at [916, 36] on input "text" at bounding box center [856, 36] width 135 height 14
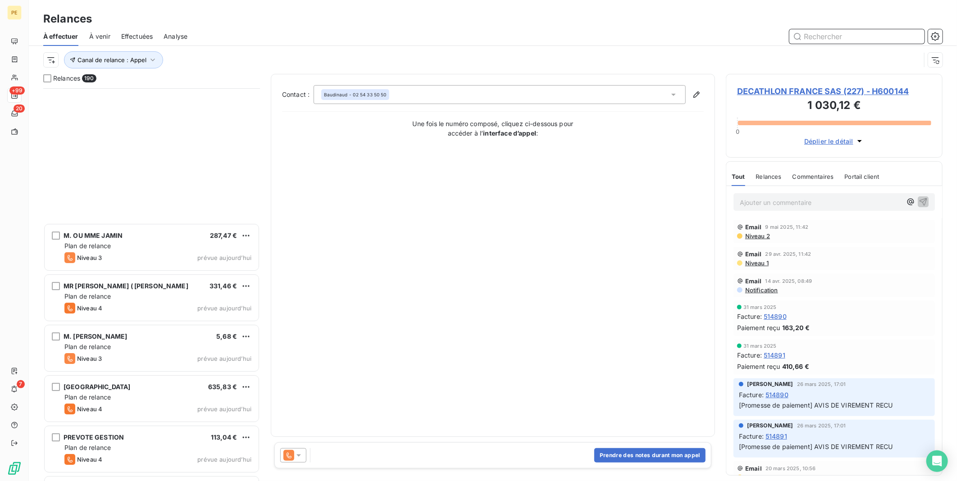
scroll to position [8474, 0]
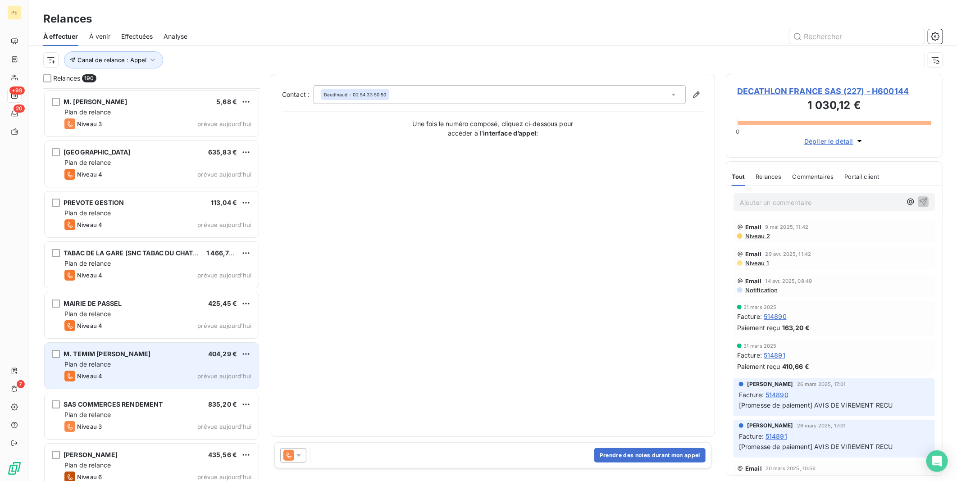
click at [131, 372] on div "Niveau 4 prévue [DATE]" at bounding box center [157, 376] width 187 height 11
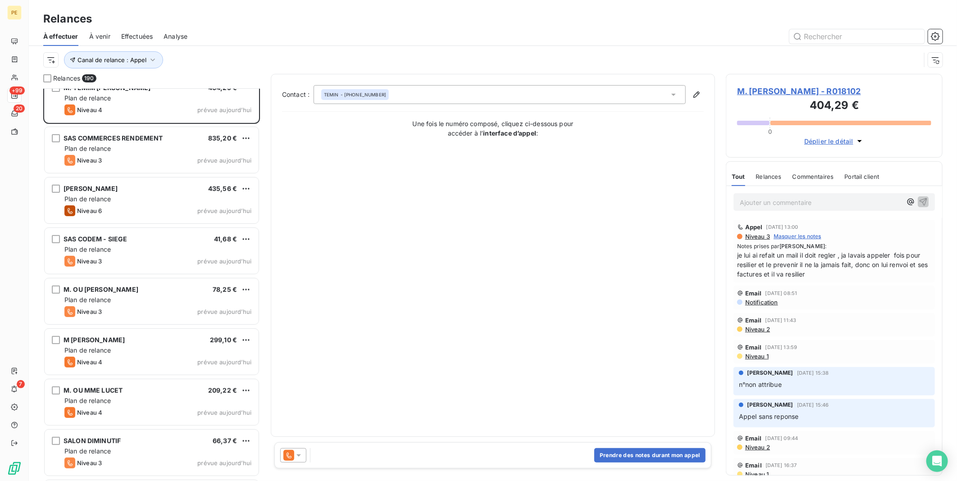
scroll to position [8741, 0]
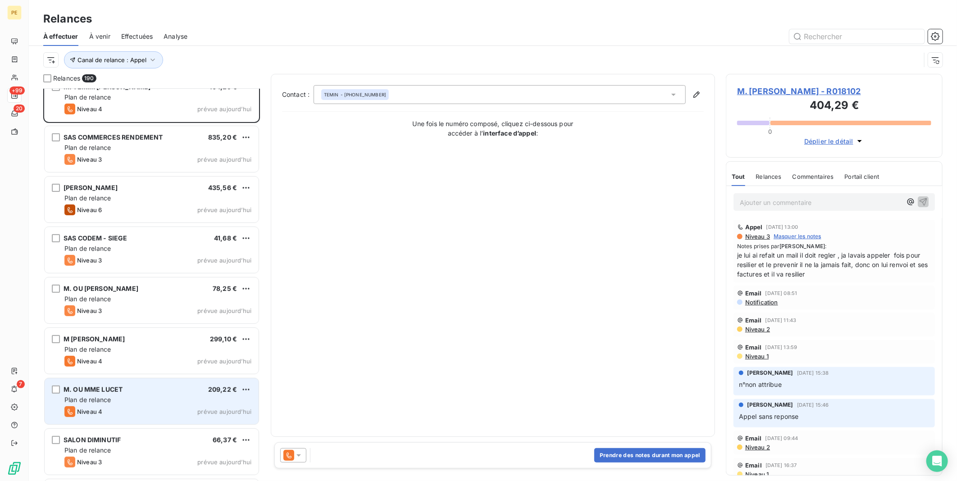
click at [133, 397] on div "Plan de relance" at bounding box center [157, 399] width 187 height 9
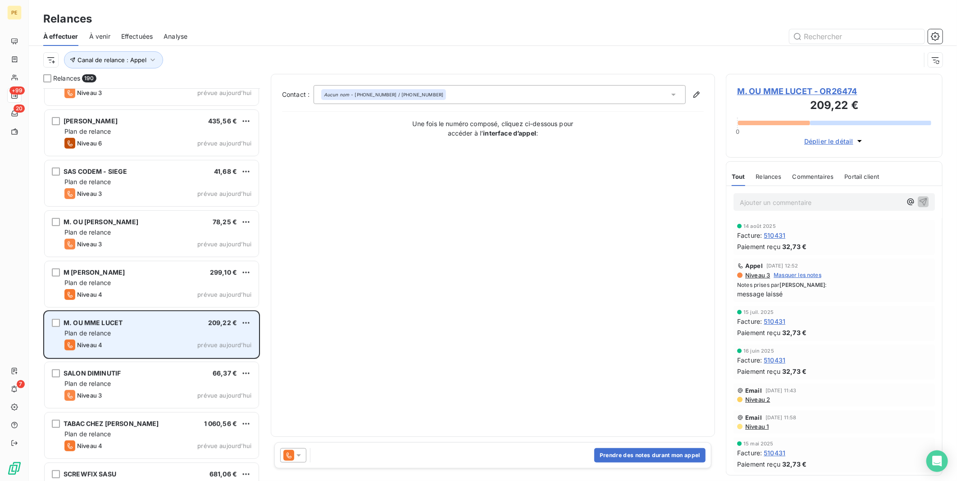
scroll to position [9075, 0]
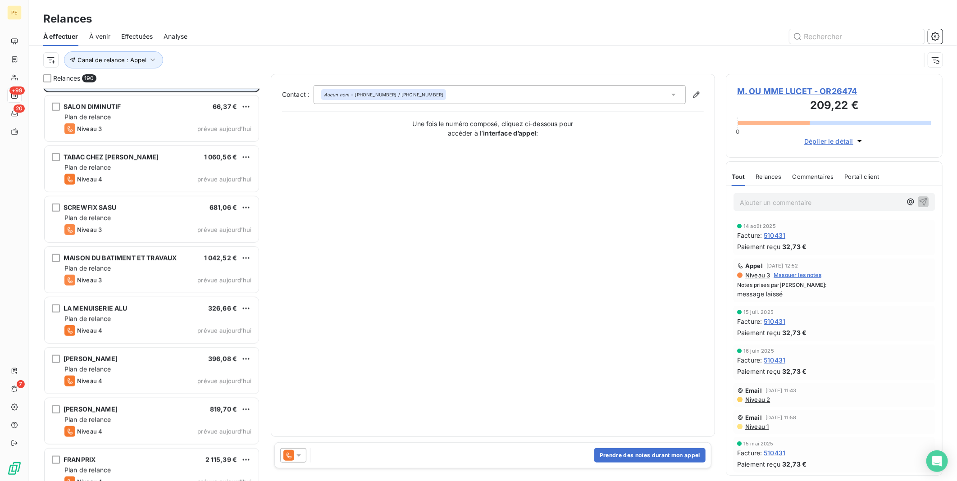
click at [129, 402] on div "[PERSON_NAME] 819,70 € Plan de relance Niveau 4 prévue [DATE]" at bounding box center [152, 421] width 214 height 46
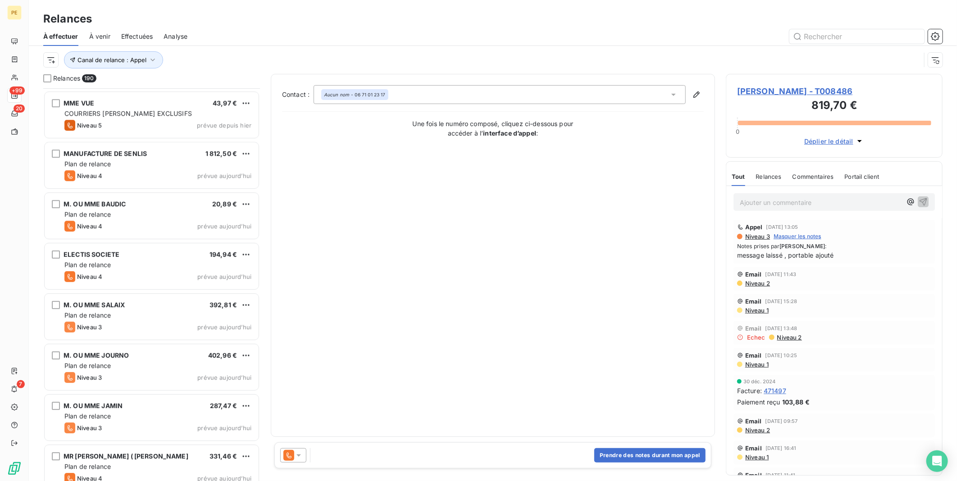
scroll to position [7991, 0]
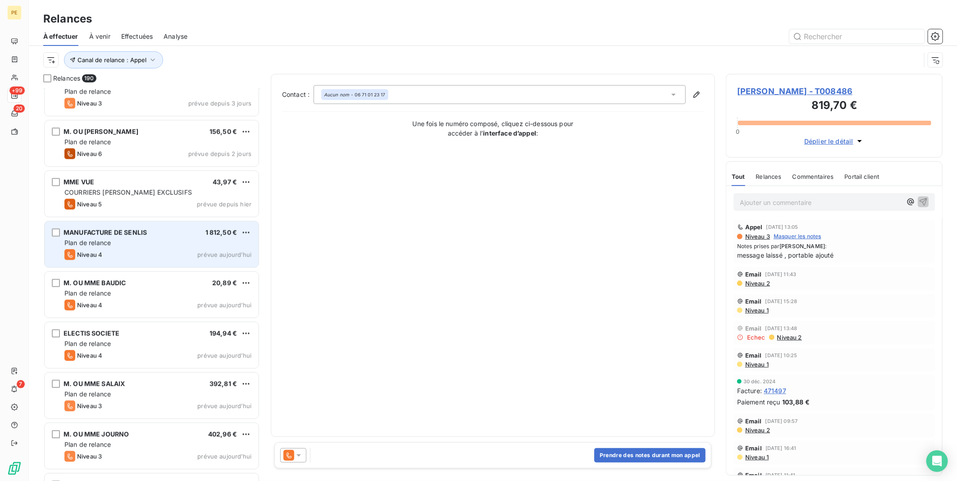
click at [110, 233] on span "MANUFACTURE DE SENLIS" at bounding box center [105, 232] width 83 height 8
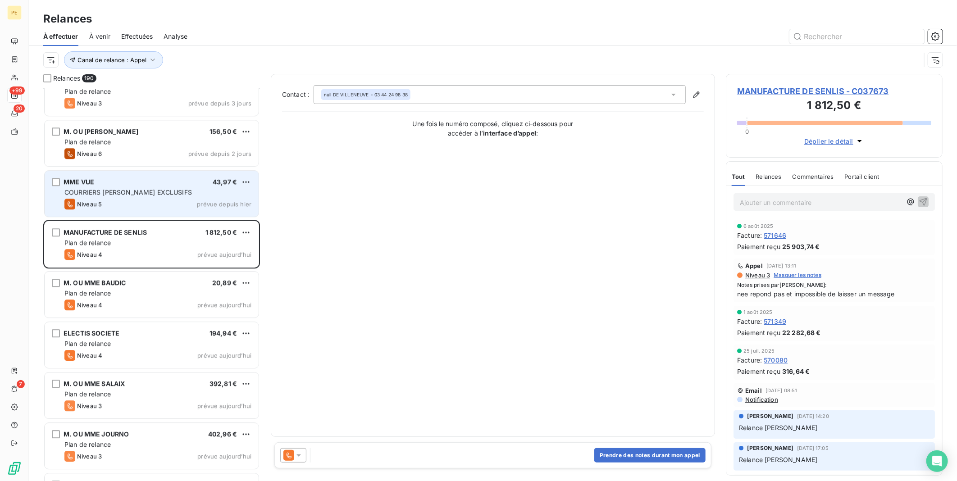
click at [116, 199] on div "Niveau 5 prévue depuis [DATE]" at bounding box center [157, 204] width 187 height 11
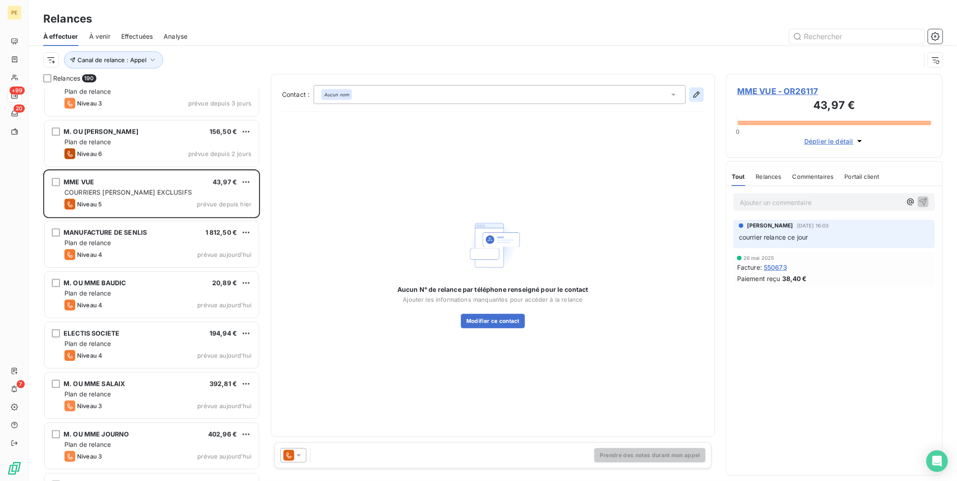
click at [701, 95] on button "button" at bounding box center [696, 94] width 14 height 14
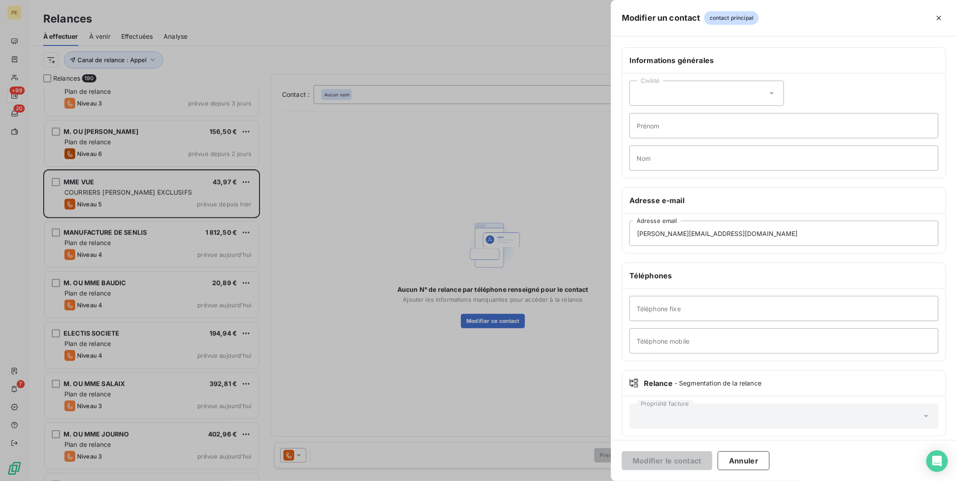
click at [654, 140] on div "Civilité Prénom Nom" at bounding box center [783, 125] width 323 height 104
click at [651, 124] on input "Prénom" at bounding box center [783, 125] width 309 height 25
click at [650, 304] on input "Téléphone fixe" at bounding box center [783, 308] width 309 height 25
click at [631, 344] on input "Téléphone mobile" at bounding box center [783, 340] width 309 height 25
type input "0663337446"
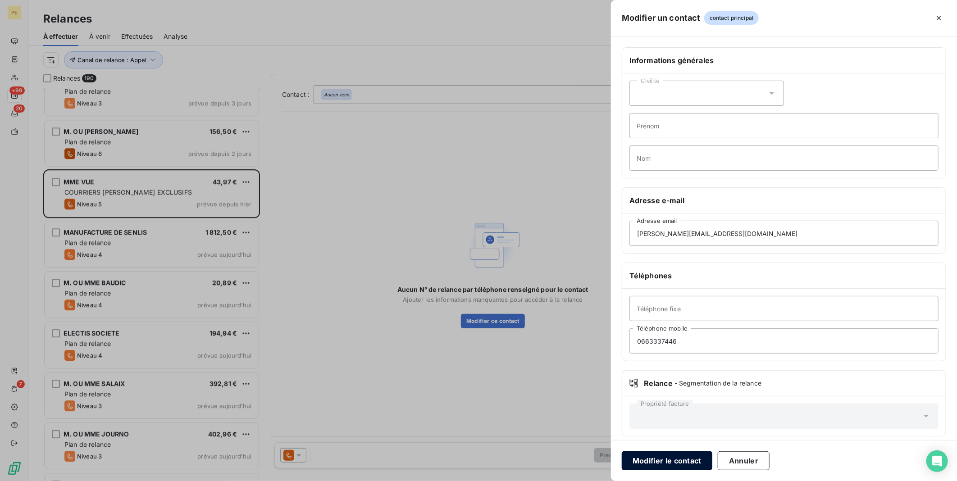
click at [658, 463] on button "Modifier le contact" at bounding box center [667, 460] width 91 height 19
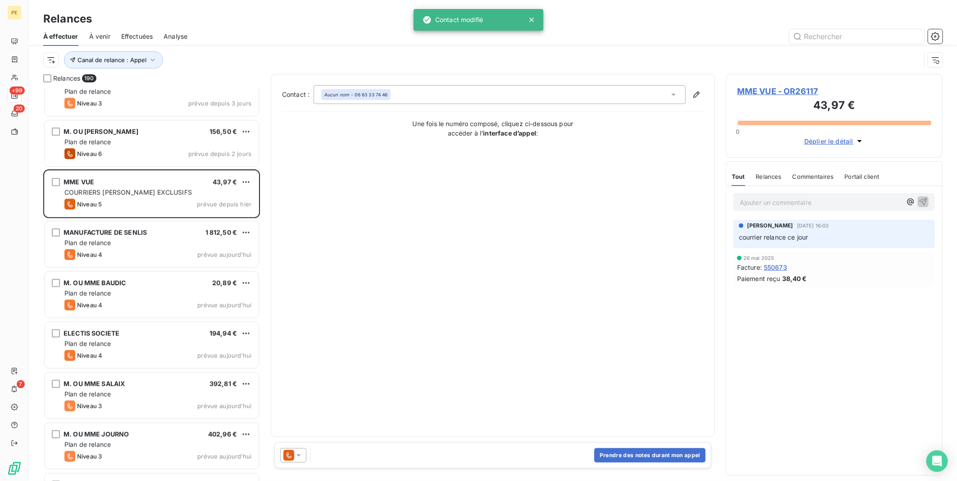
click at [843, 141] on span "Déplier le détail" at bounding box center [828, 140] width 49 height 9
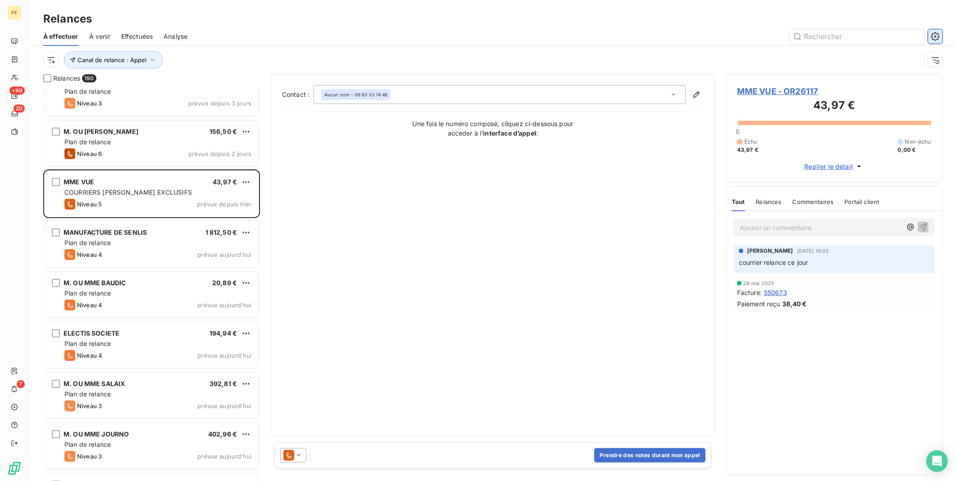
click at [939, 33] on icon "button" at bounding box center [935, 36] width 9 height 9
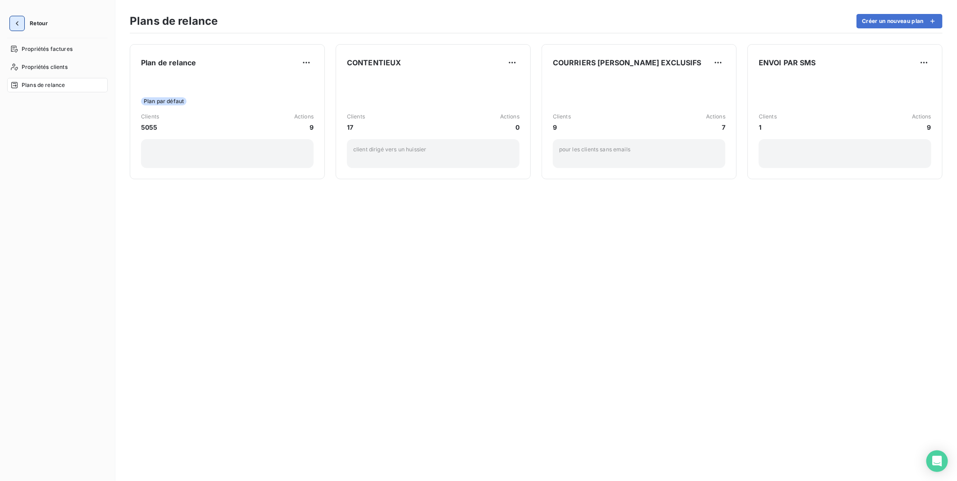
click at [19, 23] on icon "button" at bounding box center [17, 23] width 9 height 9
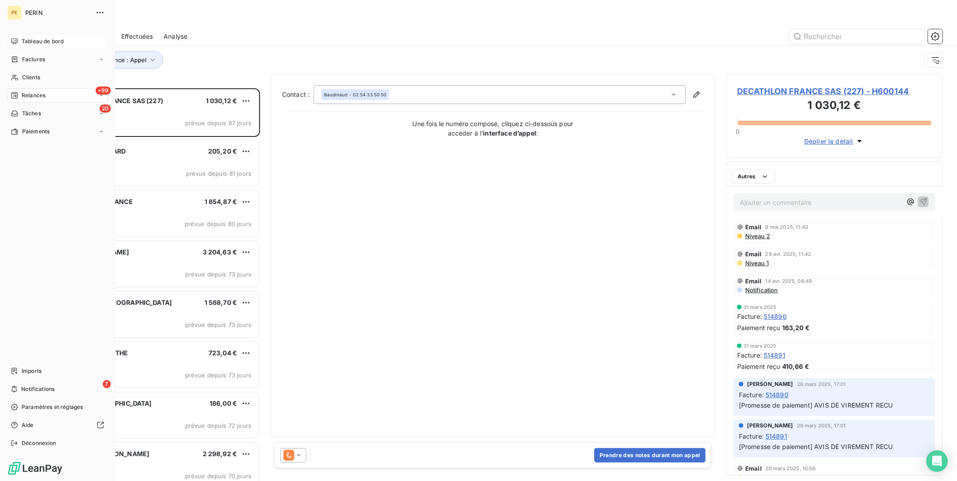
scroll to position [386, 209]
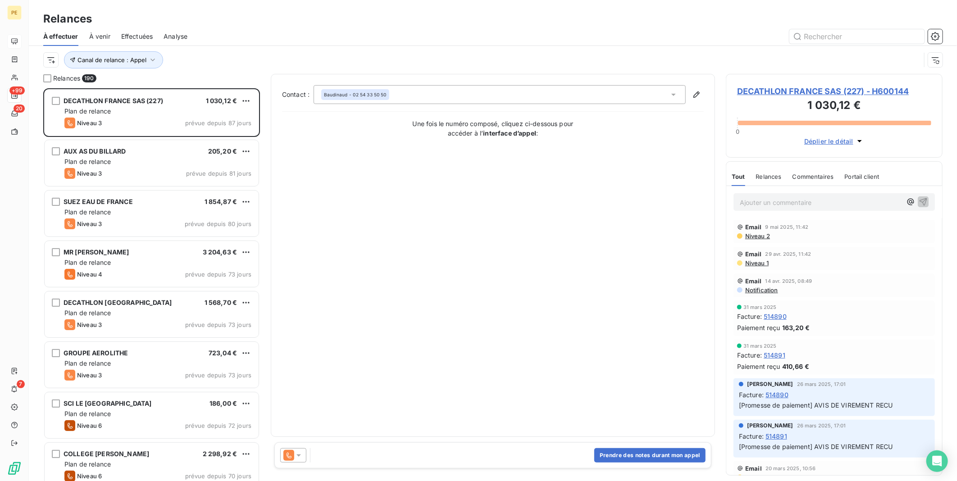
click at [572, 295] on div "Contact : Baudinaud - 02 54 33 50 50 Une fois le numéro composé, cliquez ci-des…" at bounding box center [493, 255] width 422 height 341
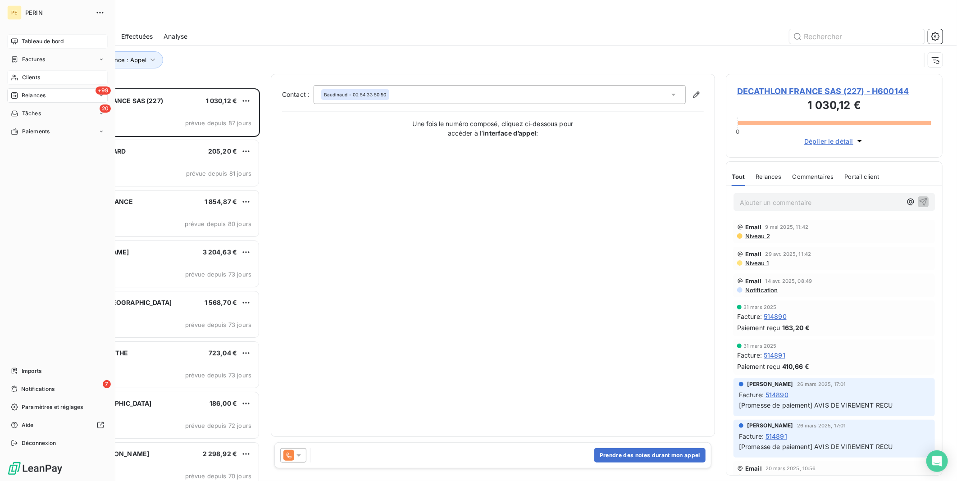
click at [44, 77] on div "Clients" at bounding box center [57, 77] width 100 height 14
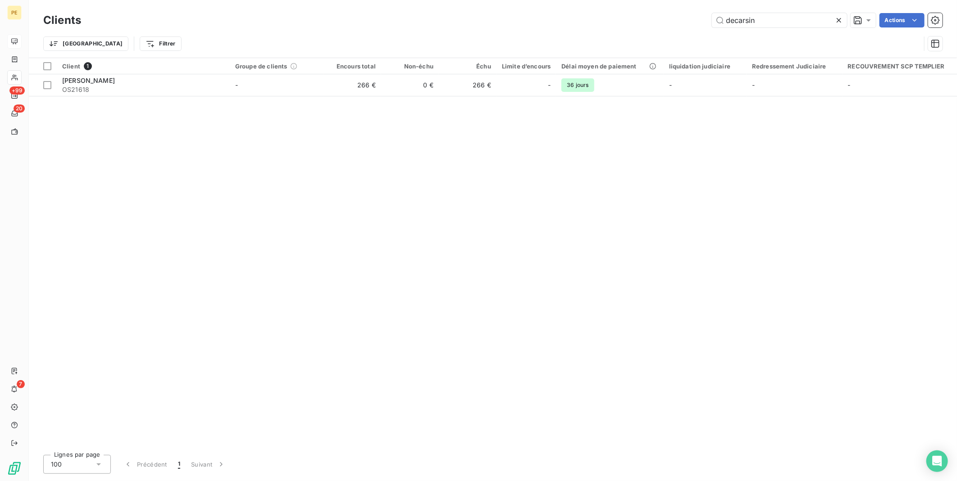
drag, startPoint x: 757, startPoint y: 18, endPoint x: 650, endPoint y: 20, distance: 106.8
click at [650, 20] on div "decarsin Actions" at bounding box center [517, 20] width 850 height 14
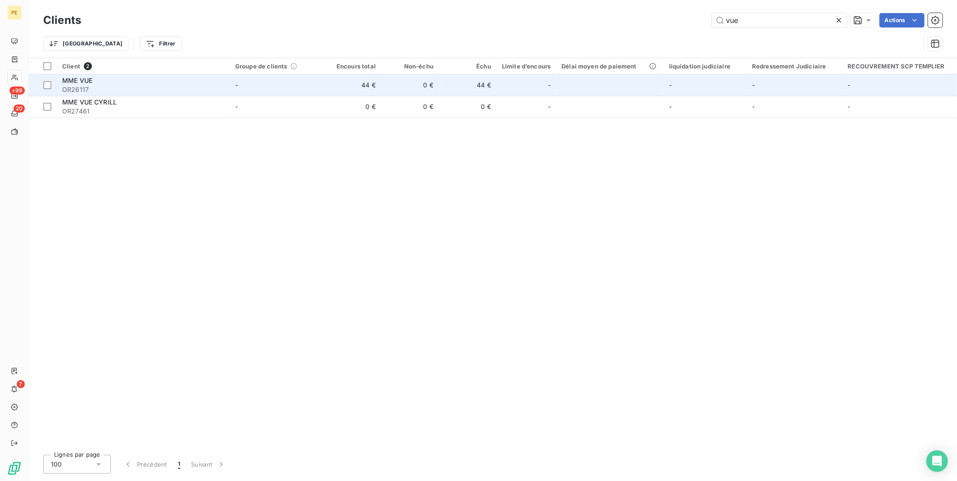
type input "vue"
click at [109, 85] on span "OR26117" at bounding box center [143, 89] width 162 height 9
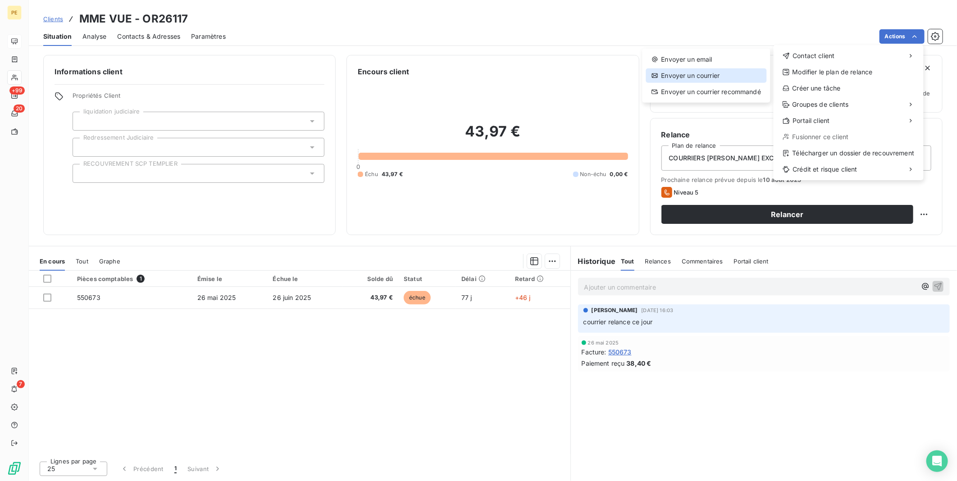
click at [685, 77] on div "Envoyer un courrier" at bounding box center [706, 75] width 121 height 14
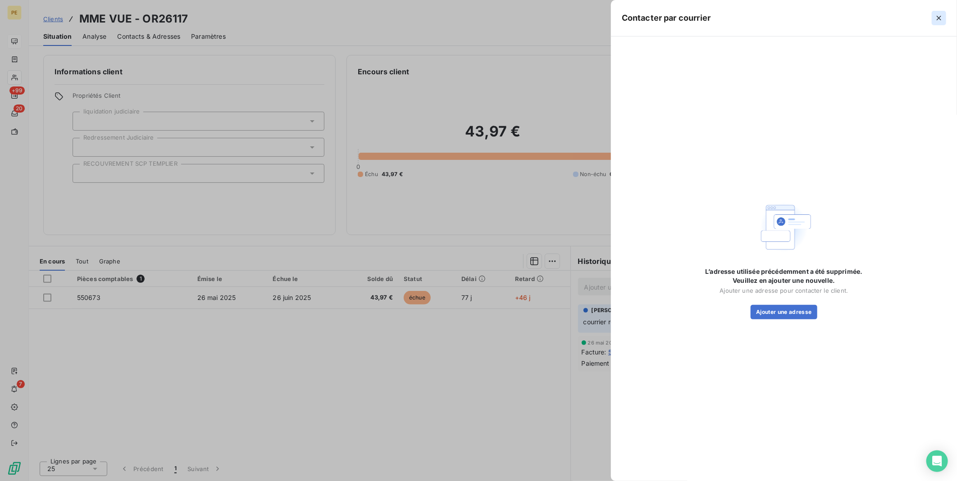
click at [935, 18] on icon "button" at bounding box center [938, 18] width 9 height 9
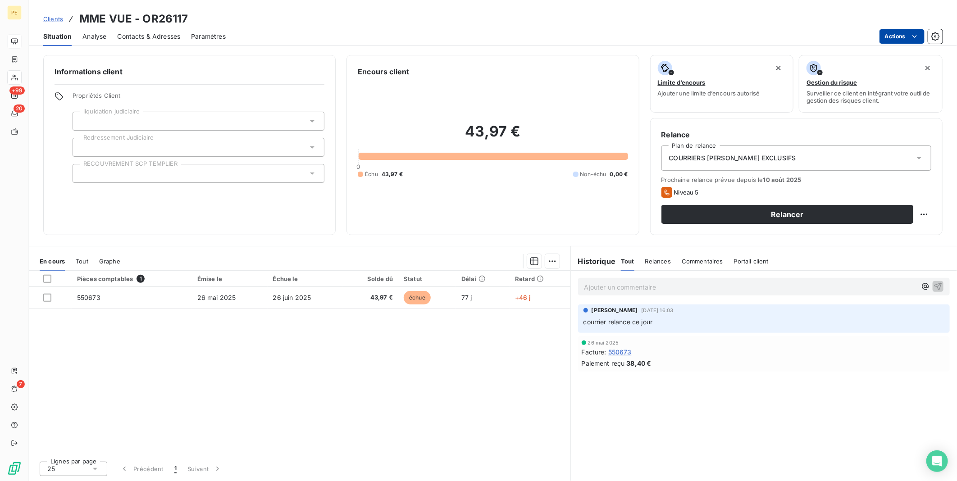
click at [921, 32] on html "PE +99 20 7 Clients MME VUE - OR26117 Situation Analyse Contacts & Adresses Par…" at bounding box center [478, 240] width 957 height 481
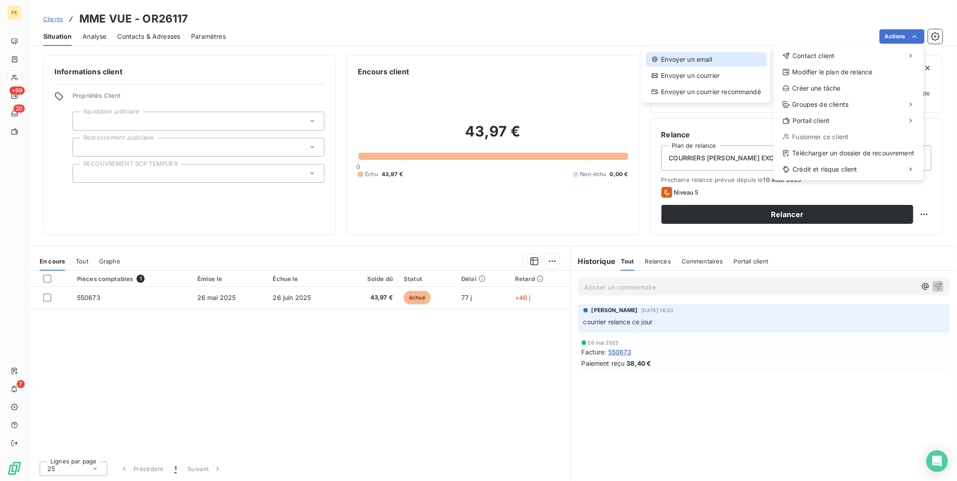
click at [708, 61] on div "Envoyer un email" at bounding box center [706, 59] width 121 height 14
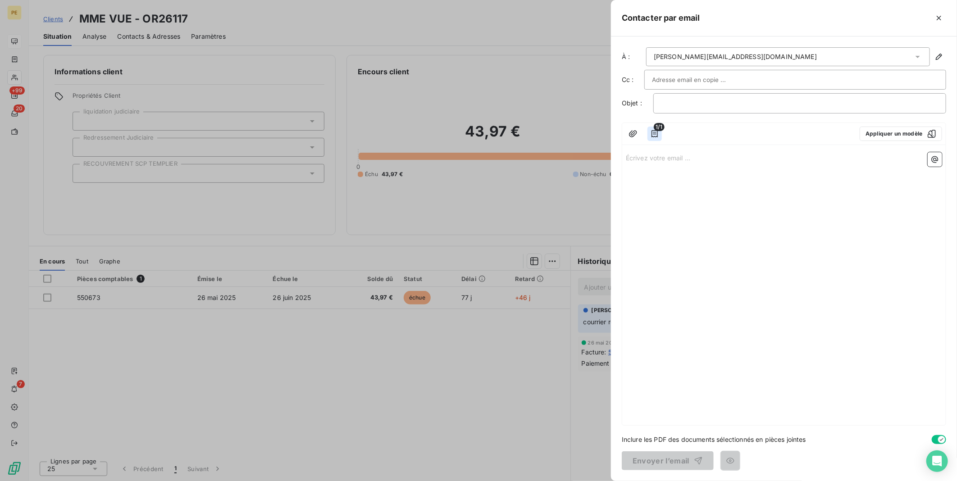
click at [660, 132] on button "button" at bounding box center [654, 134] width 14 height 14
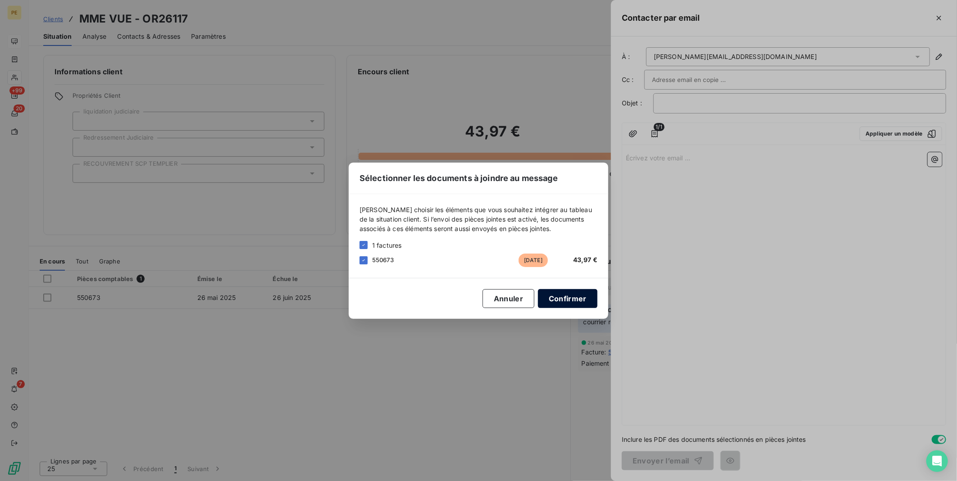
click at [585, 299] on button "Confirmer" at bounding box center [567, 298] width 59 height 19
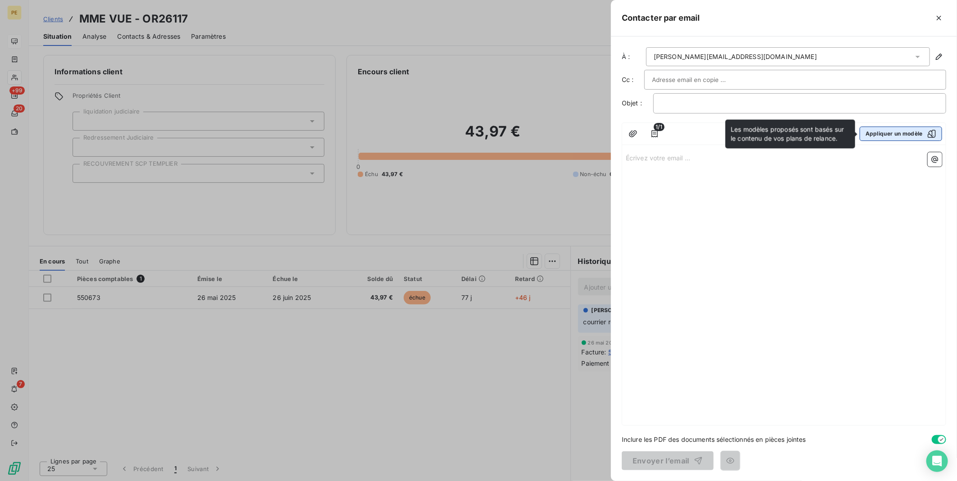
click at [901, 132] on button "Appliquer un modèle" at bounding box center [900, 134] width 82 height 14
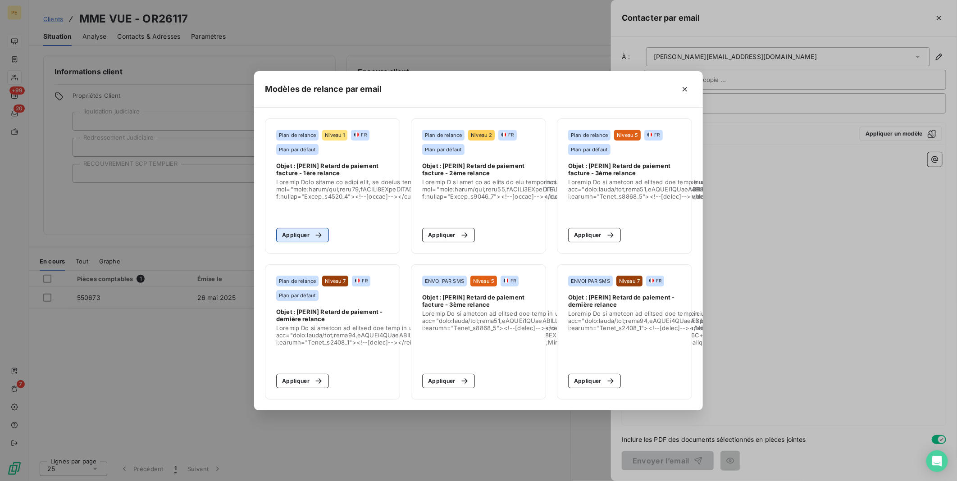
click at [309, 231] on button "Appliquer" at bounding box center [302, 235] width 53 height 14
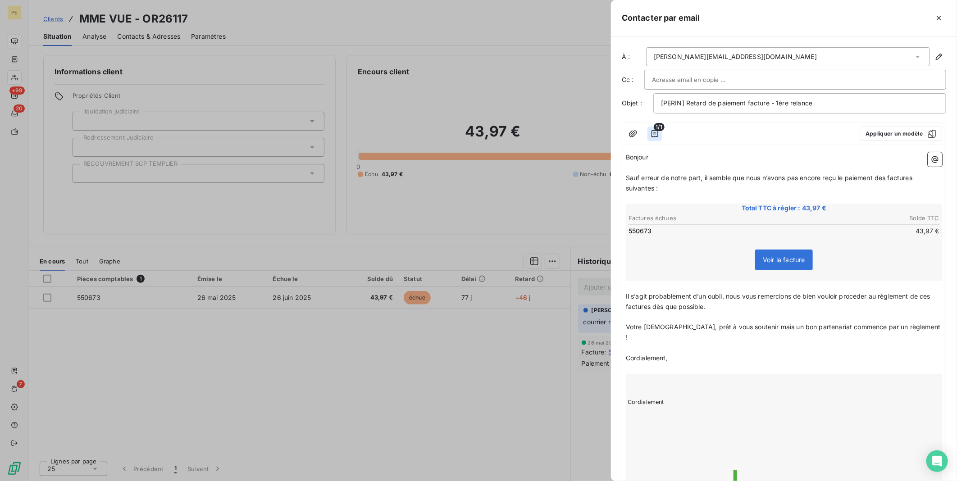
drag, startPoint x: 664, startPoint y: 127, endPoint x: 658, endPoint y: 132, distance: 7.3
click at [661, 127] on span "1/1" at bounding box center [659, 127] width 11 height 8
click at [658, 132] on icon "button" at bounding box center [654, 133] width 9 height 9
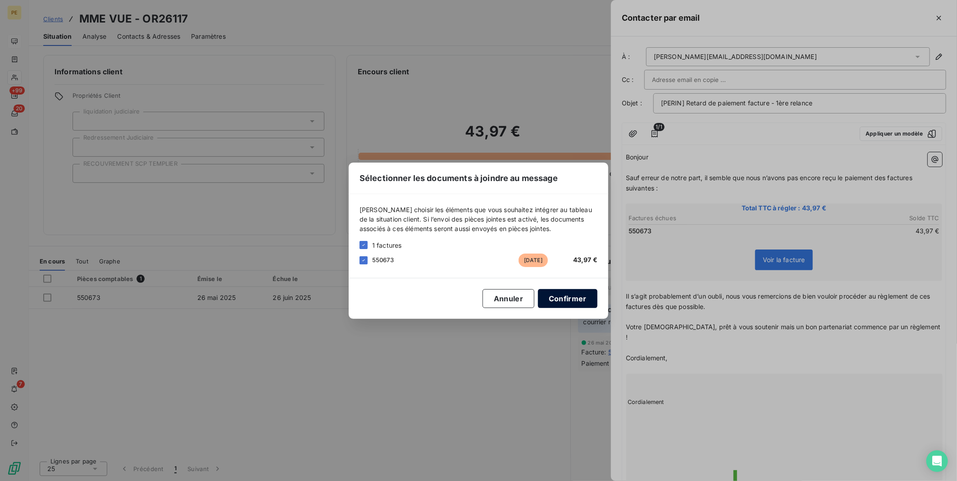
click at [563, 298] on button "Confirmer" at bounding box center [567, 298] width 59 height 19
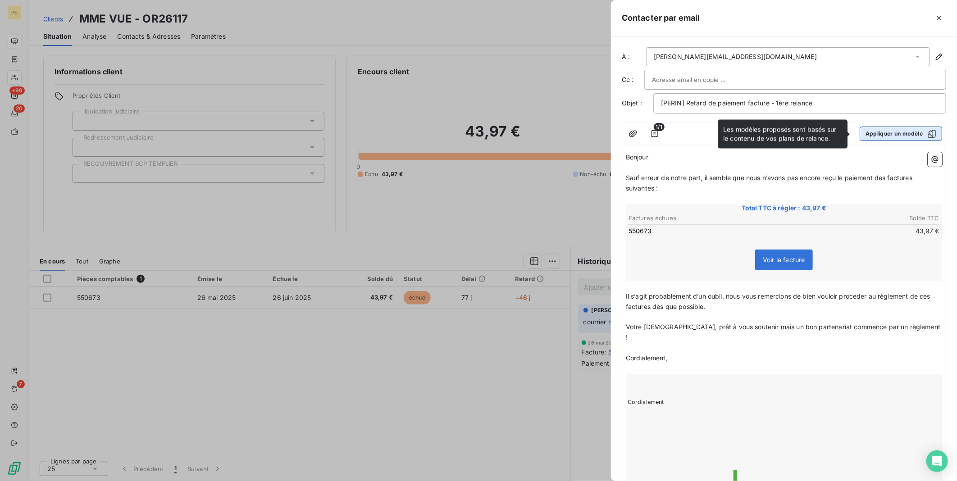
click at [894, 138] on button "Appliquer un modèle" at bounding box center [900, 134] width 82 height 14
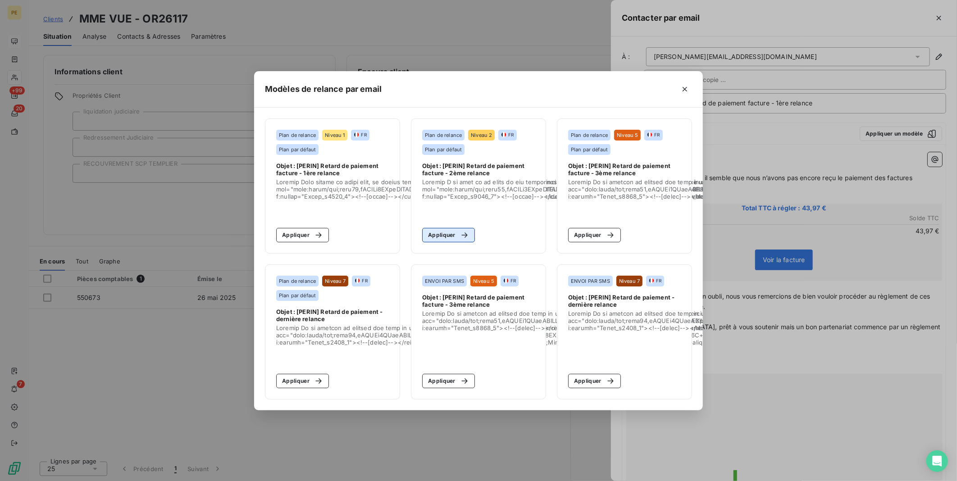
click at [460, 233] on icon "button" at bounding box center [464, 235] width 9 height 9
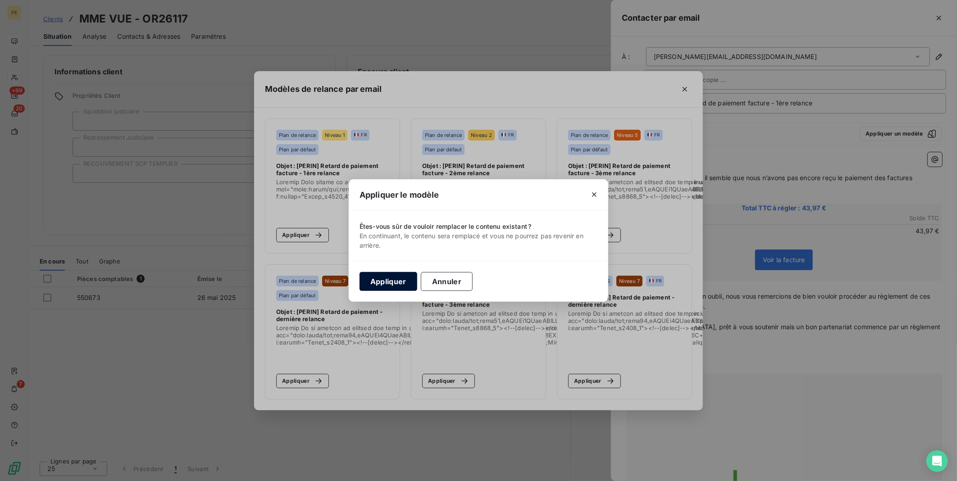
click at [395, 281] on button "Appliquer" at bounding box center [388, 281] width 58 height 19
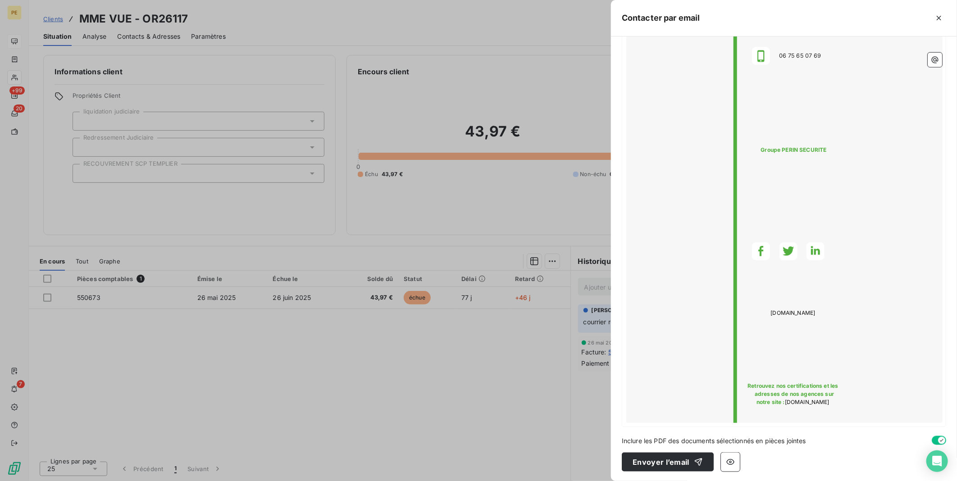
scroll to position [633, 0]
drag, startPoint x: 655, startPoint y: 461, endPoint x: 643, endPoint y: 460, distance: 11.7
click at [654, 461] on button "Envoyer l’email" at bounding box center [668, 460] width 92 height 19
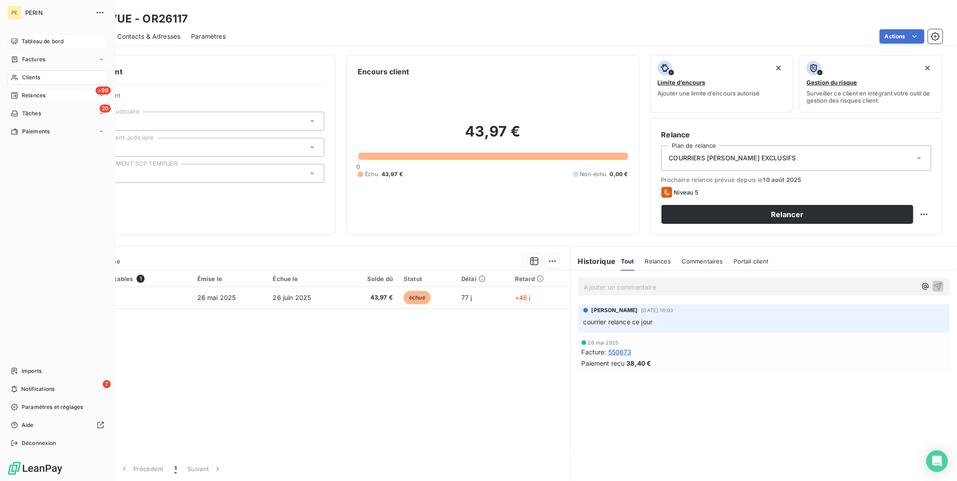
click at [41, 95] on span "Relances" at bounding box center [34, 95] width 24 height 8
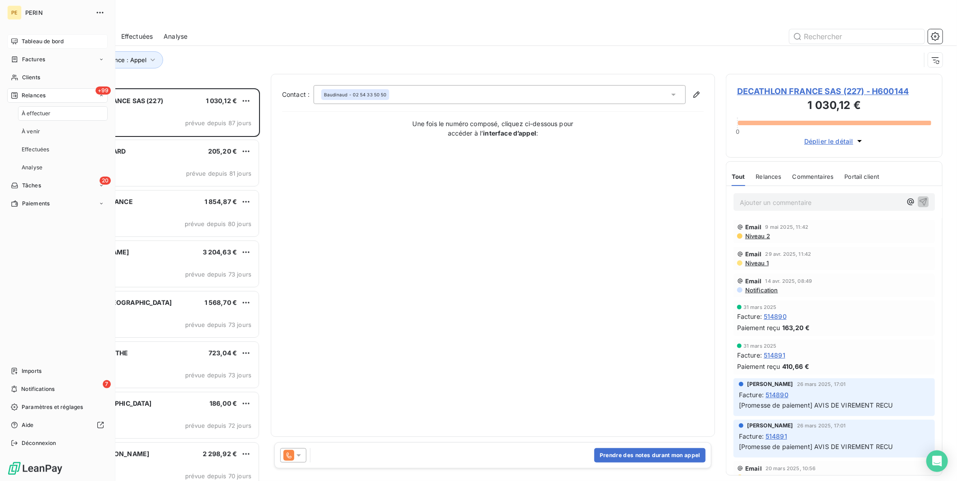
scroll to position [386, 209]
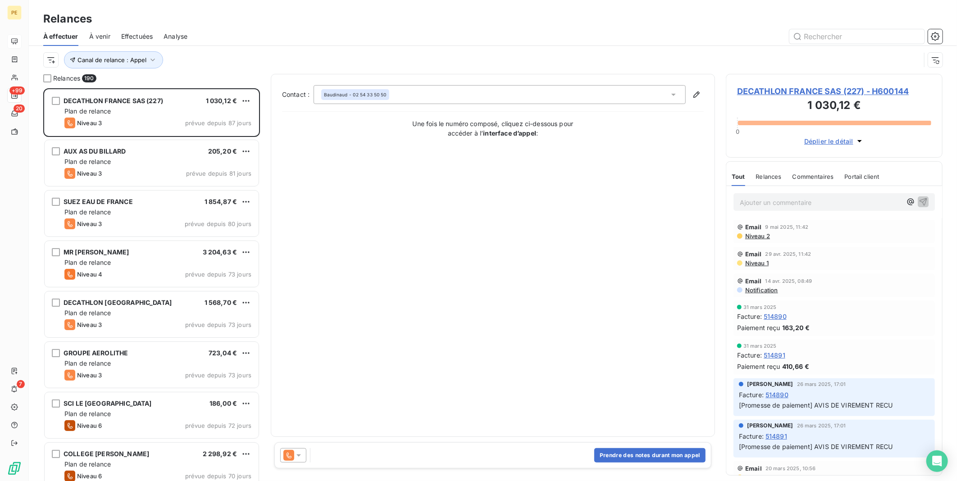
drag, startPoint x: 588, startPoint y: 89, endPoint x: 787, endPoint y: 41, distance: 204.8
click at [589, 89] on div "Baudinaud - 02 54 33 50 50" at bounding box center [499, 94] width 372 height 19
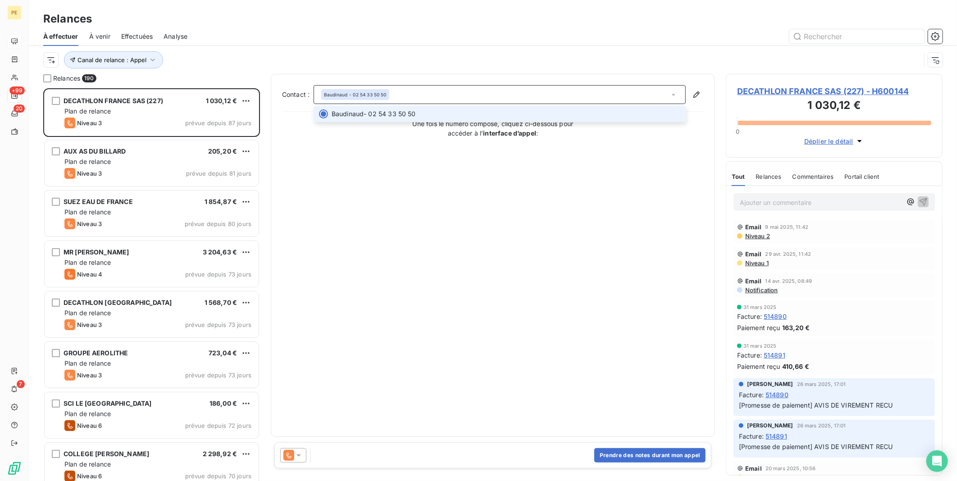
click at [851, 27] on div "Relances À effectuer À venir Effectuées Analyse Canal de relance : Appel" at bounding box center [493, 37] width 928 height 74
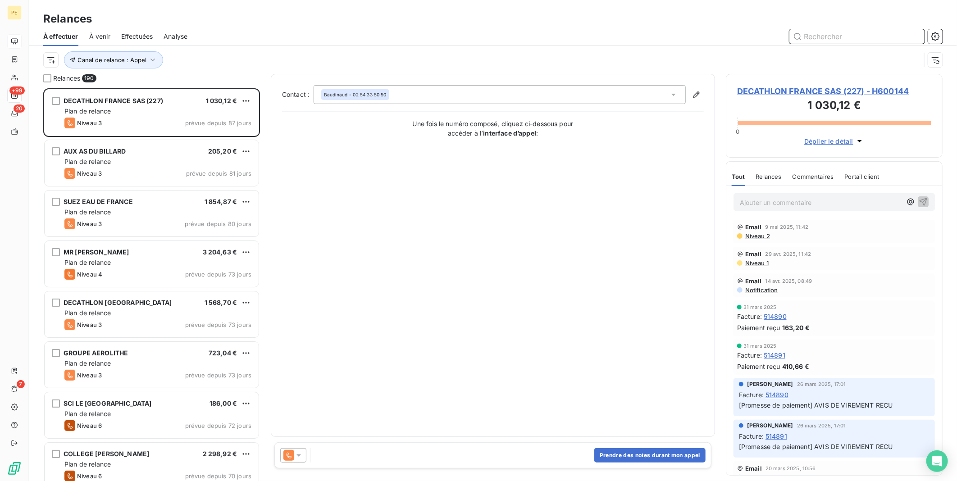
drag, startPoint x: 851, startPoint y: 27, endPoint x: 850, endPoint y: 38, distance: 11.3
click at [850, 38] on input "text" at bounding box center [856, 36] width 135 height 14
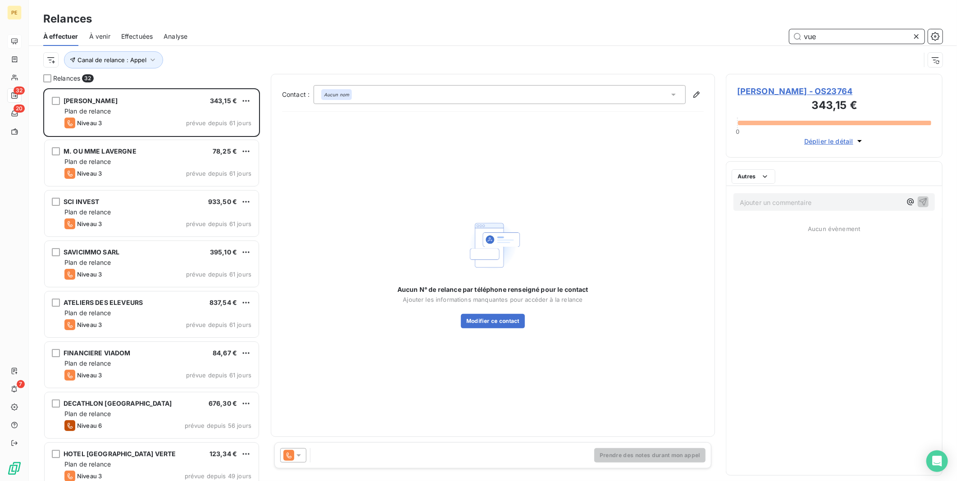
scroll to position [386, 209]
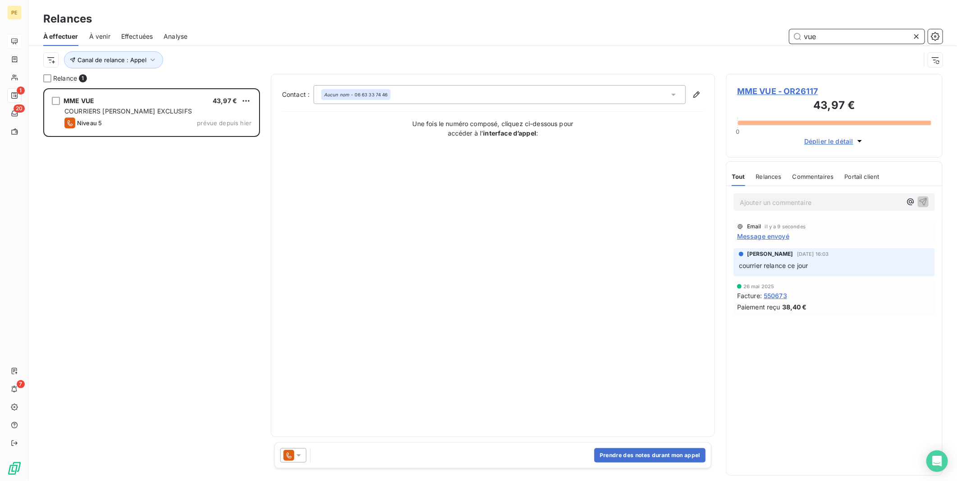
scroll to position [386, 209]
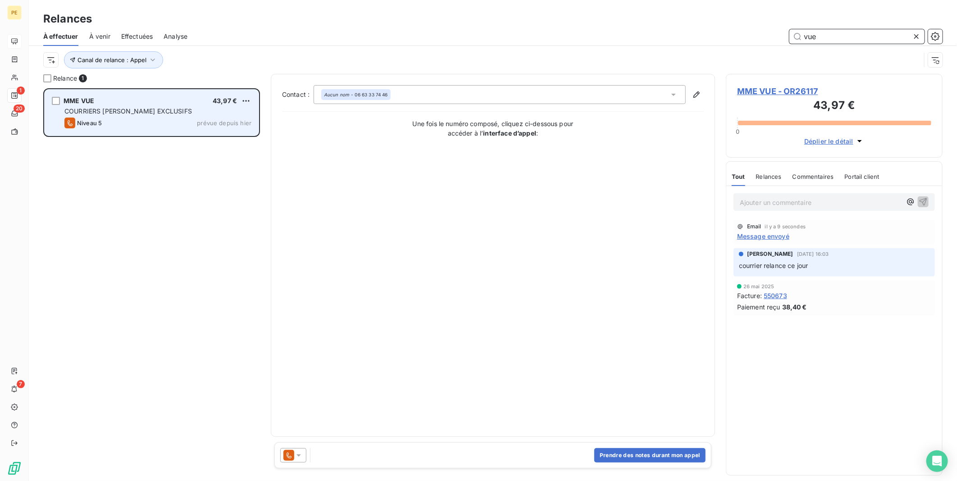
type input "vue"
click at [158, 118] on div "Niveau 5 prévue depuis [DATE]" at bounding box center [157, 123] width 187 height 11
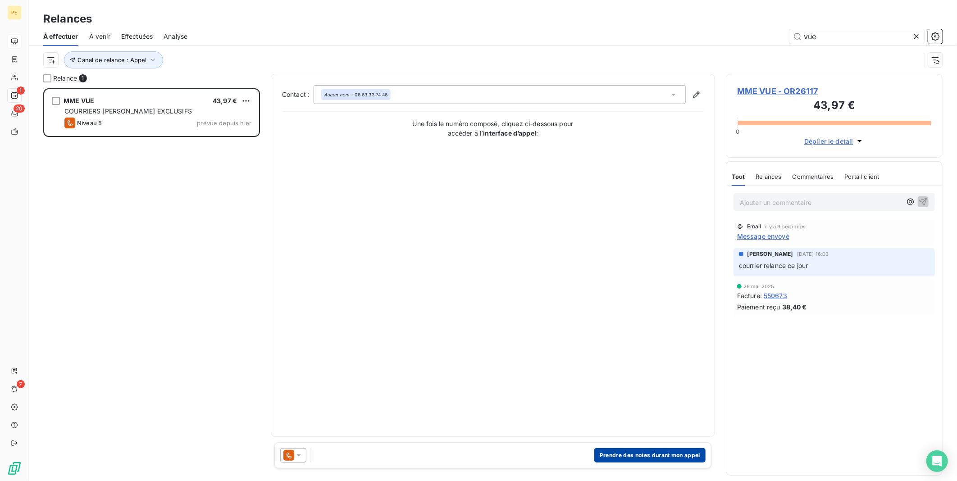
click at [644, 454] on button "Prendre des notes durant mon appel" at bounding box center [649, 455] width 111 height 14
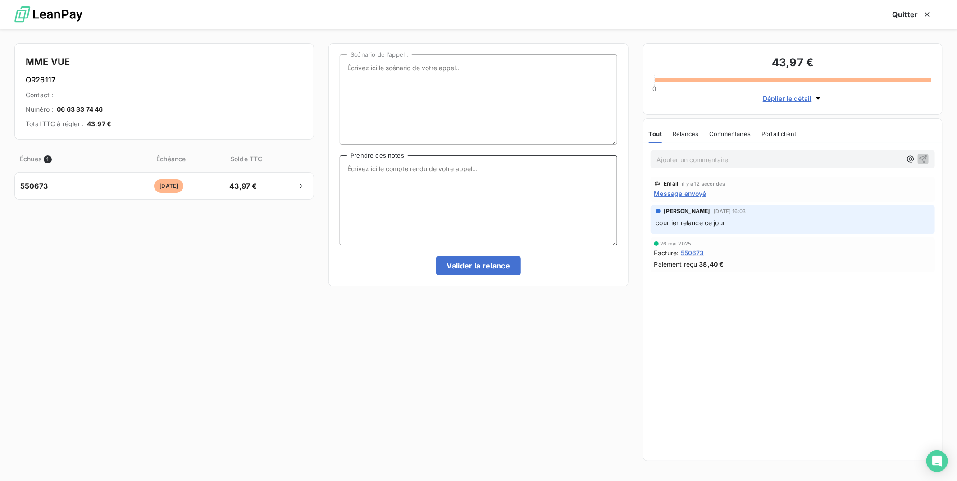
click at [401, 230] on textarea "Prendre des notes" at bounding box center [478, 200] width 277 height 90
type textarea "[PERSON_NAME] renvoyer elle paye"
click at [515, 265] on button "Valider la relance" at bounding box center [478, 265] width 85 height 19
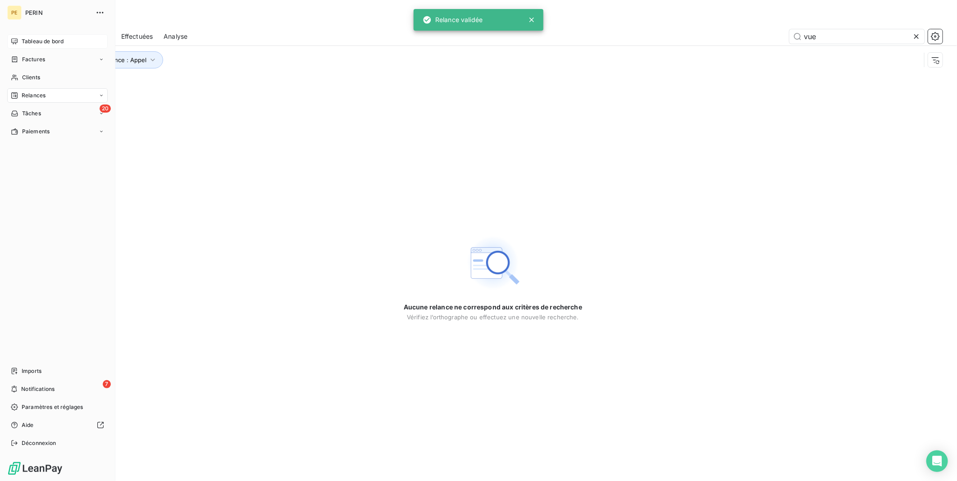
click at [42, 95] on span "Relances" at bounding box center [34, 95] width 24 height 8
click at [37, 113] on span "À effectuer" at bounding box center [36, 113] width 29 height 8
click at [41, 95] on span "Relances" at bounding box center [34, 95] width 24 height 8
click at [32, 92] on span "Relances" at bounding box center [34, 95] width 24 height 8
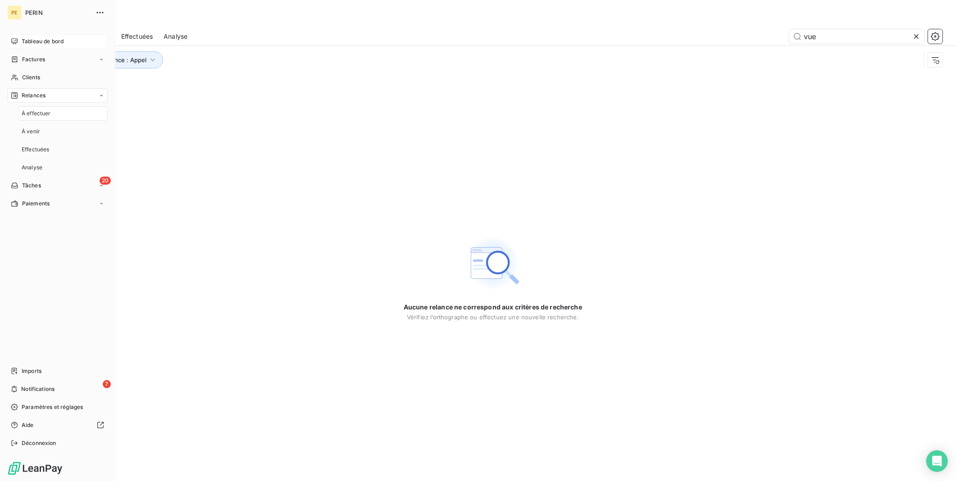
click at [35, 115] on span "À effectuer" at bounding box center [36, 113] width 29 height 8
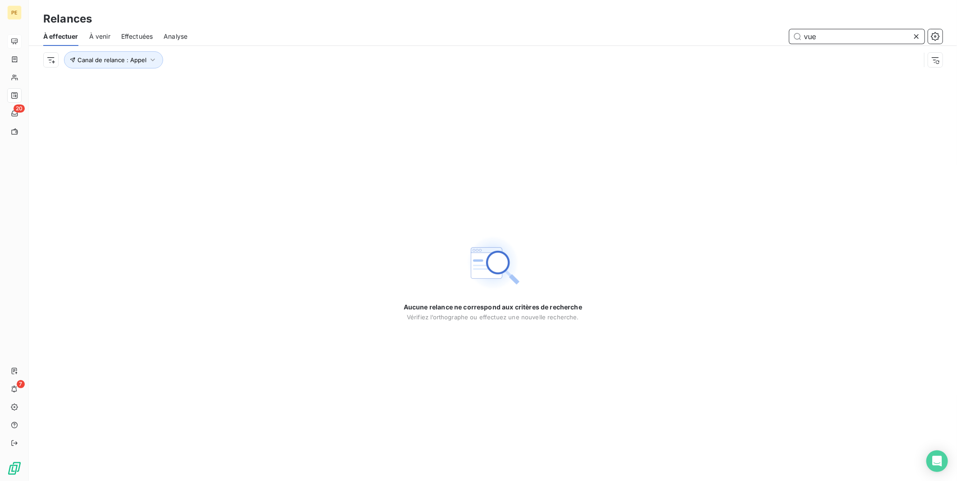
drag, startPoint x: 910, startPoint y: 32, endPoint x: 915, endPoint y: 37, distance: 6.7
click at [910, 33] on input "vue" at bounding box center [856, 36] width 135 height 14
click at [917, 37] on icon at bounding box center [916, 36] width 5 height 5
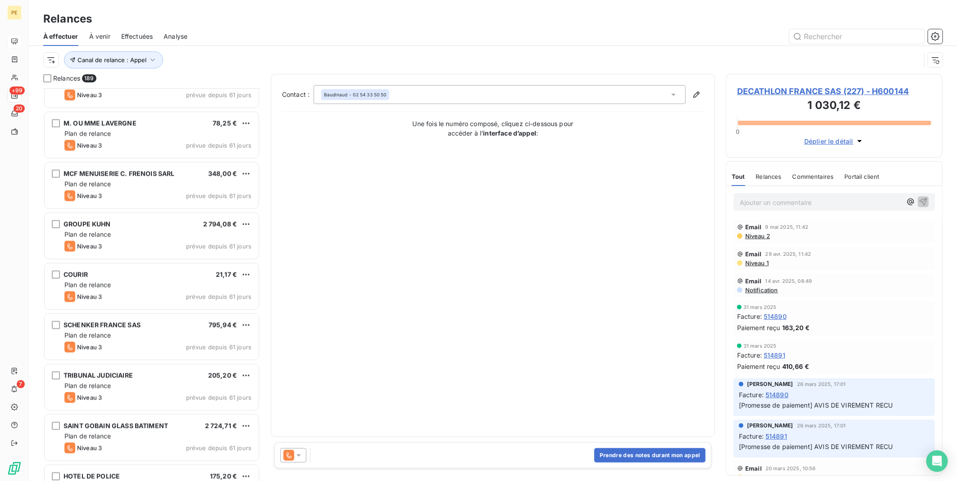
scroll to position [1135, 0]
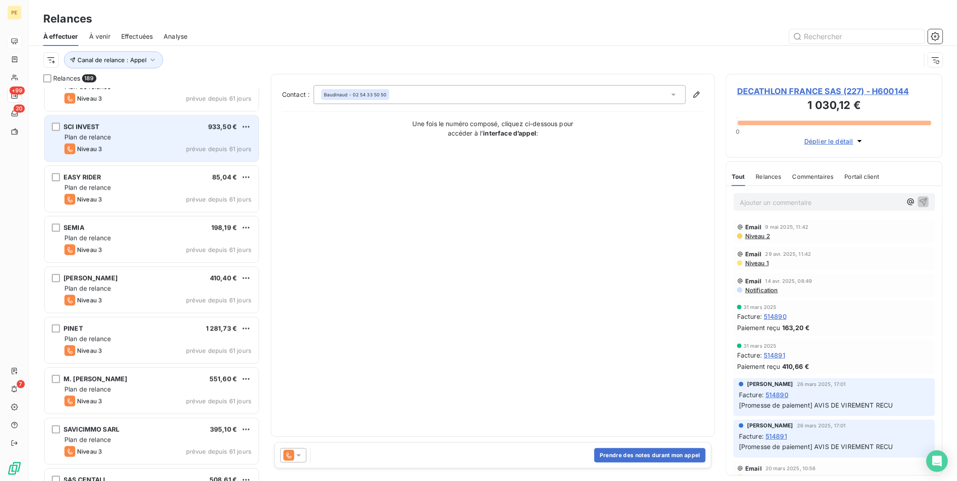
click at [139, 141] on div "Plan de relance" at bounding box center [157, 136] width 187 height 9
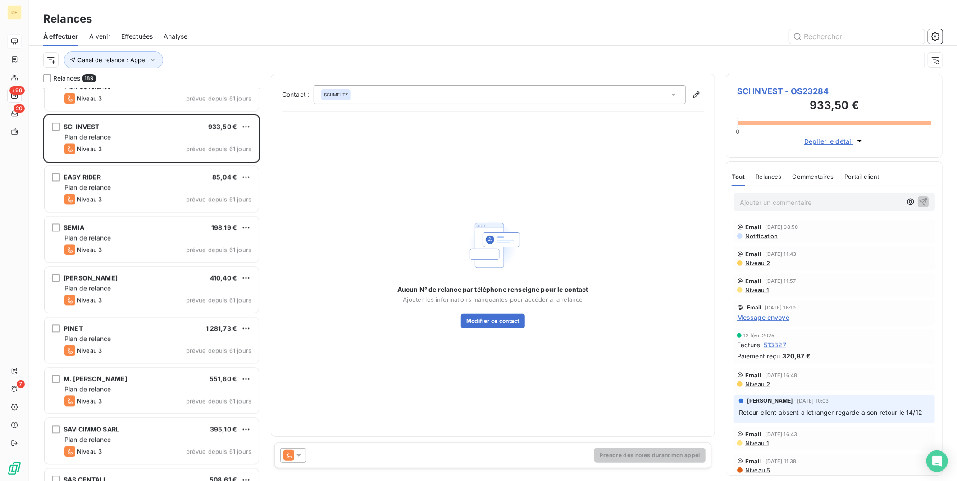
click at [675, 95] on icon at bounding box center [673, 94] width 9 height 9
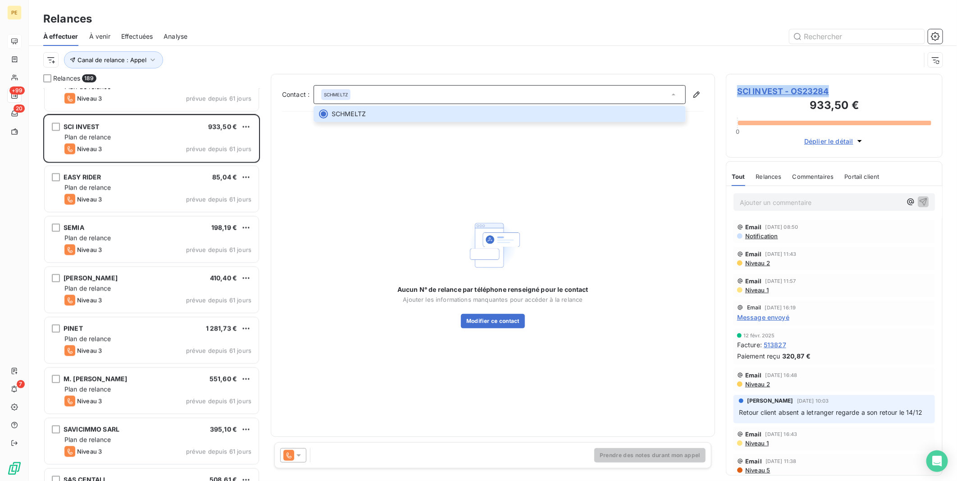
drag, startPoint x: 835, startPoint y: 86, endPoint x: 733, endPoint y: 91, distance: 102.8
click at [733, 91] on div "SCI INVEST - OS23284 933,50 € 0 Déplier le détail" at bounding box center [834, 116] width 217 height 84
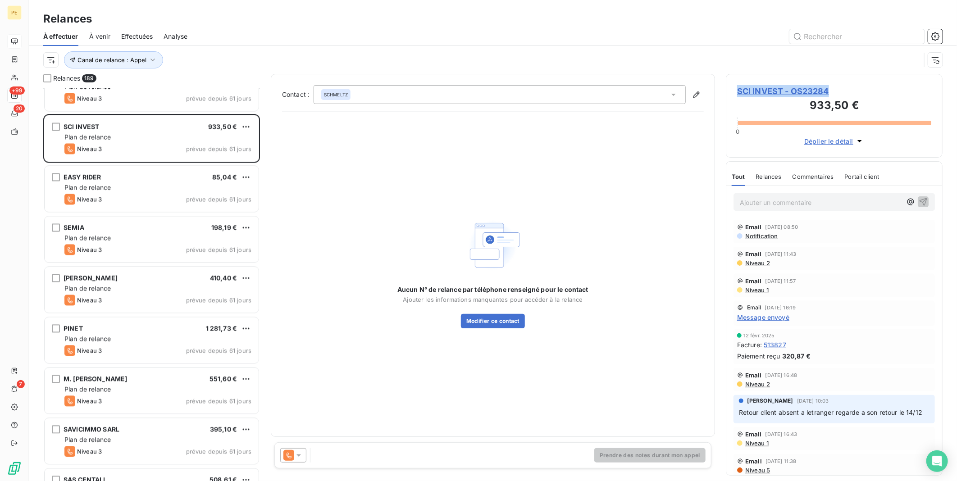
copy span "SCI INVEST - OS23284"
click at [700, 100] on button "button" at bounding box center [696, 94] width 14 height 14
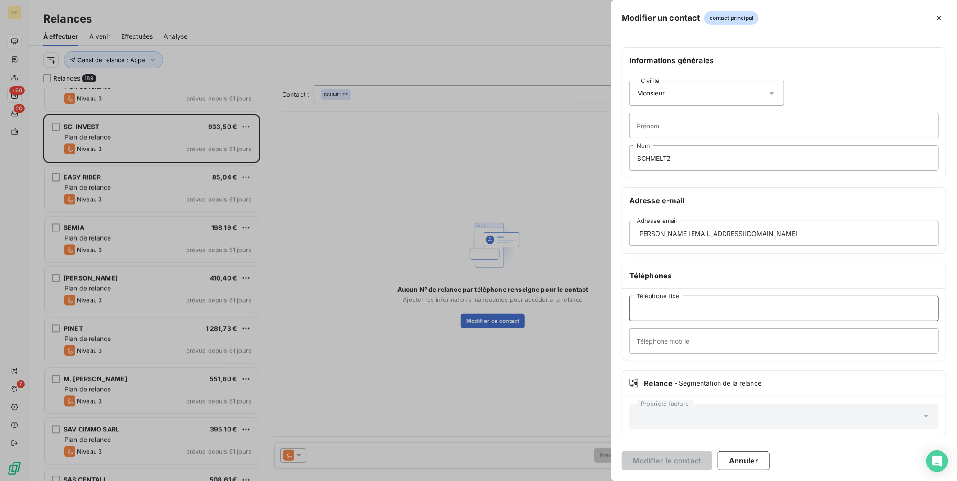
click at [699, 302] on input "Téléphone fixe" at bounding box center [783, 308] width 309 height 25
click at [699, 304] on input "Téléphone fixe" at bounding box center [783, 308] width 309 height 25
click at [646, 345] on input "Téléphone mobile" at bounding box center [783, 340] width 309 height 25
type input "0607565729"
click at [645, 456] on button "Modifier le contact" at bounding box center [667, 460] width 91 height 19
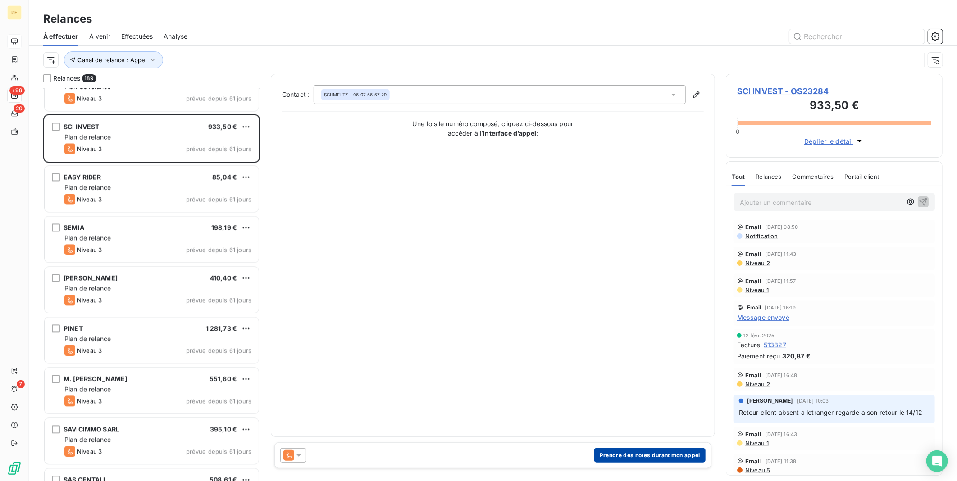
click at [613, 452] on button "Prendre des notes durant mon appel" at bounding box center [649, 455] width 111 height 14
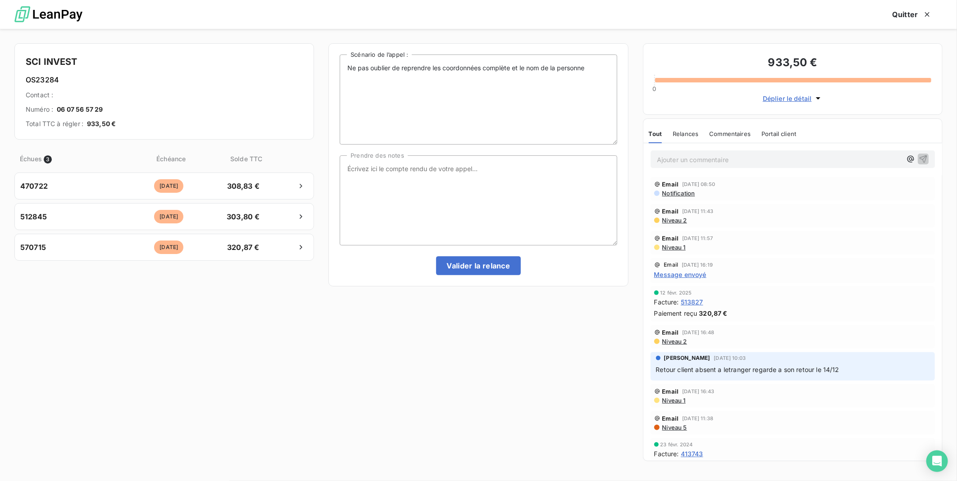
click at [790, 102] on span "Déplier le détail" at bounding box center [787, 98] width 49 height 9
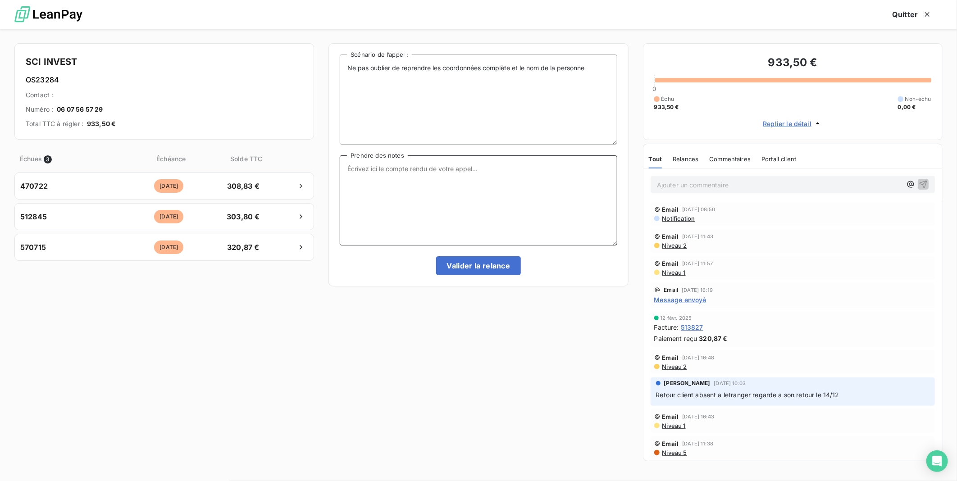
click at [381, 180] on textarea "Prendre des notes" at bounding box center [478, 200] width 277 height 90
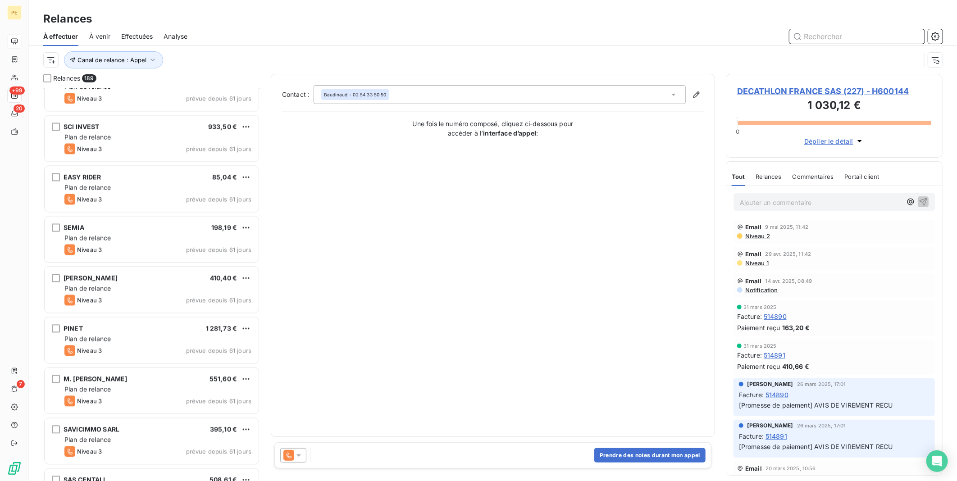
click at [835, 38] on input "text" at bounding box center [856, 36] width 135 height 14
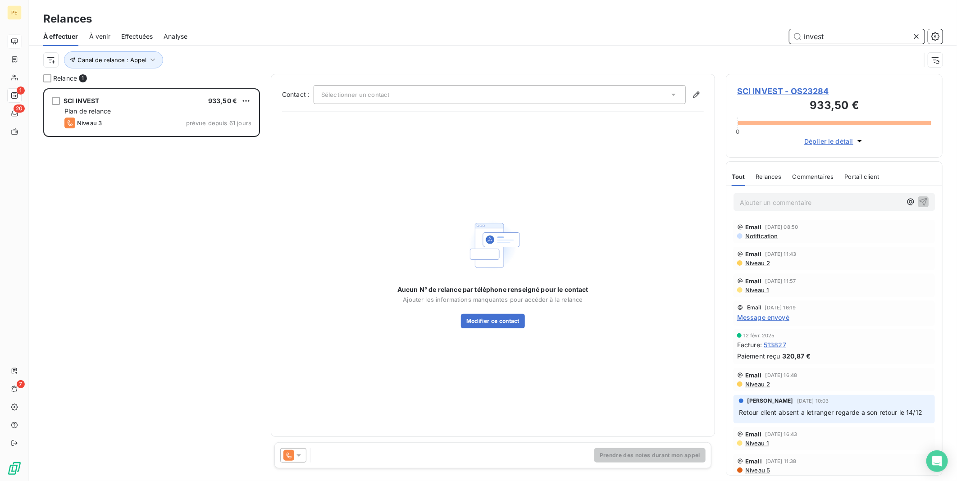
scroll to position [386, 209]
type input "invest"
click at [937, 62] on icon "button" at bounding box center [935, 59] width 9 height 9
click at [815, 92] on span "SCI INVEST - OS23284" at bounding box center [834, 91] width 194 height 12
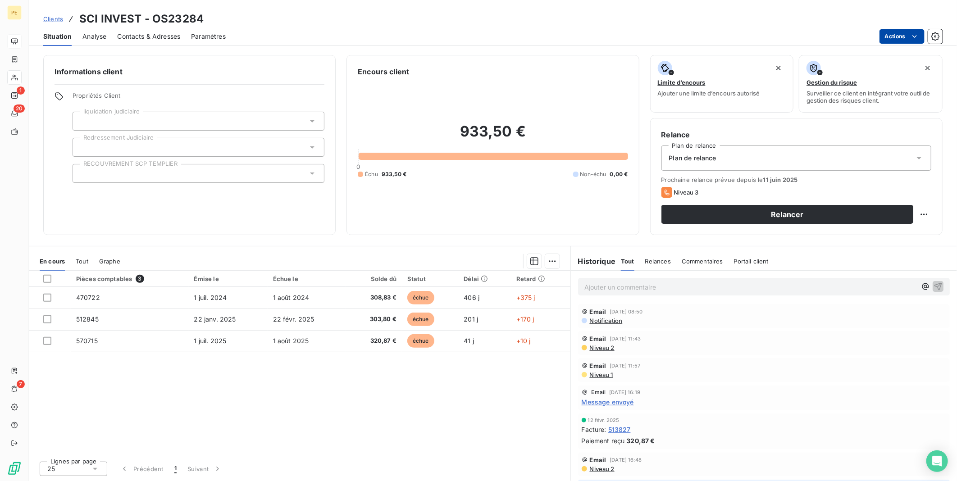
click at [893, 42] on html "PE 1 20 7 Clients SCI INVEST - OS23284 Situation Analyse Contacts & Adresses Pa…" at bounding box center [478, 240] width 957 height 481
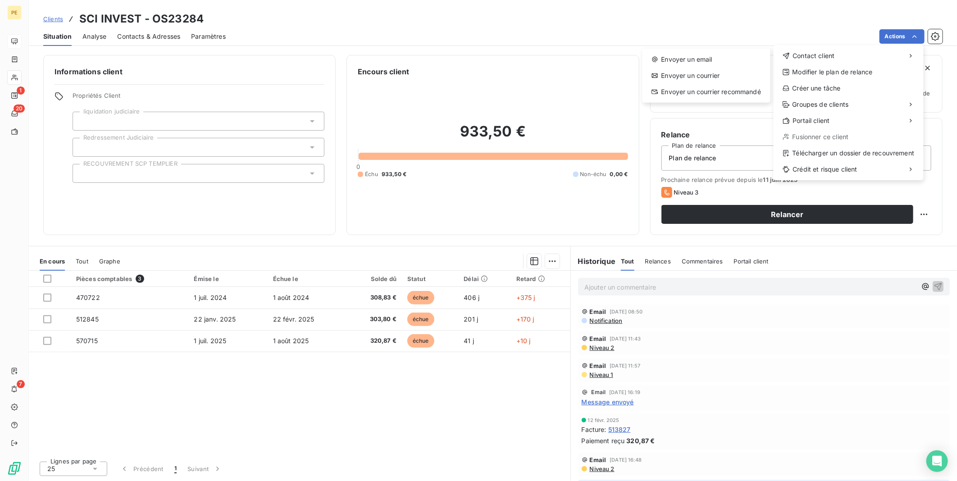
drag, startPoint x: 409, startPoint y: 429, endPoint x: 496, endPoint y: 282, distance: 170.9
click at [409, 429] on html "PE 1 20 7 Clients SCI INVEST - OS23284 Situation Analyse Contacts & Adresses Pa…" at bounding box center [478, 240] width 957 height 481
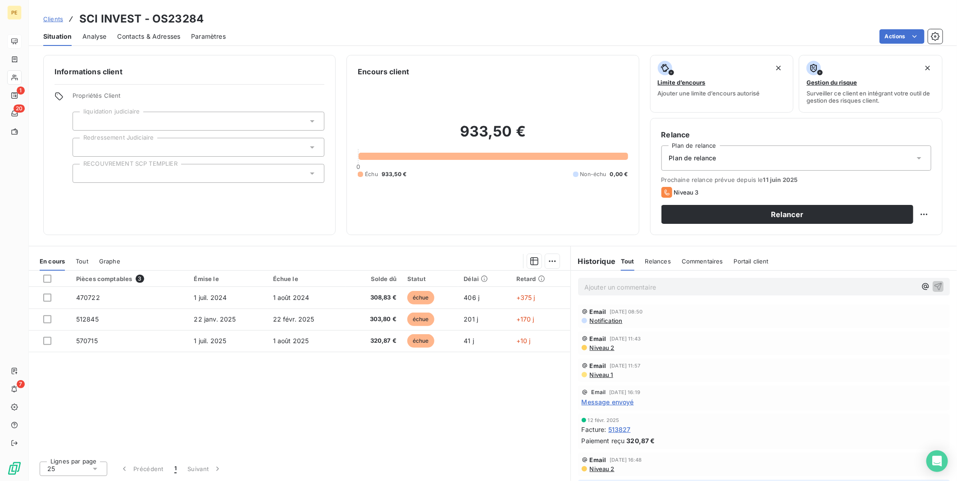
click at [141, 12] on h3 "SCI INVEST - OS23284" at bounding box center [141, 19] width 124 height 16
drag, startPoint x: 139, startPoint y: 18, endPoint x: 80, endPoint y: 12, distance: 59.4
click at [80, 12] on h3 "SCI INVEST - OS23284" at bounding box center [141, 19] width 124 height 16
copy h3 "SCI INVEST"
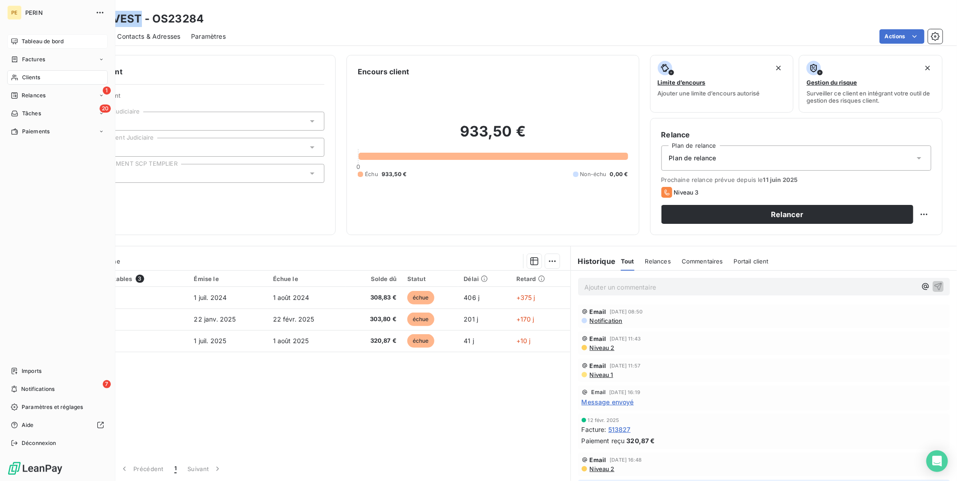
click at [40, 75] on span "Clients" at bounding box center [31, 77] width 18 height 8
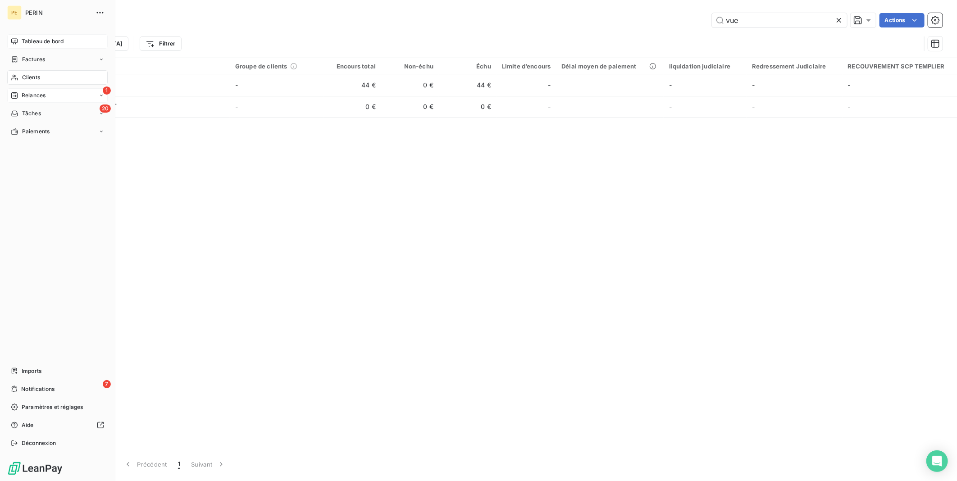
click at [35, 97] on span "Relances" at bounding box center [34, 95] width 24 height 8
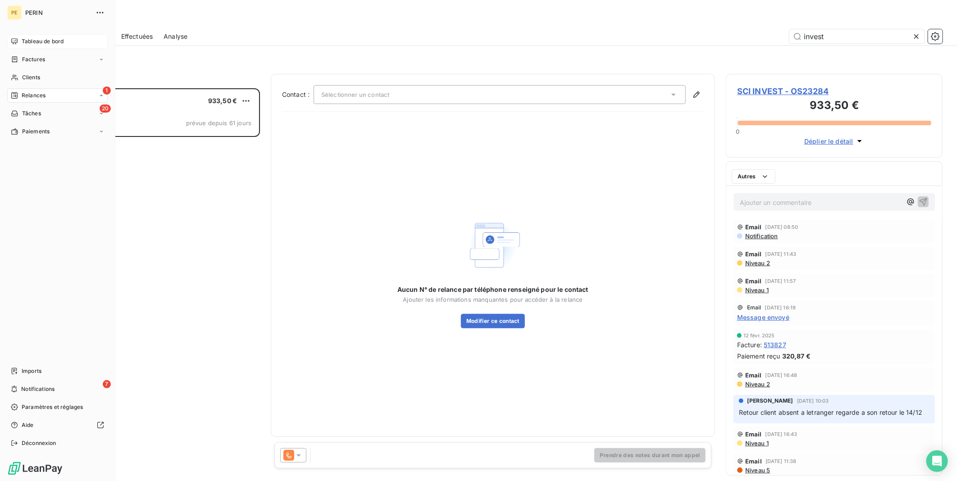
scroll to position [385, 209]
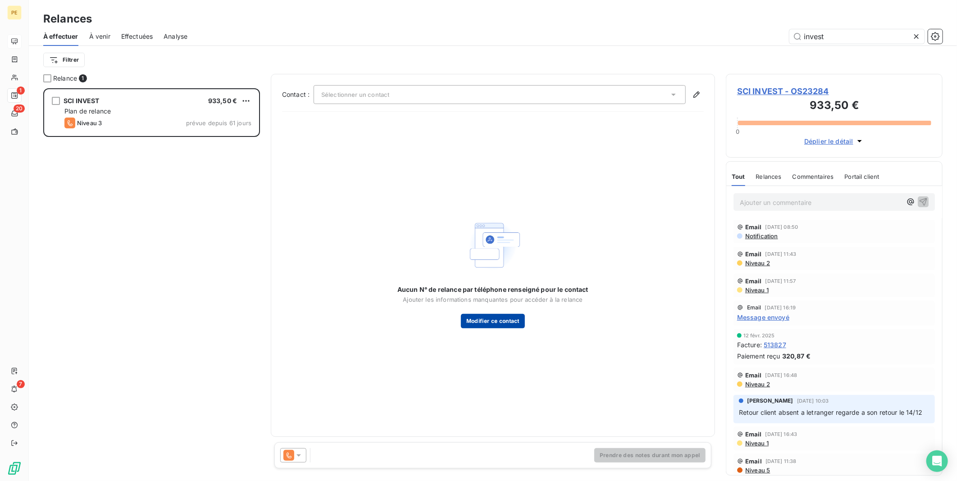
click at [490, 322] on button "Modifier ce contact" at bounding box center [493, 321] width 64 height 14
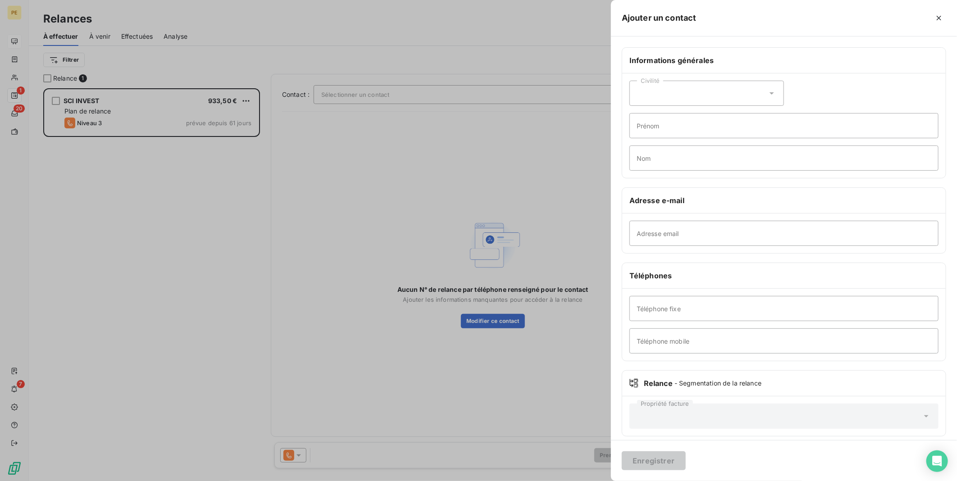
click at [485, 318] on div at bounding box center [478, 240] width 957 height 481
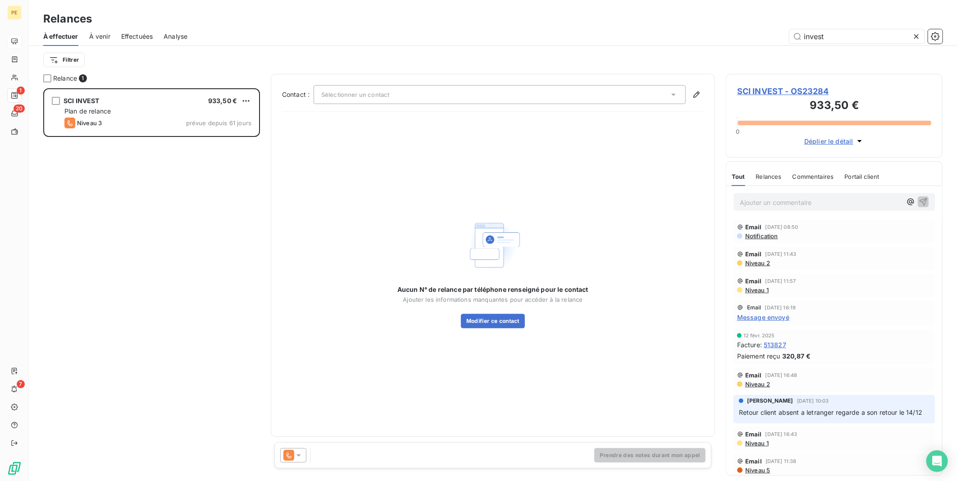
click at [461, 102] on div "Sélectionner un contact" at bounding box center [499, 94] width 372 height 19
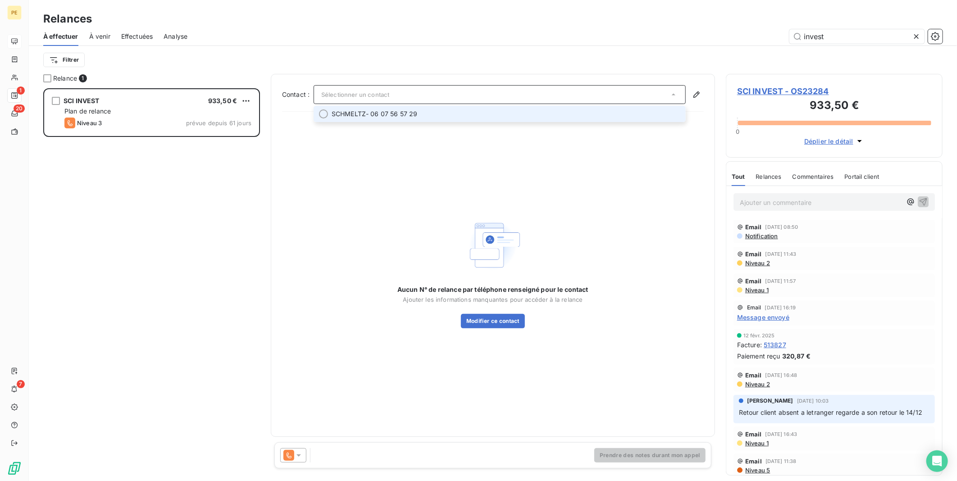
click at [448, 116] on span "SCHMELTZ - 06 07 56 57 29" at bounding box center [505, 113] width 349 height 9
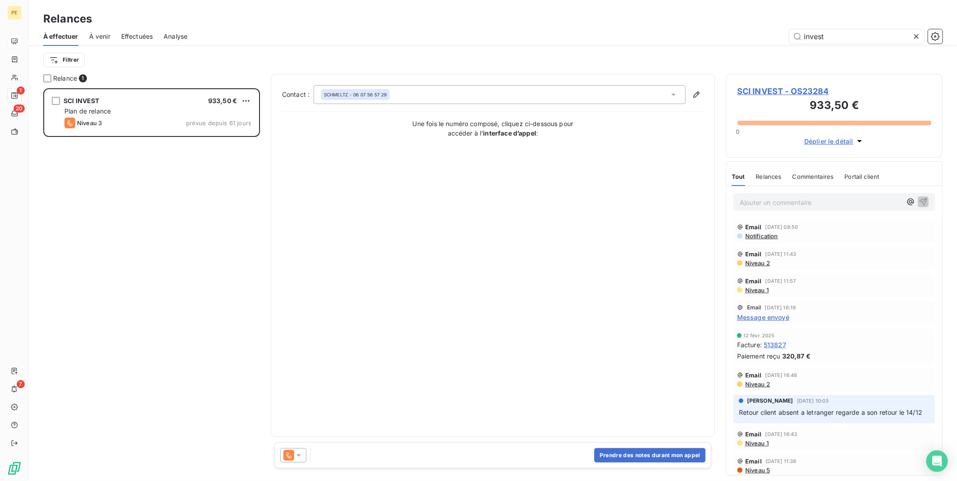
click at [413, 458] on div "Prendre des notes durant mon appel" at bounding box center [492, 455] width 437 height 26
click at [617, 454] on button "Prendre des notes durant mon appel" at bounding box center [649, 455] width 111 height 14
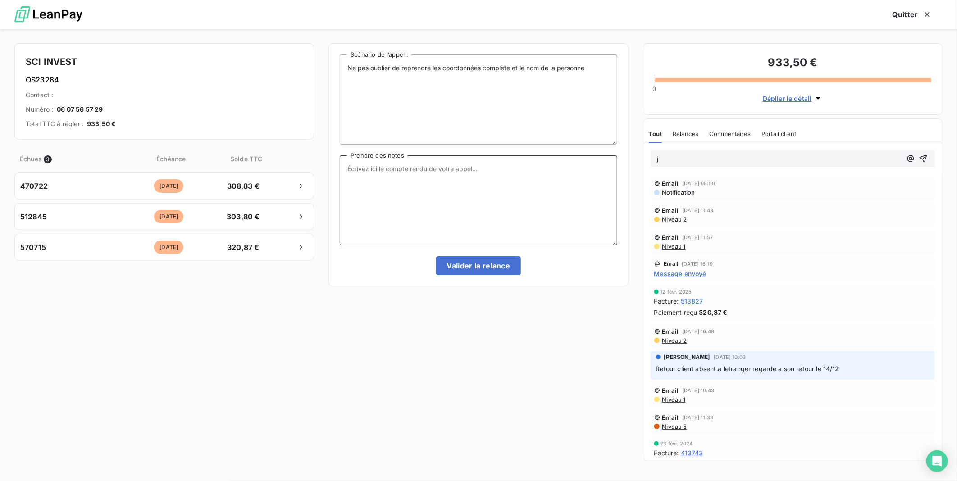
click at [464, 179] on textarea "Prendre des notes" at bounding box center [478, 200] width 277 height 90
type textarea "coup de pression, il va régler"
click at [469, 255] on div "Ne pas oublier de reprendre les coordonnées complète et le nom de la personne S…" at bounding box center [478, 164] width 277 height 221
click at [467, 266] on button "Valider la relance" at bounding box center [478, 265] width 85 height 19
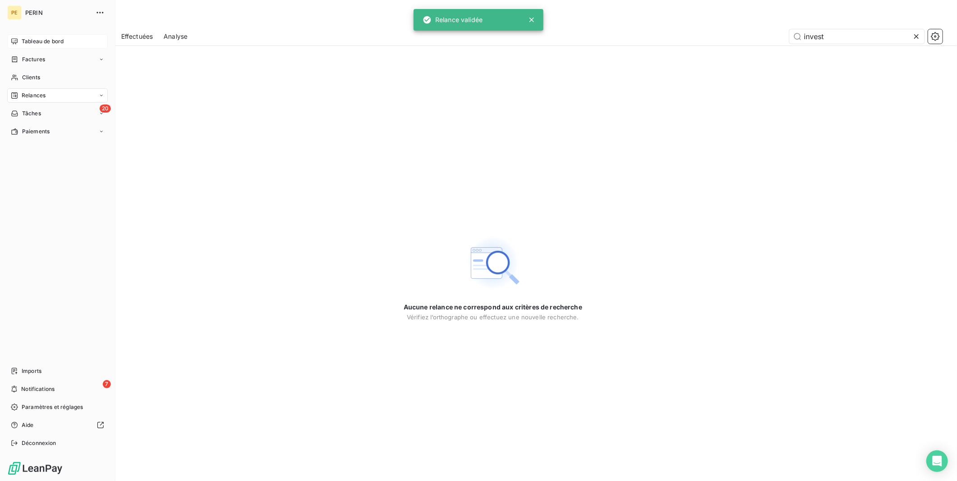
drag, startPoint x: 38, startPoint y: 86, endPoint x: 34, endPoint y: 94, distance: 8.7
click at [38, 88] on nav "Tableau de bord Factures Clients Relances 20 Tâches Paiements" at bounding box center [57, 86] width 100 height 104
click at [34, 97] on span "Relances" at bounding box center [34, 95] width 24 height 8
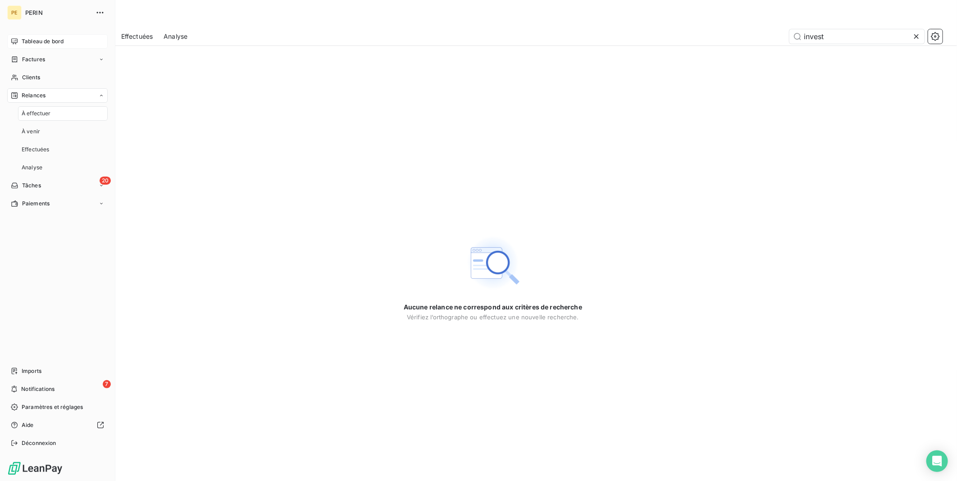
click at [37, 111] on span "À effectuer" at bounding box center [36, 113] width 29 height 8
click at [37, 92] on span "Relances" at bounding box center [34, 95] width 24 height 8
click at [34, 102] on div "Relances" at bounding box center [57, 95] width 100 height 14
click at [52, 91] on div "Relances" at bounding box center [57, 95] width 100 height 14
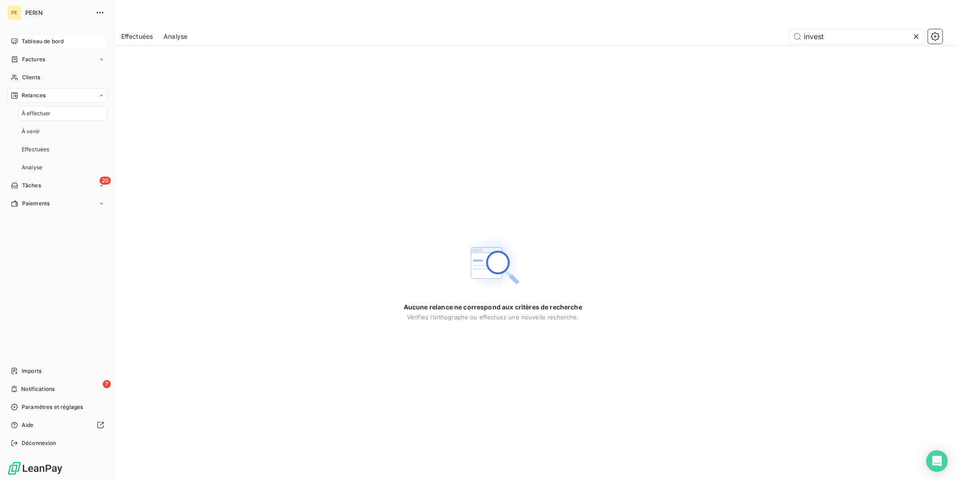
click at [44, 113] on span "À effectuer" at bounding box center [36, 113] width 29 height 8
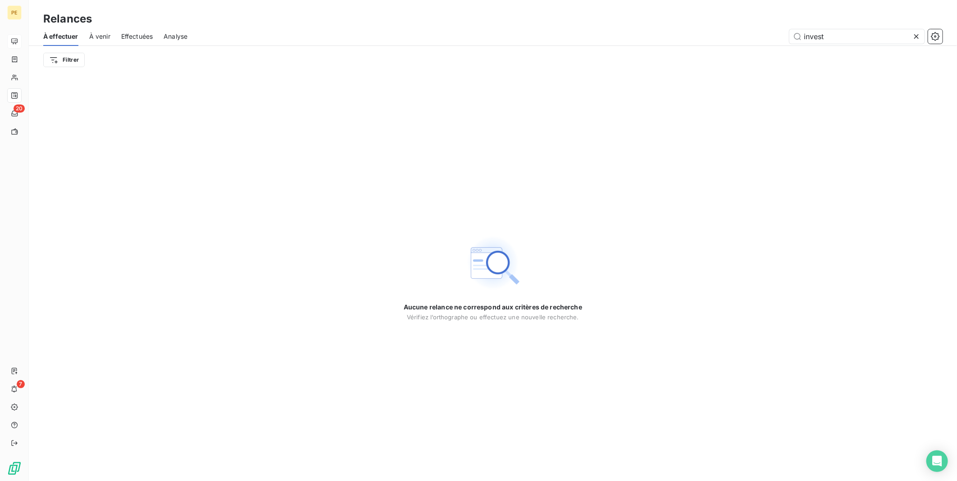
click at [917, 33] on icon at bounding box center [916, 36] width 9 height 9
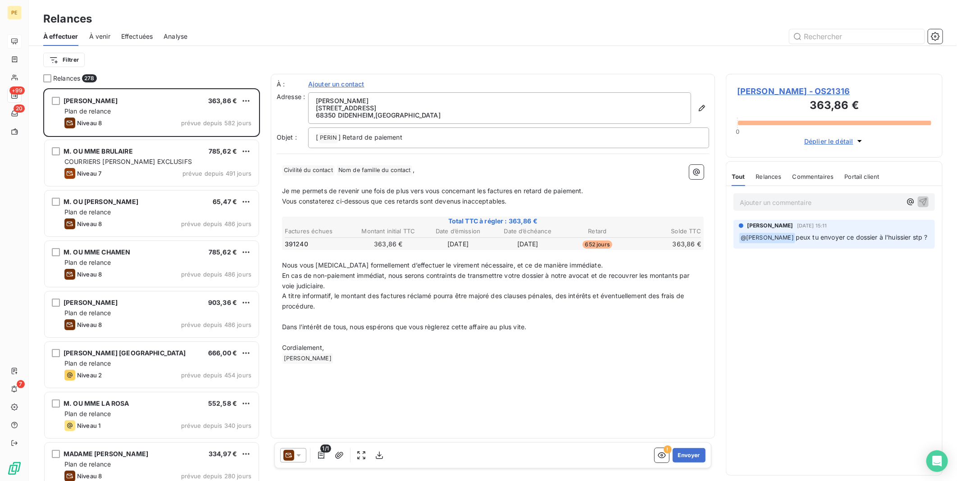
scroll to position [385, 209]
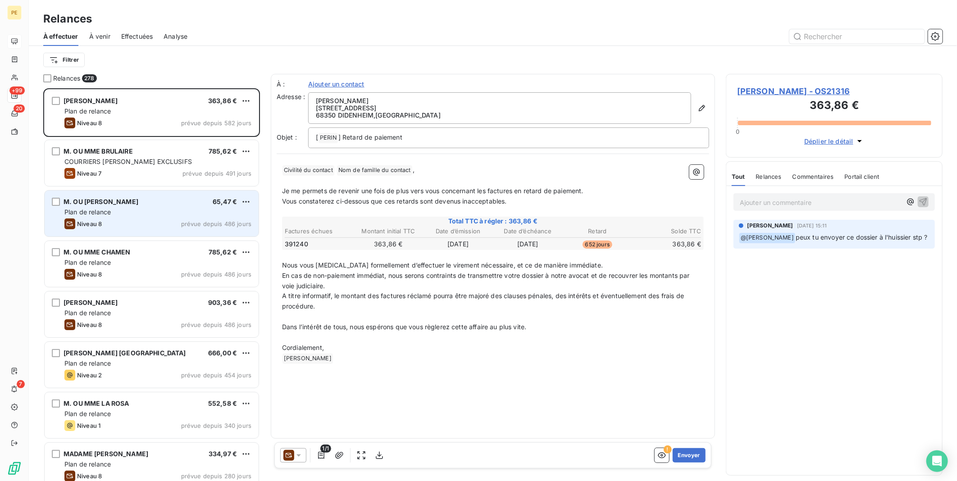
click at [169, 212] on div "Plan de relance" at bounding box center [157, 212] width 187 height 9
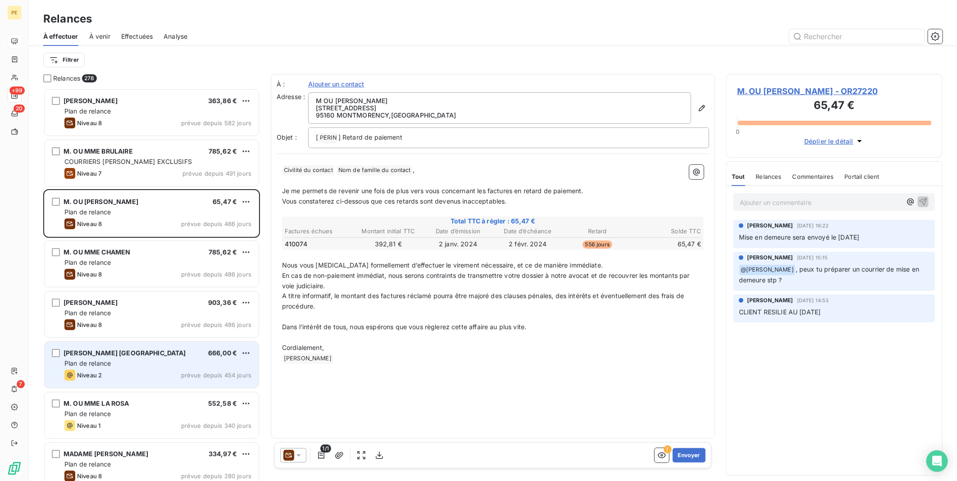
click at [104, 344] on div "[PERSON_NAME] FRANCE 666,00 € Plan de relance Niveau 2 prévue depuis 454 jours" at bounding box center [152, 365] width 214 height 46
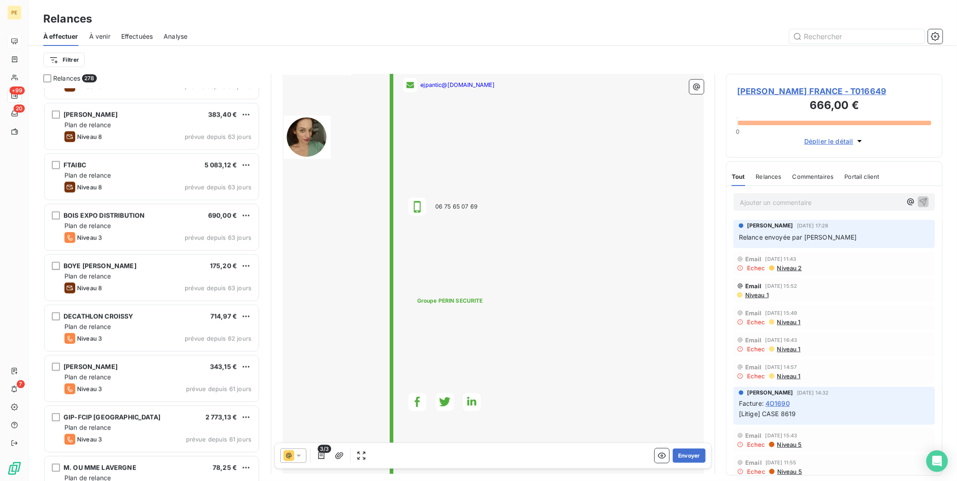
scroll to position [3403, 0]
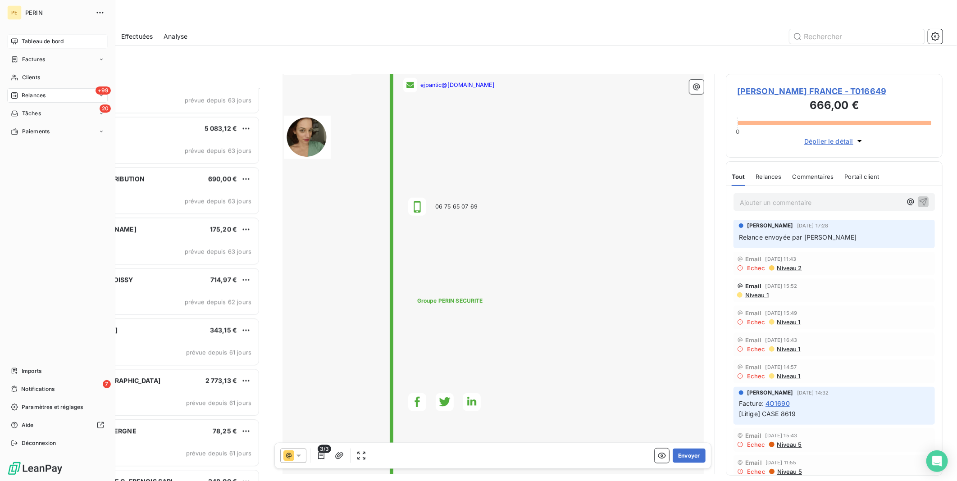
click at [34, 97] on span "Relances" at bounding box center [34, 95] width 24 height 8
click at [43, 170] on div "Analyse" at bounding box center [63, 167] width 90 height 14
